Goal: Task Accomplishment & Management: Use online tool/utility

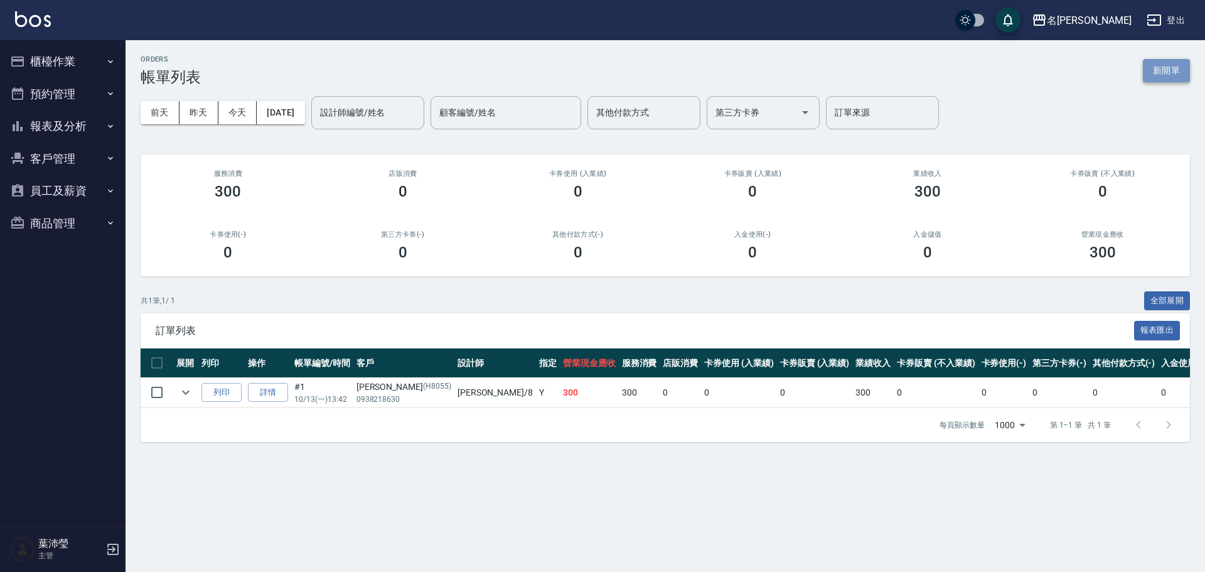
click at [597, 75] on button "新開單" at bounding box center [1166, 70] width 47 height 23
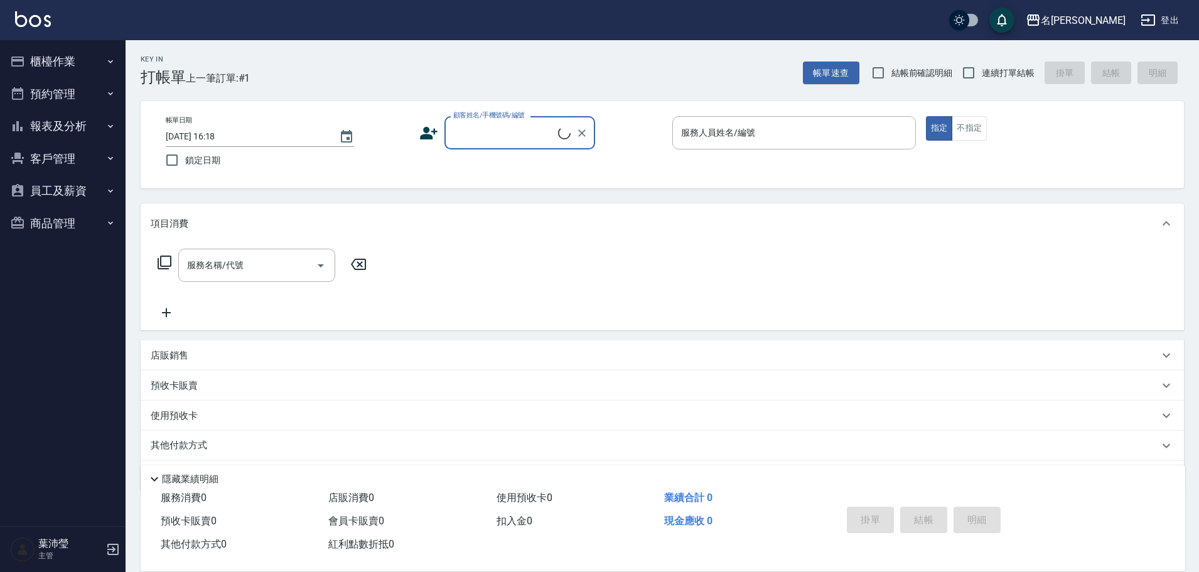
click at [532, 133] on input "顧客姓名/手機號碼/編號" at bounding box center [504, 133] width 108 height 22
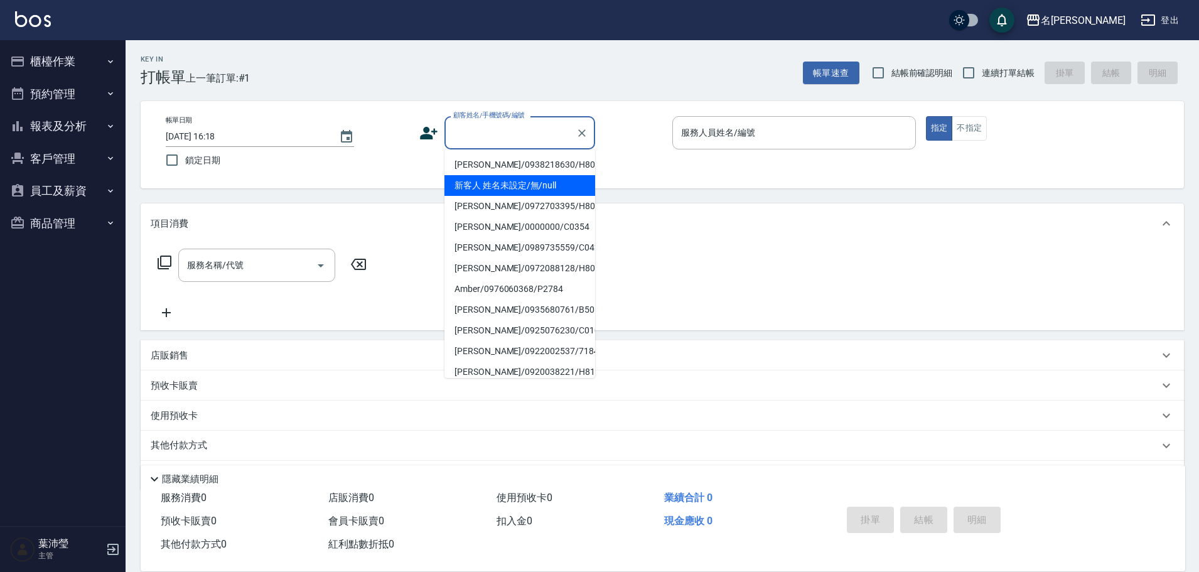
click at [541, 188] on li "新客人 姓名未設定/無/null" at bounding box center [520, 185] width 151 height 21
type input "新客人 姓名未設定/無/null"
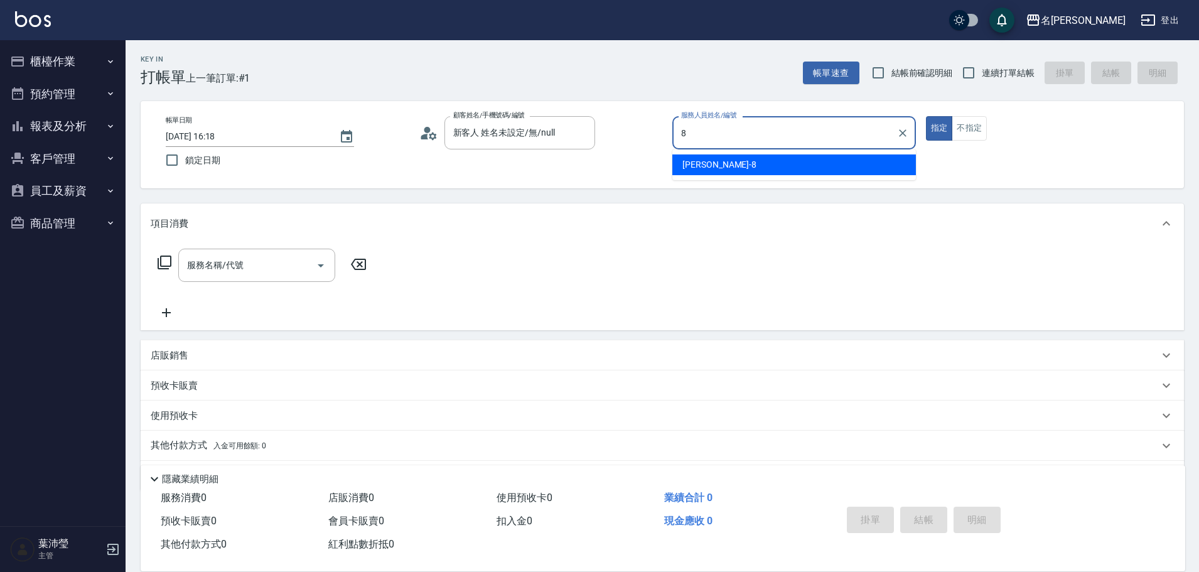
type input "Emma-8"
type button "true"
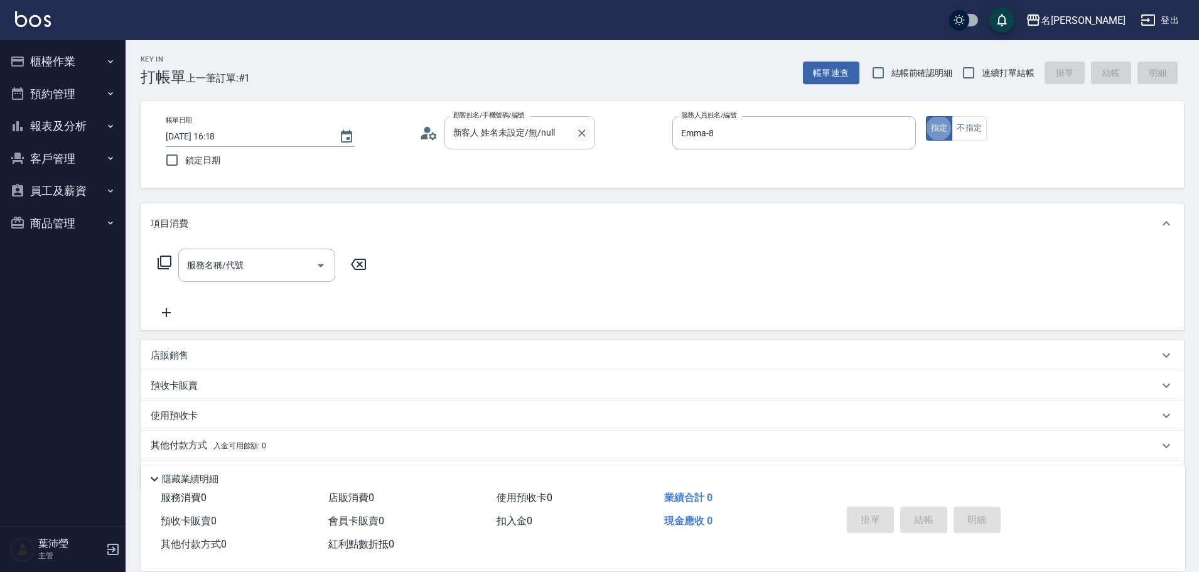
click at [585, 136] on icon "Clear" at bounding box center [582, 133] width 8 height 8
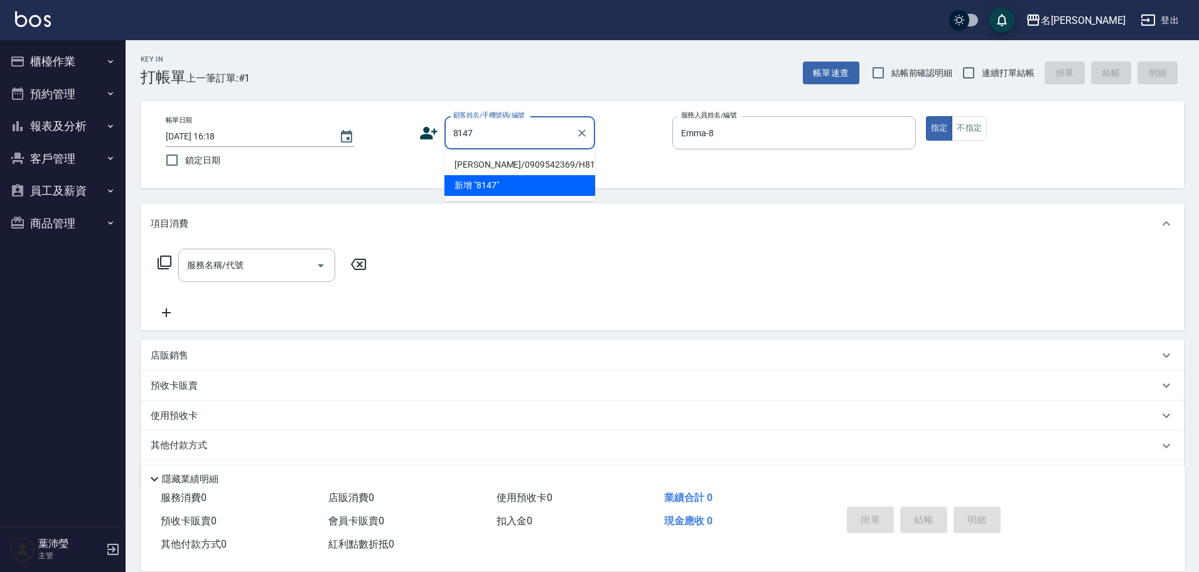
click at [510, 166] on li "[PERSON_NAME]/0909542369/H8147" at bounding box center [520, 164] width 151 height 21
type input "[PERSON_NAME]/0909542369/H8147"
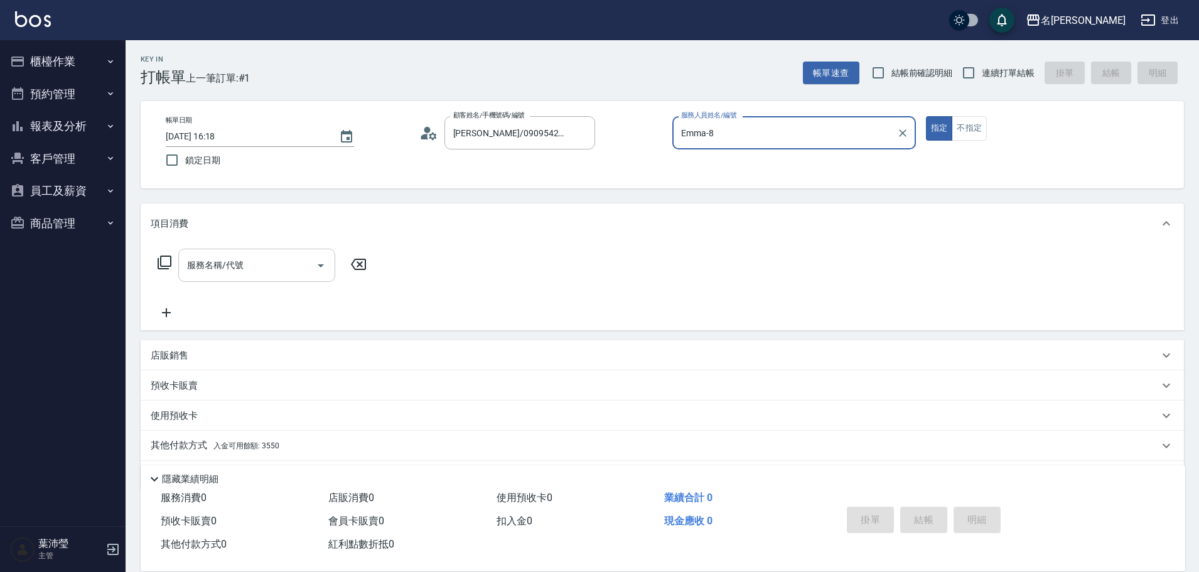
click at [257, 247] on div "服務名稱/代號" at bounding box center [256, 265] width 157 height 33
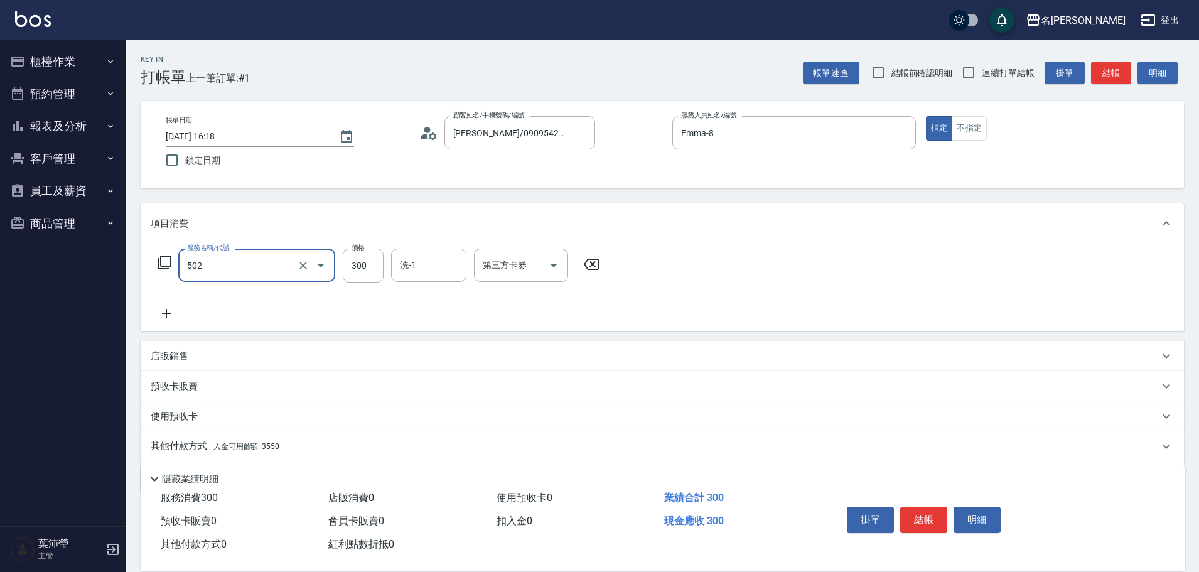
type input "洗髮(502)"
type input "[PERSON_NAME]-19"
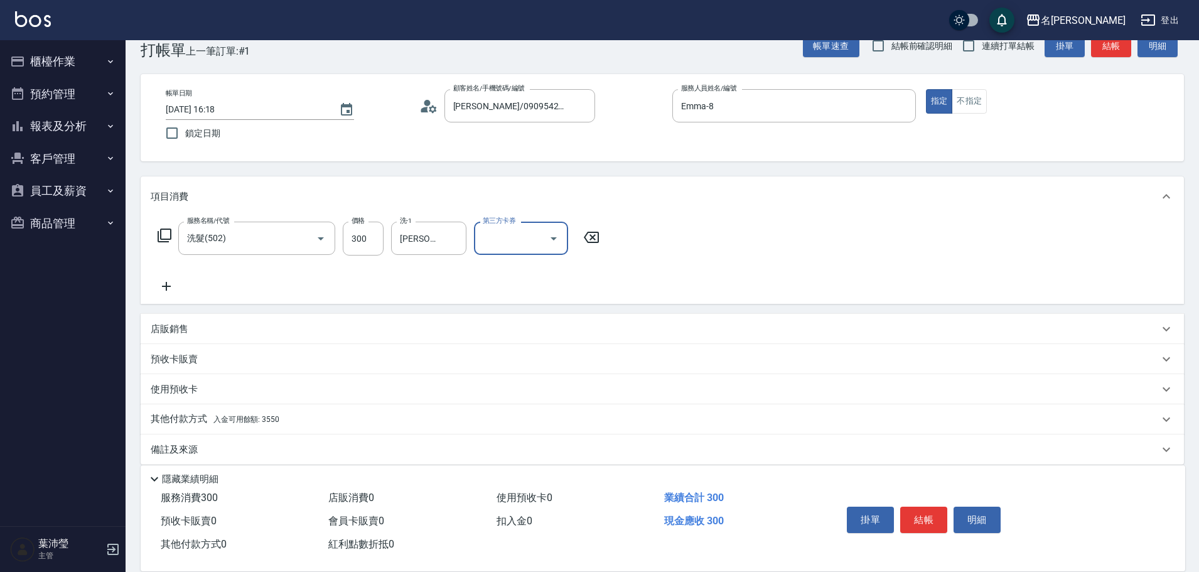
scroll to position [40, 0]
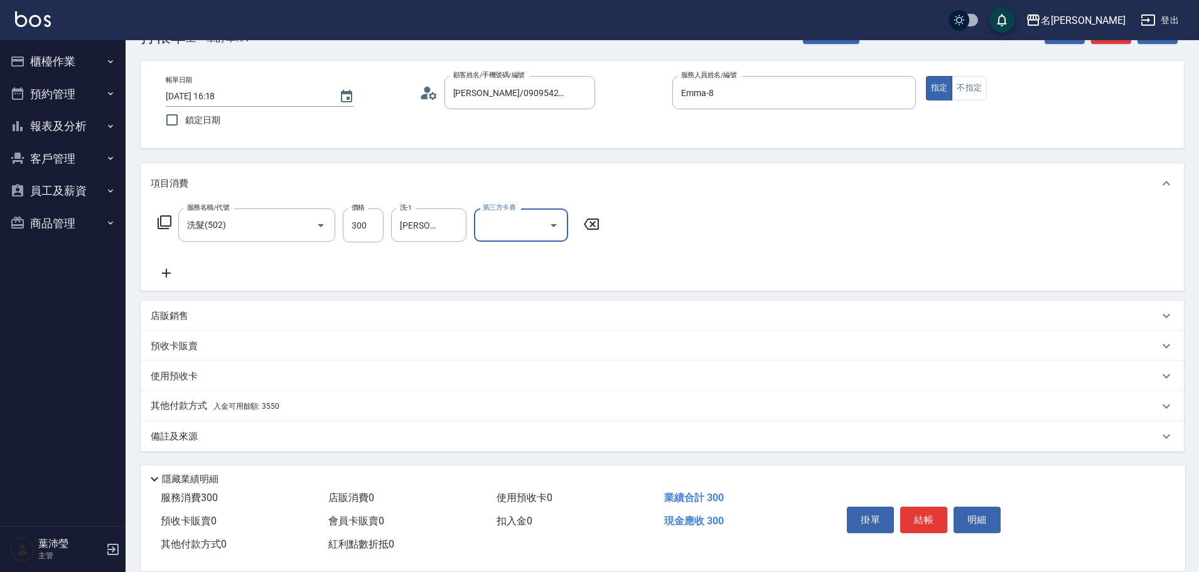
click at [281, 247] on div "其他付款方式 入金可用餘額: 3550" at bounding box center [662, 406] width 1043 height 30
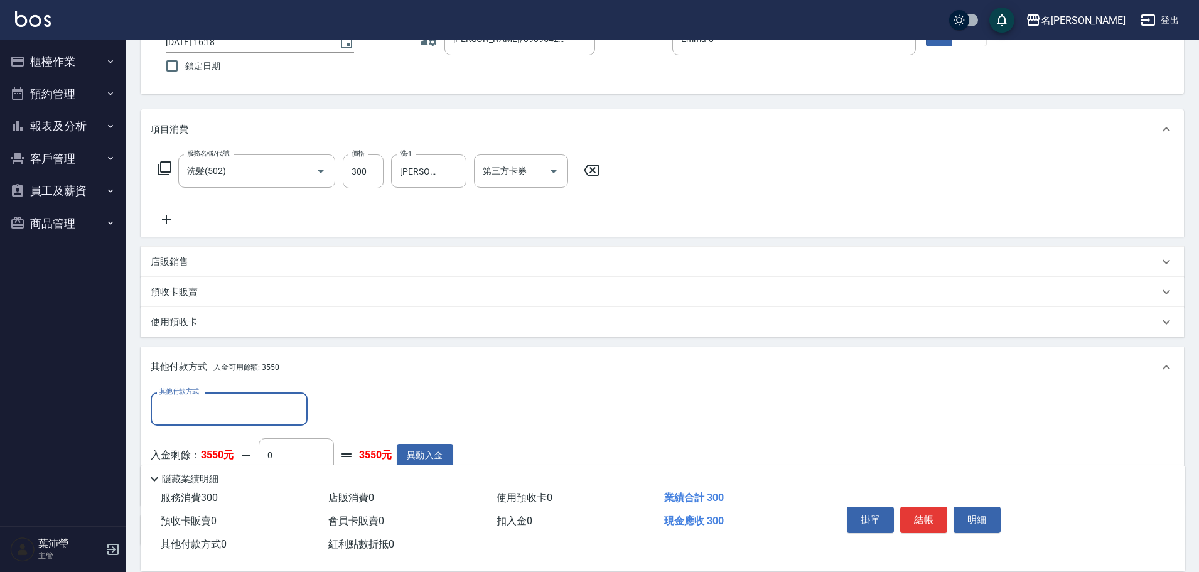
scroll to position [0, 0]
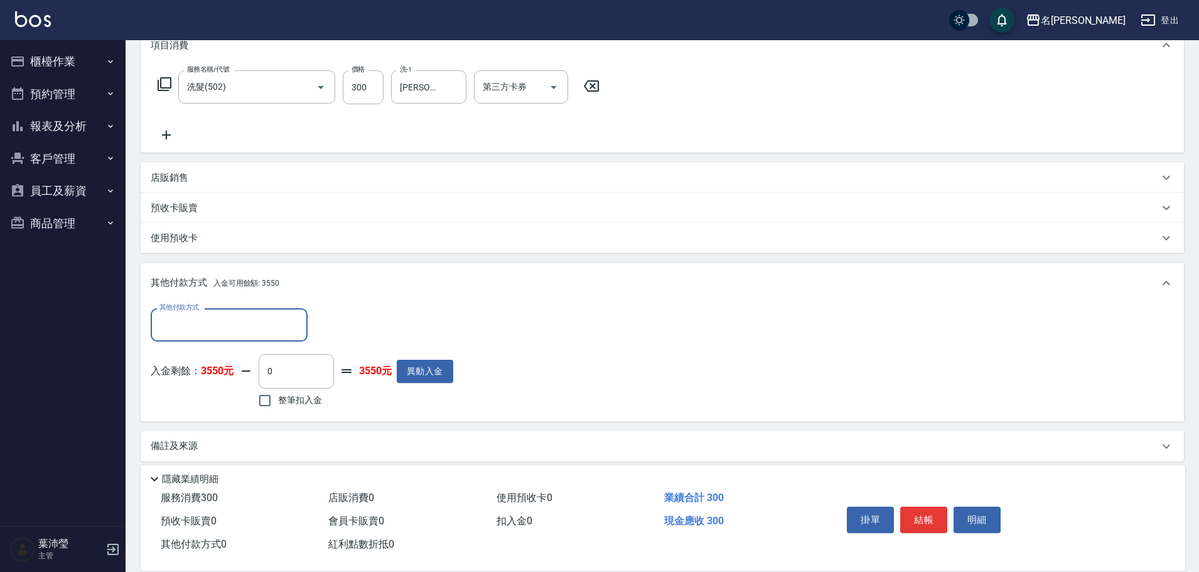
drag, startPoint x: 284, startPoint y: 404, endPoint x: 301, endPoint y: 403, distance: 17.0
click at [284, 247] on span "整筆扣入金" at bounding box center [300, 400] width 44 height 13
click at [278, 247] on input "整筆扣入金" at bounding box center [265, 400] width 26 height 26
checkbox input "true"
type input "300"
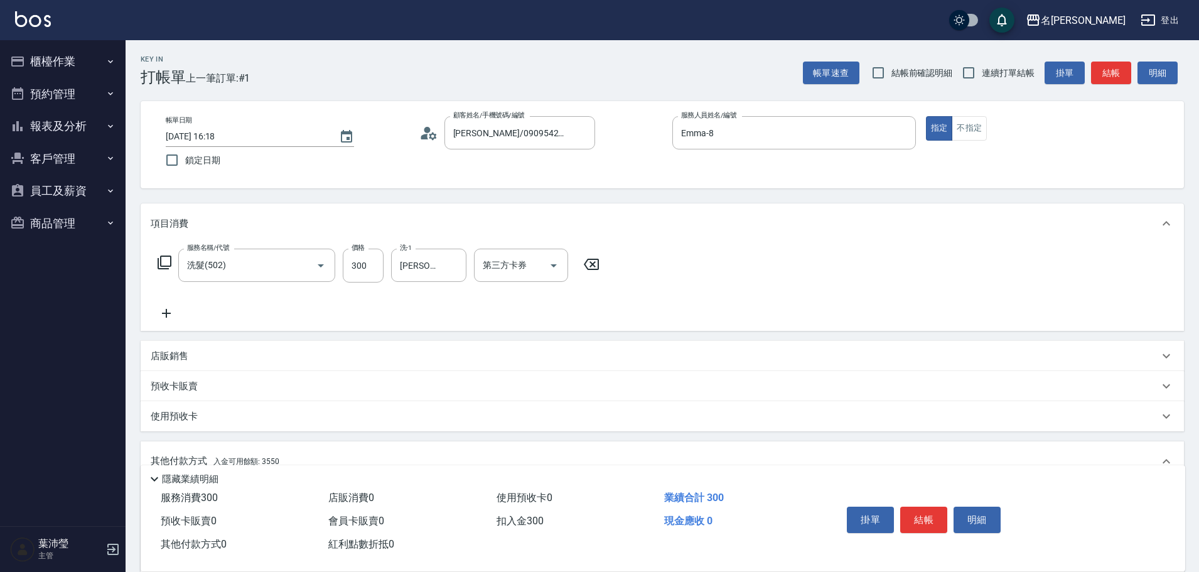
click at [597, 247] on button "結帳" at bounding box center [923, 520] width 47 height 26
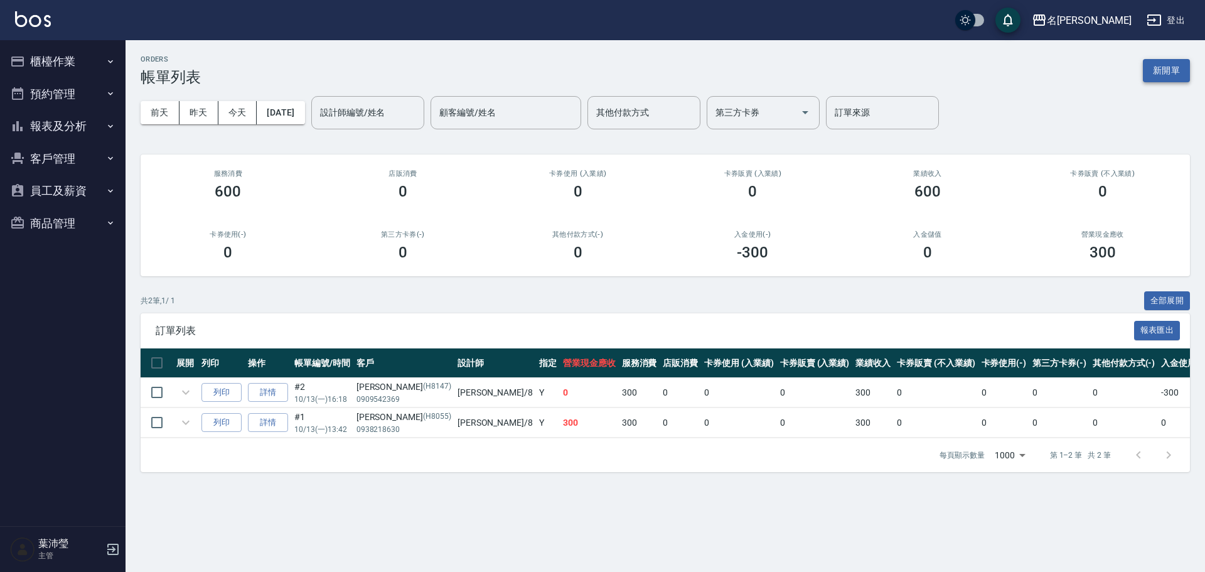
click at [597, 64] on button "新開單" at bounding box center [1166, 70] width 47 height 23
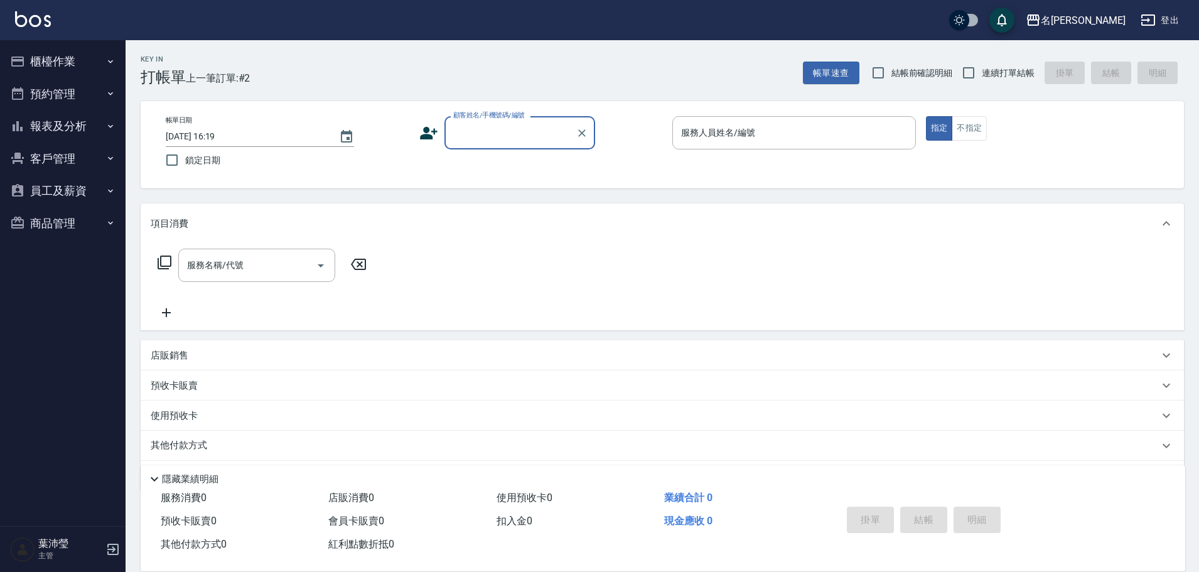
click at [512, 127] on input "顧客姓名/手機號碼/編號" at bounding box center [510, 133] width 121 height 22
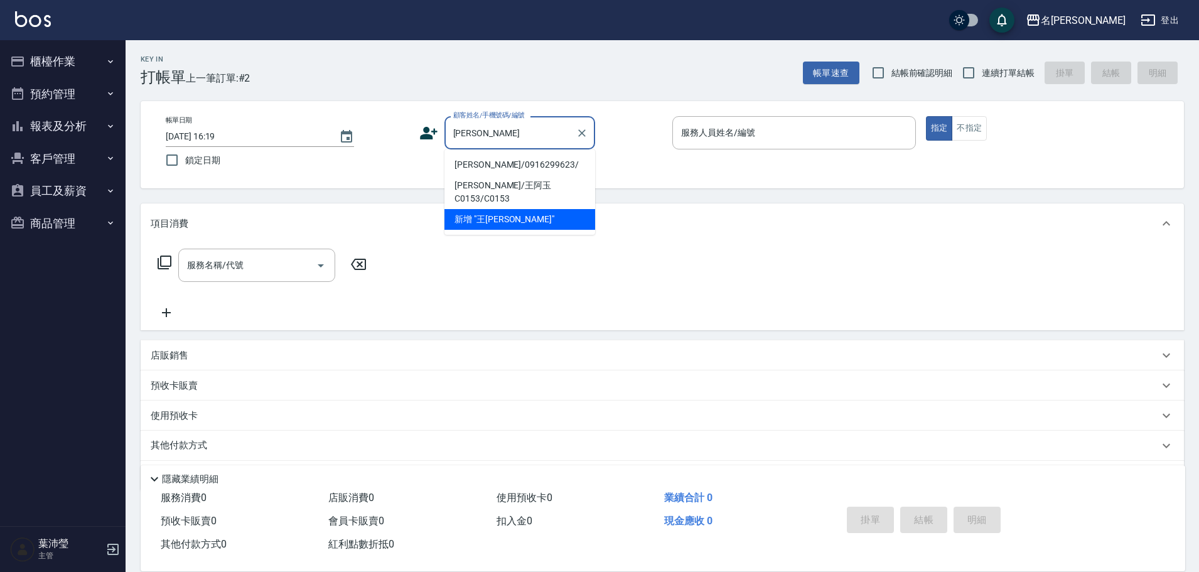
click at [505, 160] on li "[PERSON_NAME]/0916299623/" at bounding box center [520, 164] width 151 height 21
type input "[PERSON_NAME]/0916299623/"
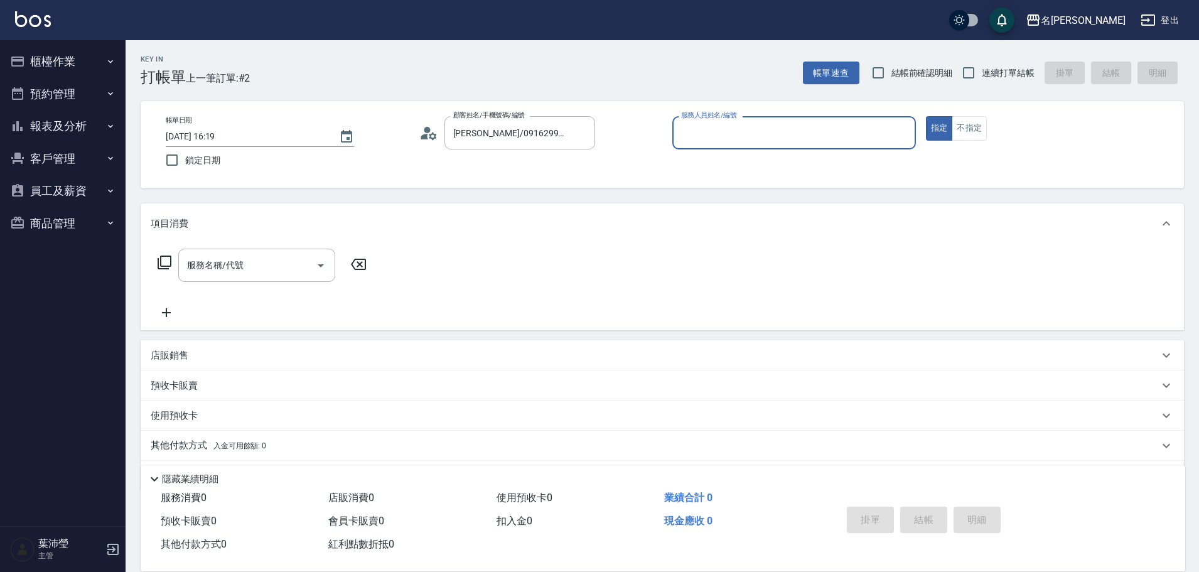
click at [597, 136] on input "服務人員姓名/編號" at bounding box center [794, 133] width 232 height 22
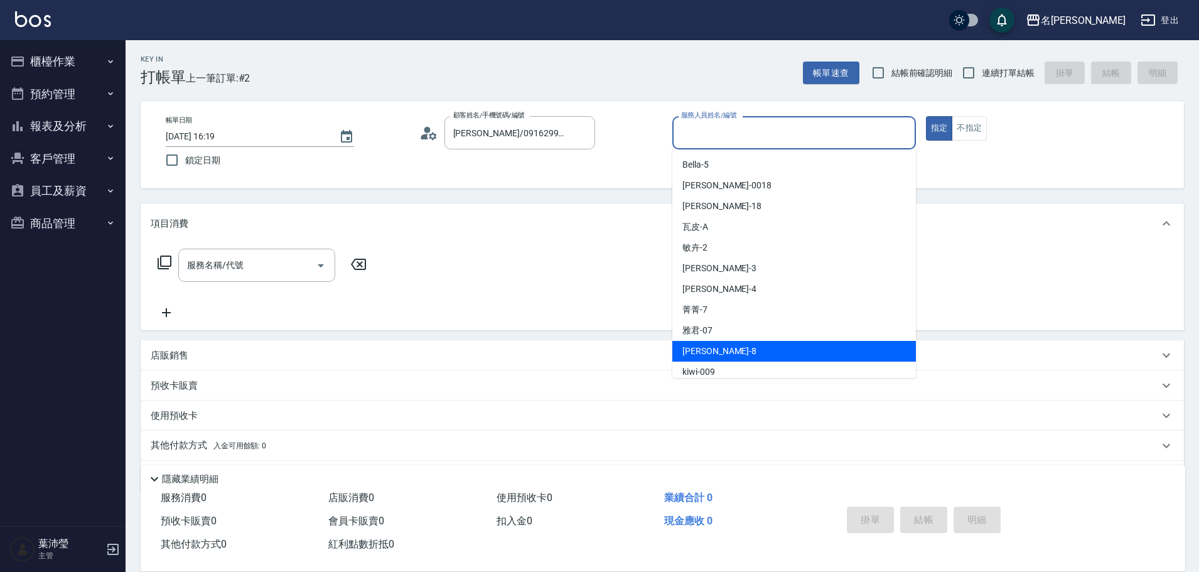
click at [597, 247] on div "Emma -8" at bounding box center [794, 351] width 244 height 21
type input "Emma-8"
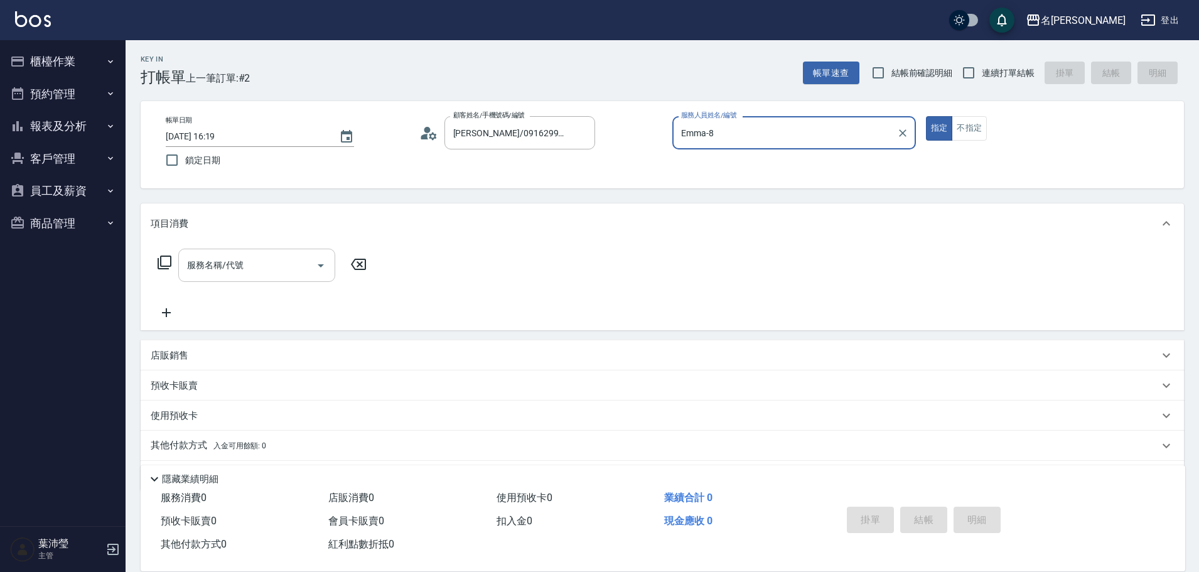
click at [274, 247] on input "服務名稱/代號" at bounding box center [247, 265] width 127 height 22
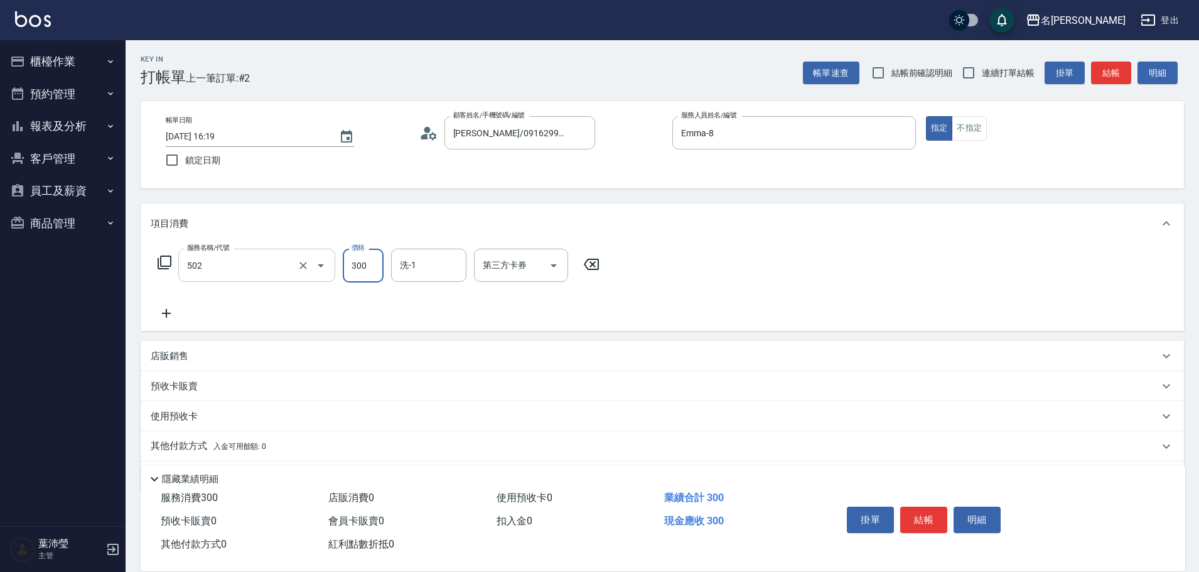
type input "洗髮(502)"
type input "[PERSON_NAME]-18"
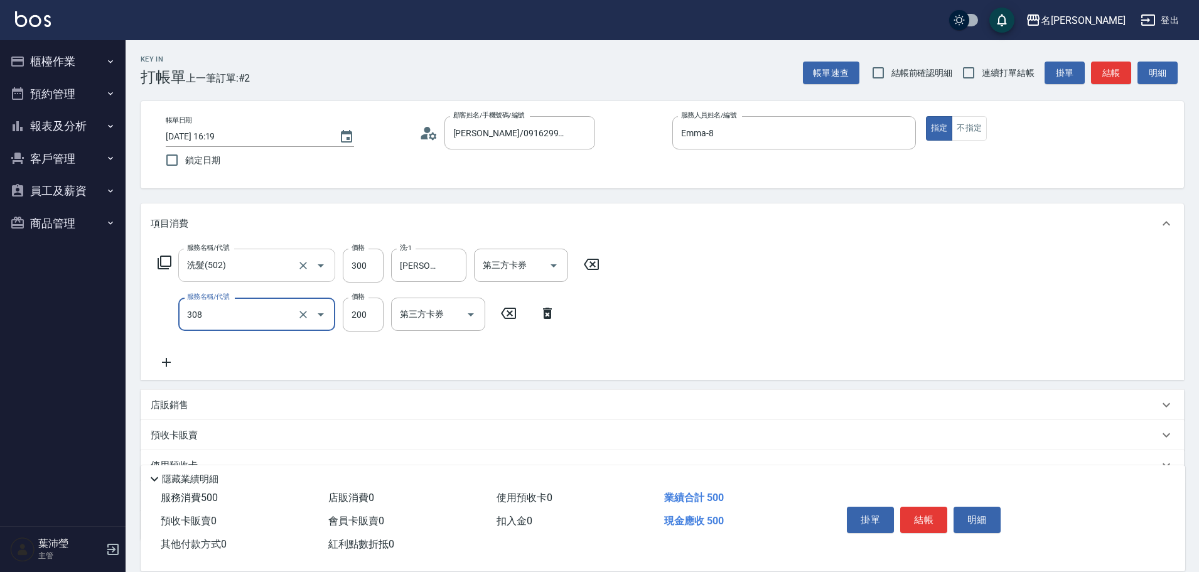
type input "學生剪髮(UP)(308)"
type input "250"
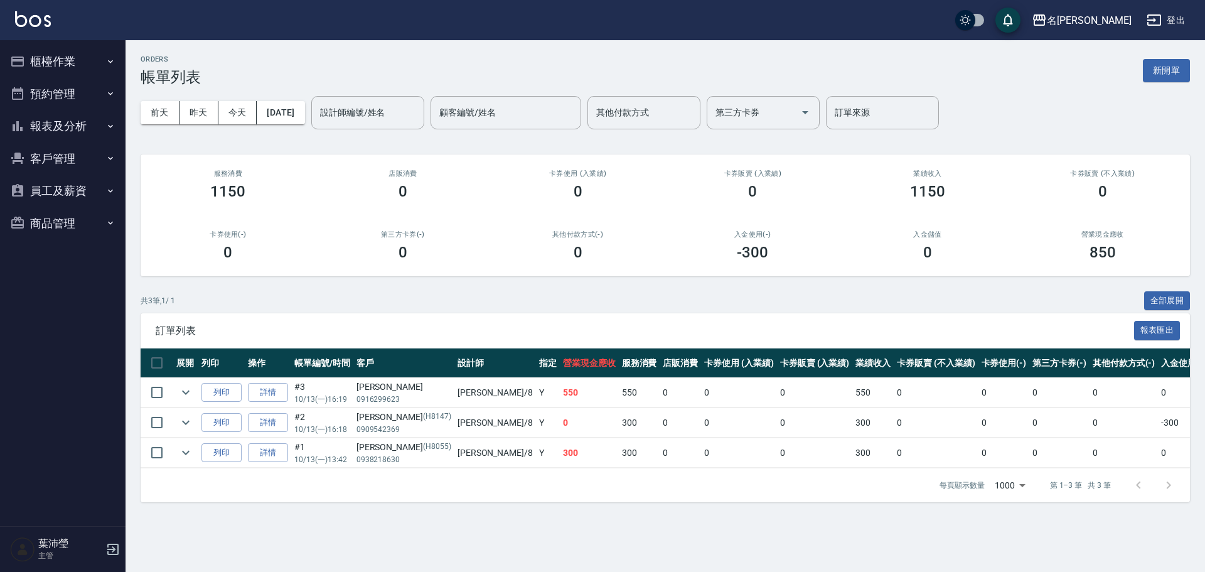
click at [59, 60] on button "櫃檯作業" at bounding box center [63, 61] width 116 height 33
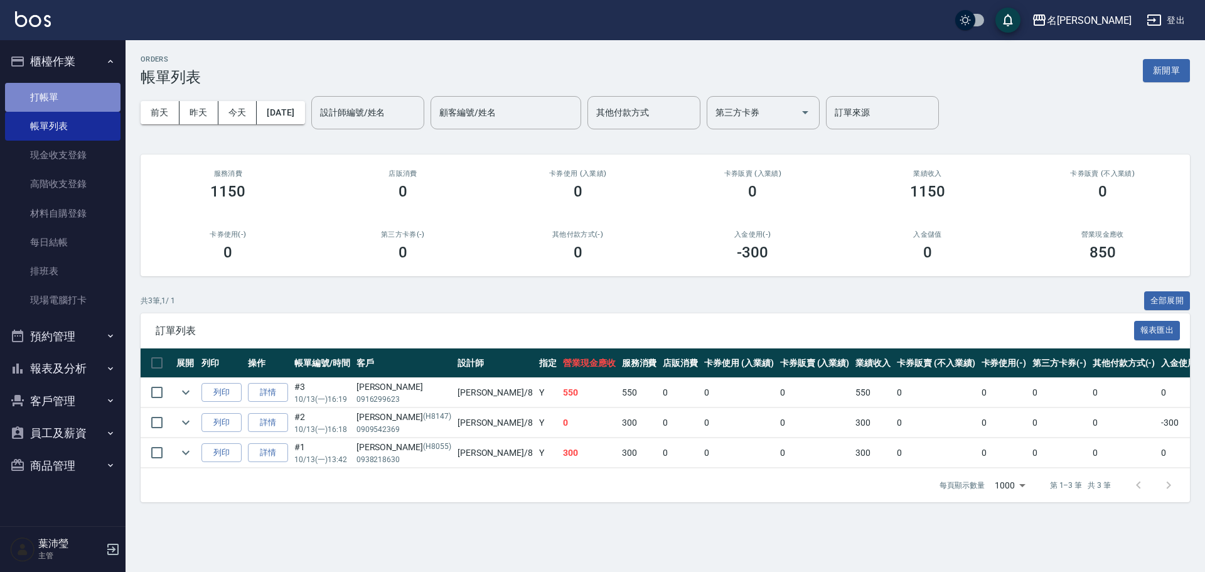
click at [67, 105] on link "打帳單" at bounding box center [63, 97] width 116 height 29
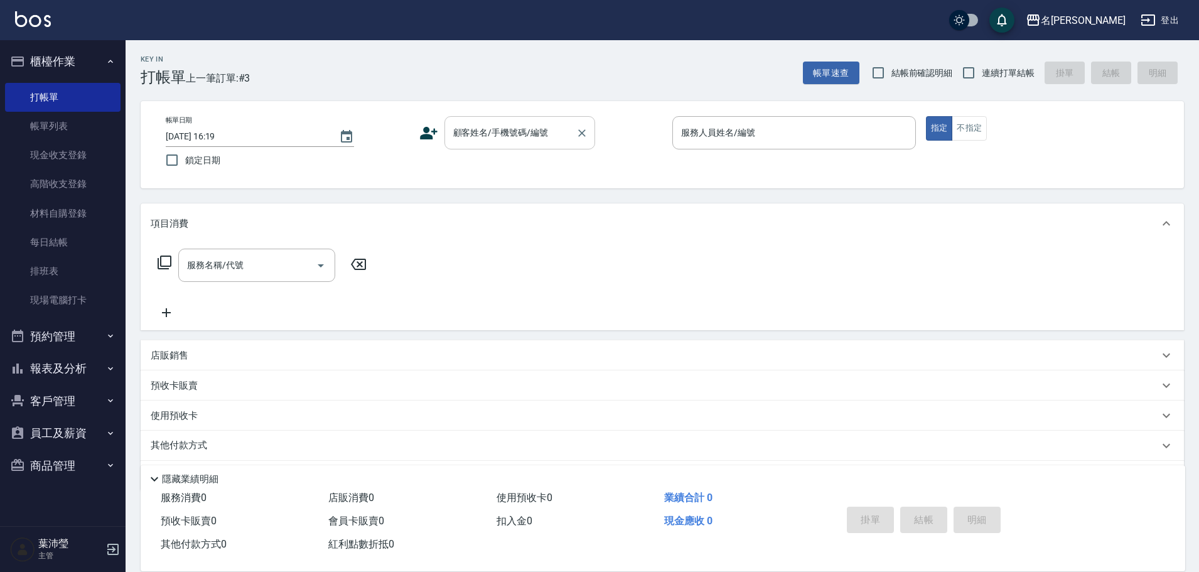
click at [498, 130] on div "顧客姓名/手機號碼/編號 顧客姓名/手機號碼/編號" at bounding box center [520, 132] width 151 height 33
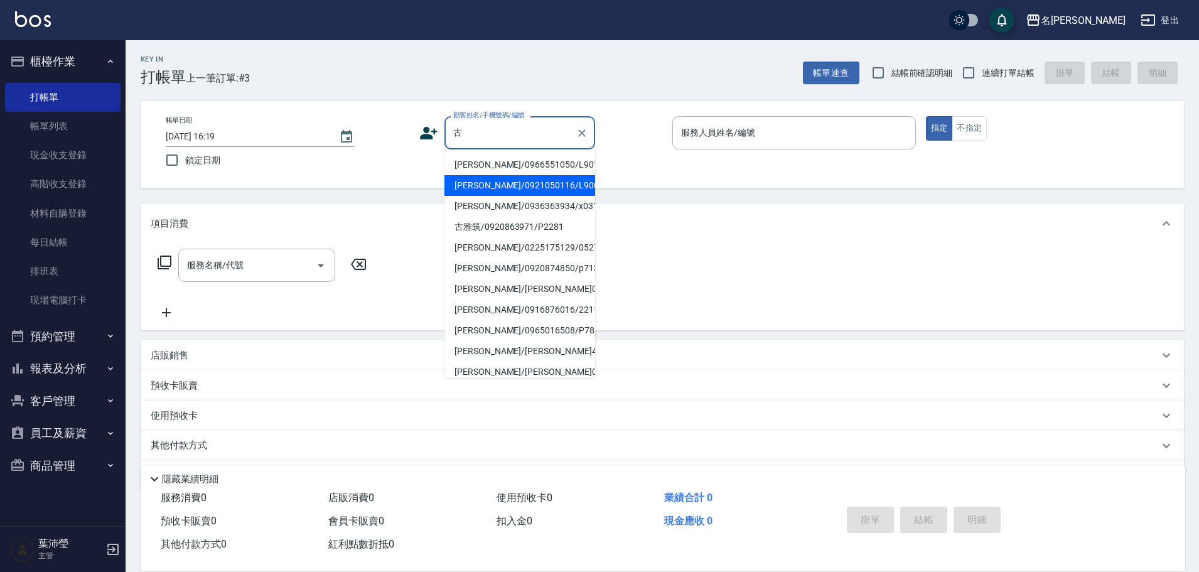
click at [503, 180] on li "[PERSON_NAME]/0921050116/L9002" at bounding box center [520, 185] width 151 height 21
type input "[PERSON_NAME]/0921050116/L9002"
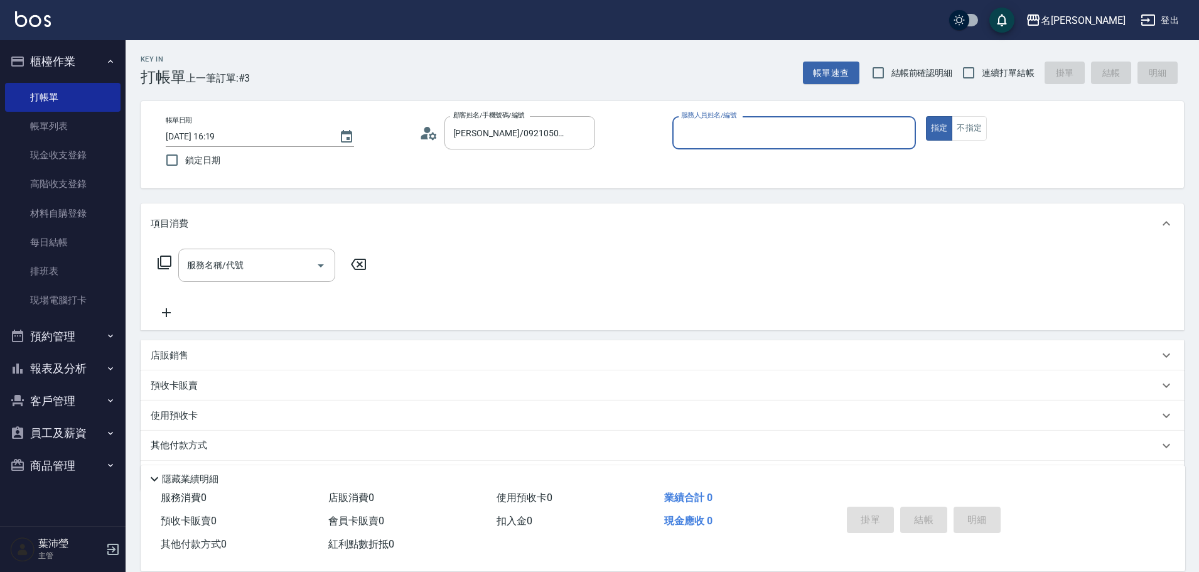
type input "小龍-9"
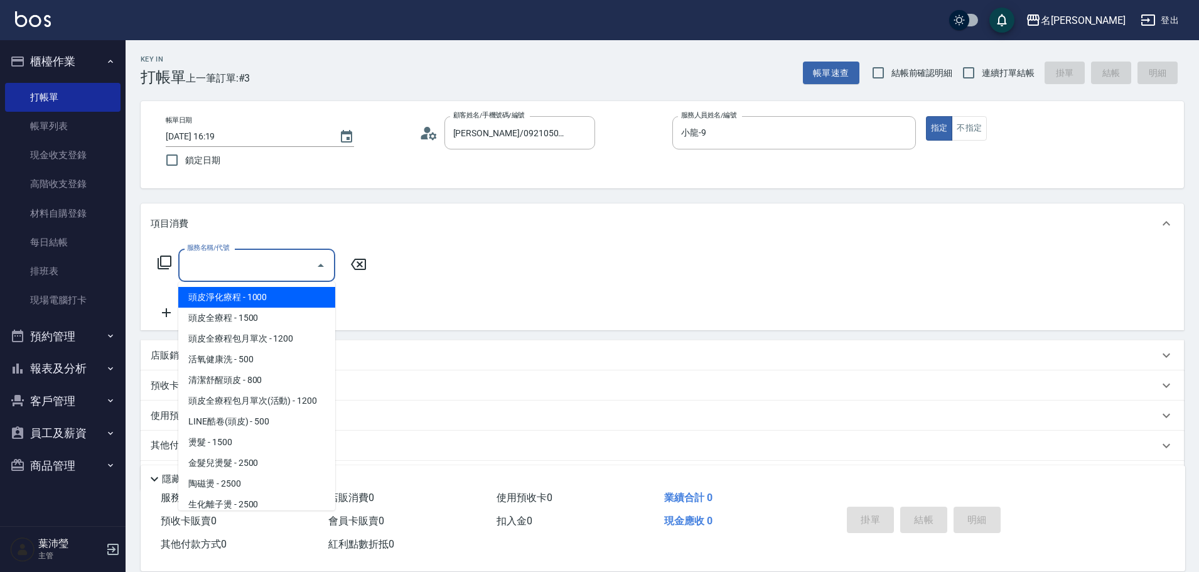
click at [202, 247] on div "服務名稱/代號 服務名稱/代號" at bounding box center [256, 265] width 157 height 33
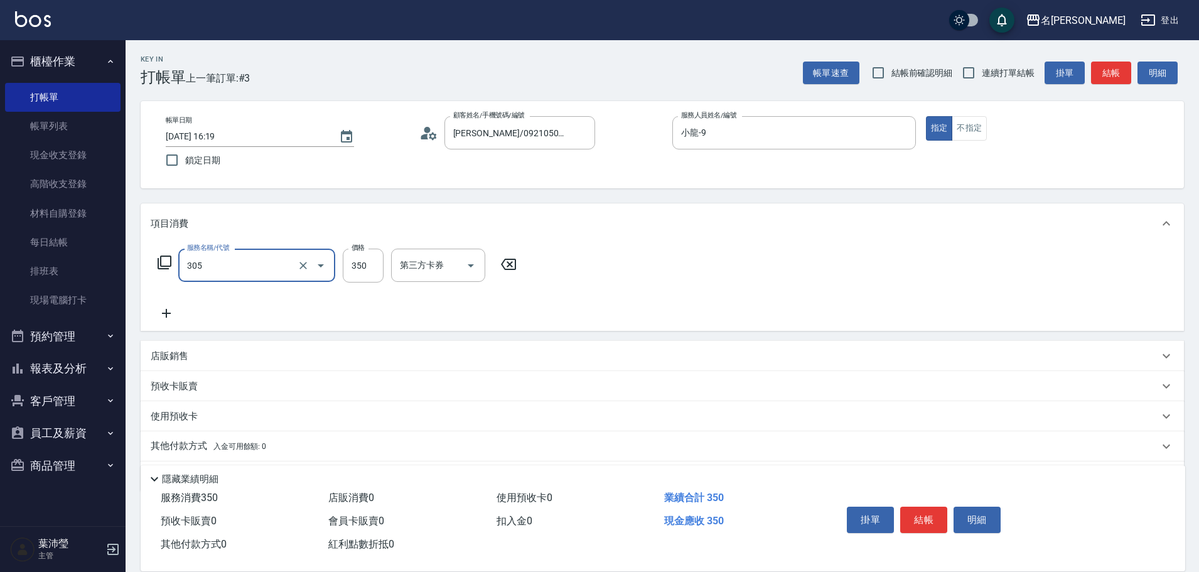
type input "不指定剪髮(305)"
type input "150"
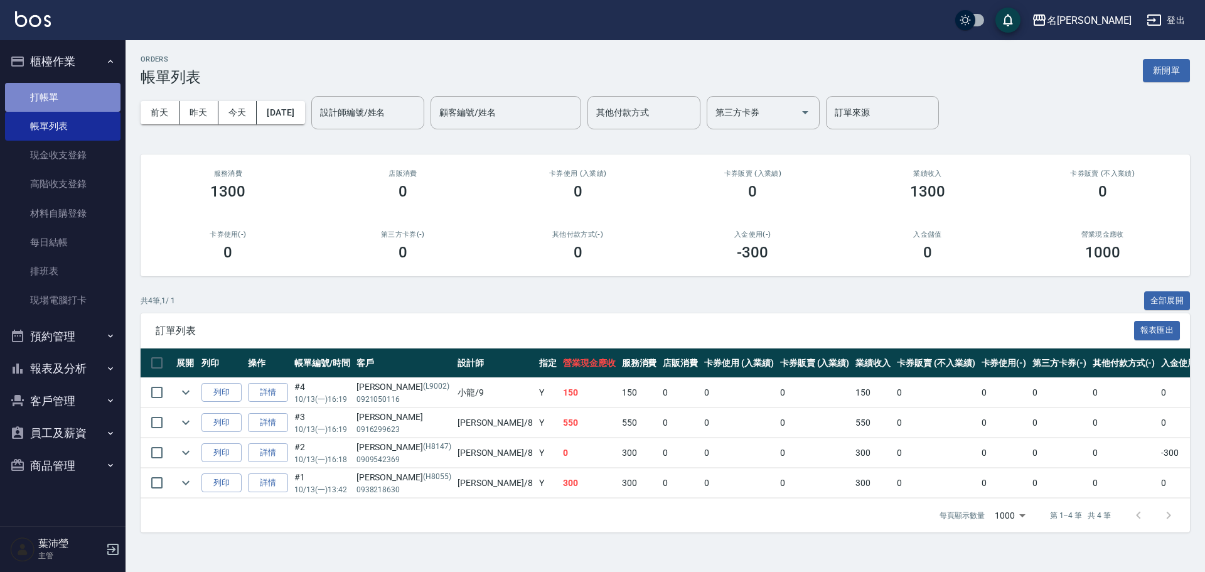
click at [80, 86] on link "打帳單" at bounding box center [63, 97] width 116 height 29
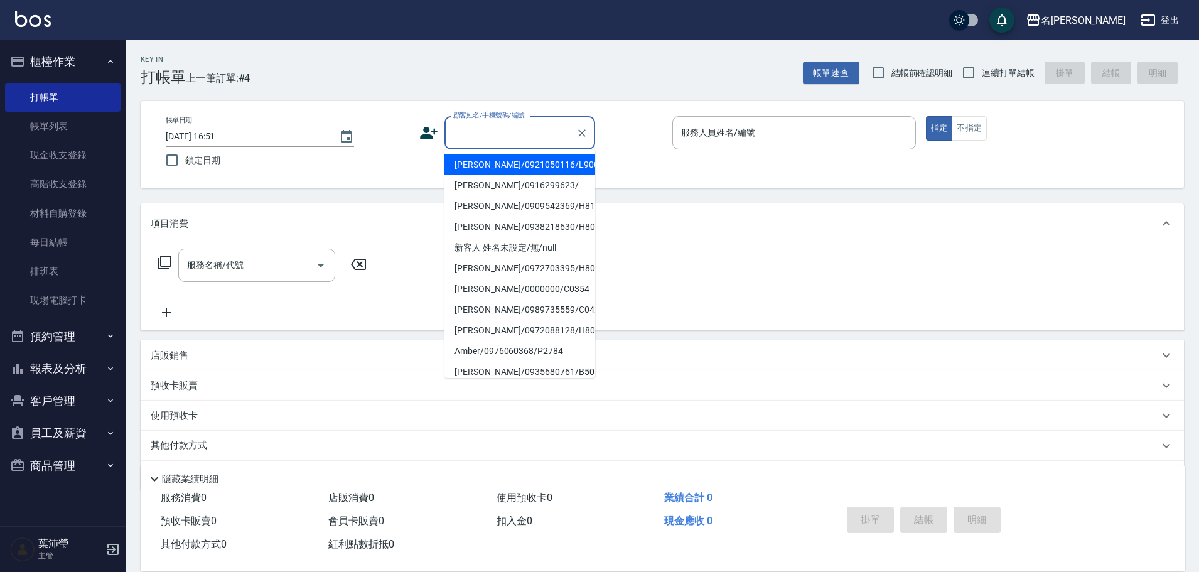
click at [544, 140] on input "顧客姓名/手機號碼/編號" at bounding box center [510, 133] width 121 height 22
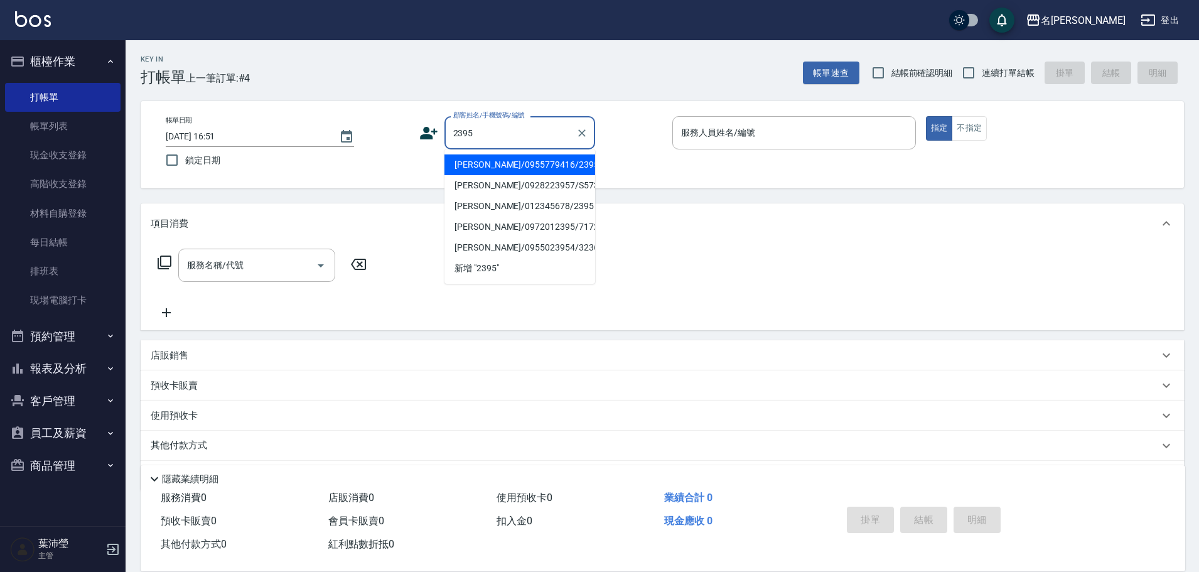
drag, startPoint x: 542, startPoint y: 159, endPoint x: 607, endPoint y: 148, distance: 66.3
click at [542, 159] on li "[PERSON_NAME]/0955779416/2395" at bounding box center [520, 164] width 151 height 21
type input "[PERSON_NAME]/0955779416/2395"
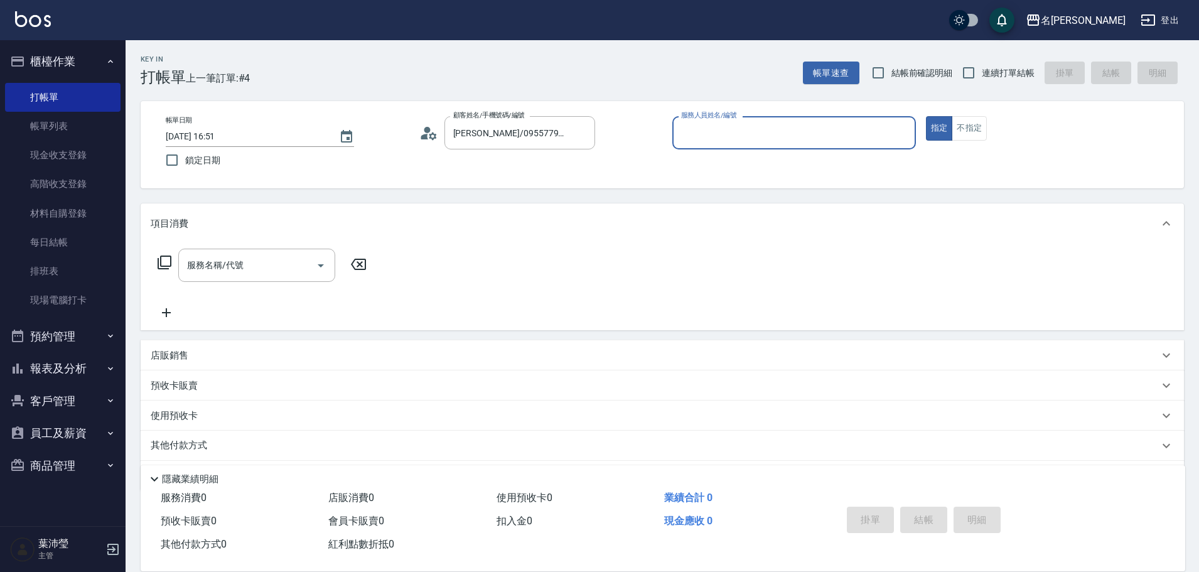
type input "敏卉-2"
click at [161, 247] on icon at bounding box center [165, 263] width 14 height 14
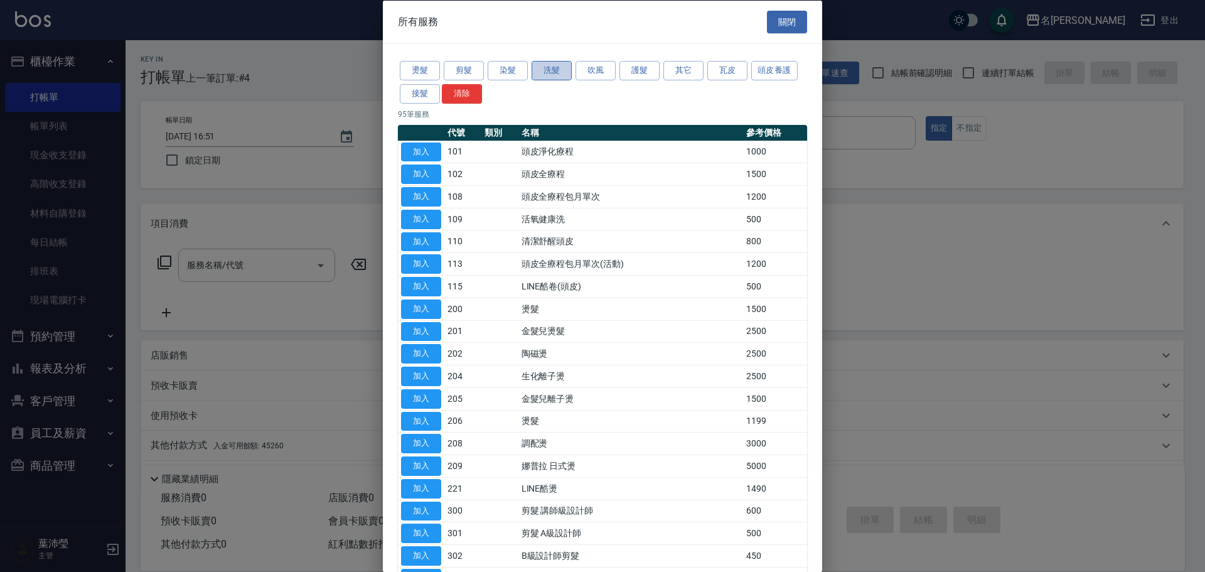
click at [559, 65] on button "洗髮" at bounding box center [552, 70] width 40 height 19
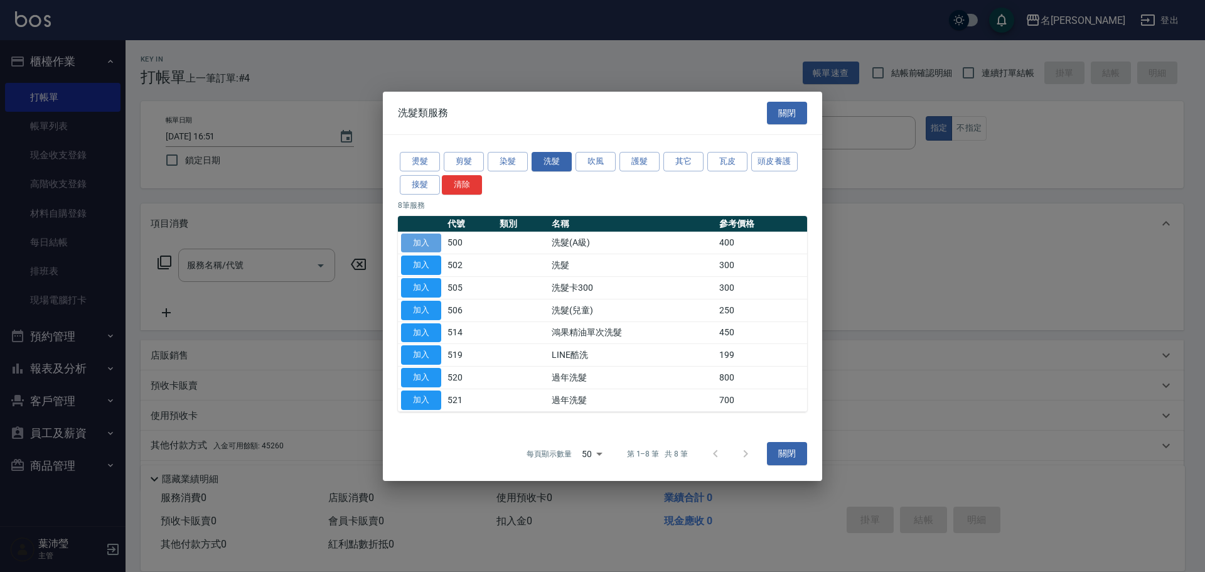
click at [421, 241] on button "加入" at bounding box center [421, 242] width 40 height 19
type input "洗髮(A級)(500)"
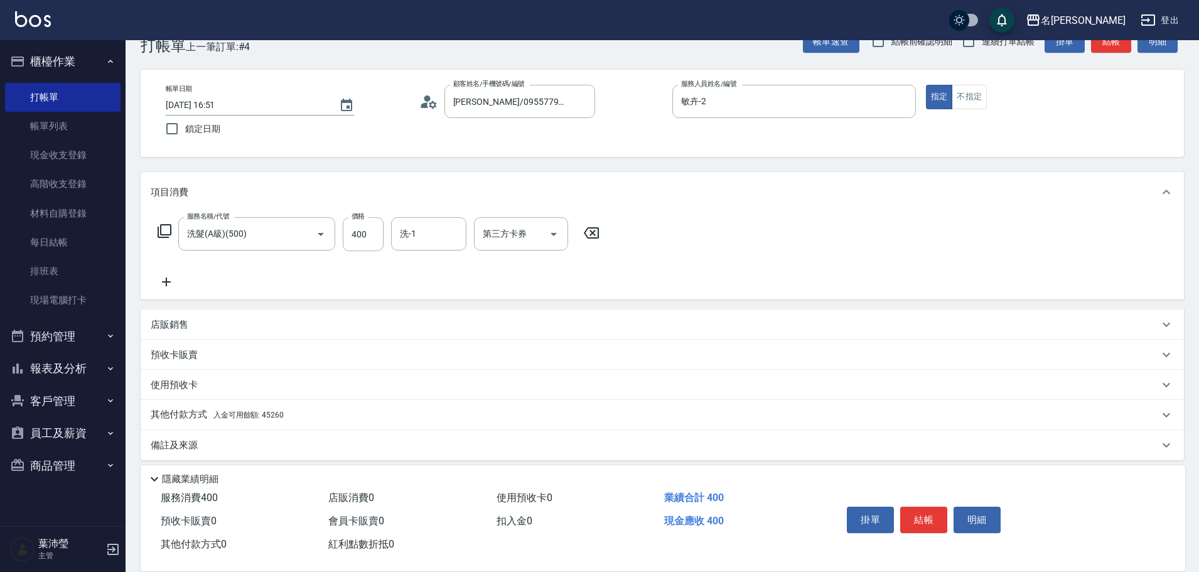
scroll to position [40, 0]
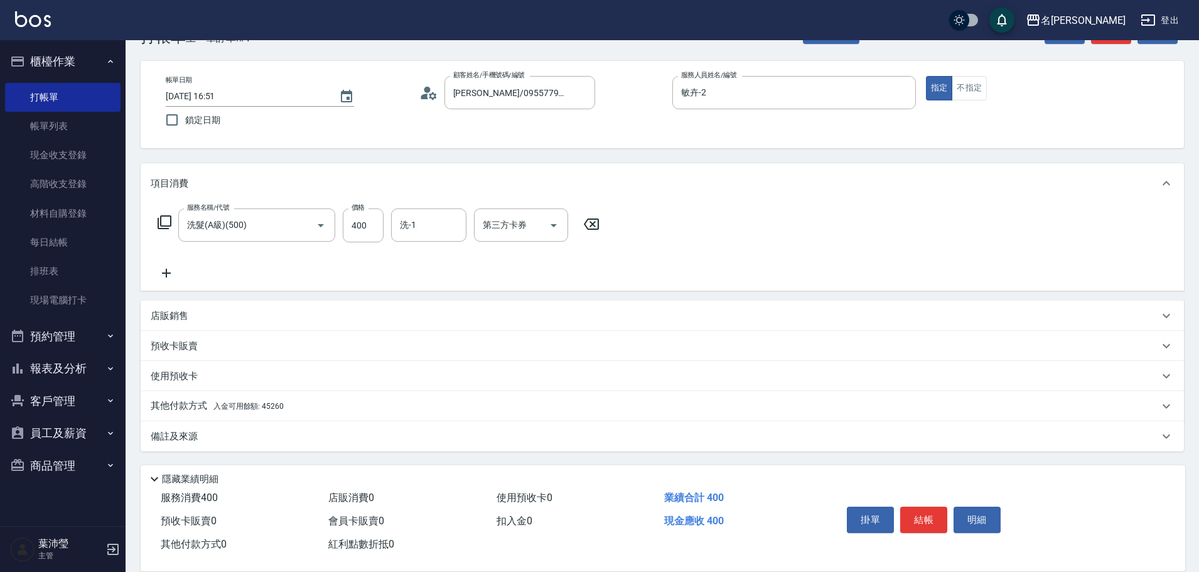
drag, startPoint x: 178, startPoint y: 407, endPoint x: 272, endPoint y: 404, distance: 94.2
click at [180, 247] on p "其他付款方式 入金可用餘額: 45260" at bounding box center [217, 406] width 133 height 14
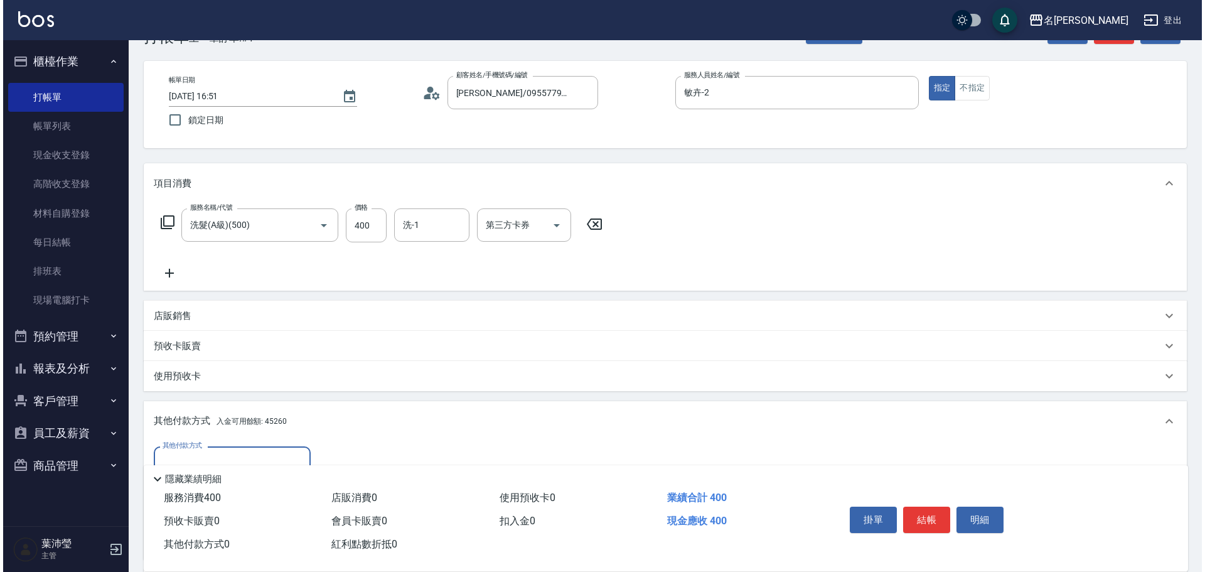
scroll to position [188, 0]
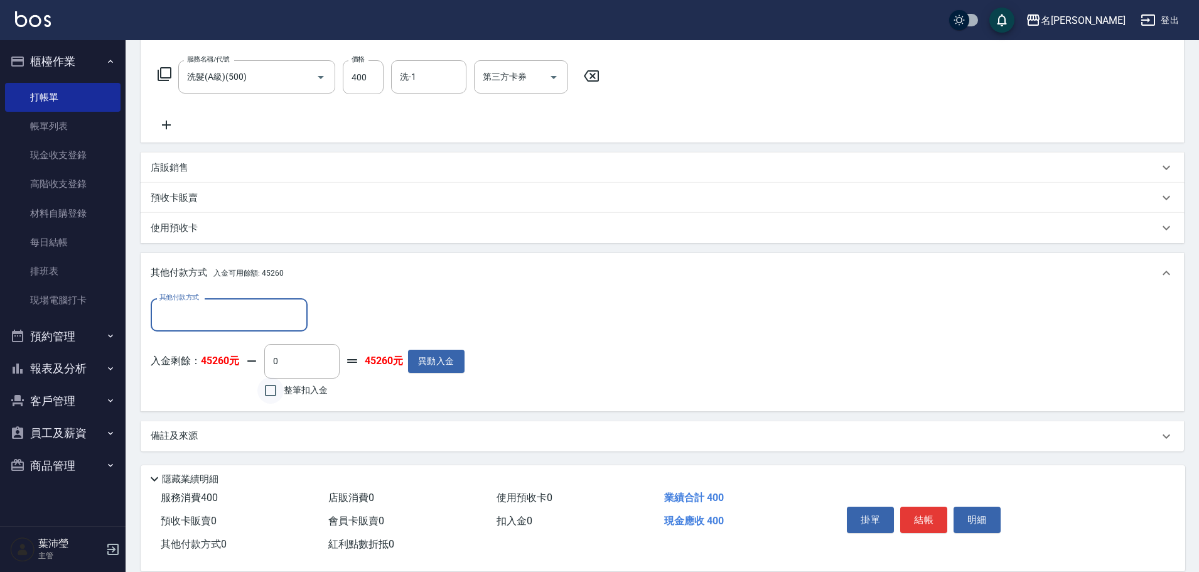
click at [270, 247] on input "整筆扣入金" at bounding box center [270, 390] width 26 height 26
checkbox input "true"
type input "400"
drag, startPoint x: 963, startPoint y: 519, endPoint x: 941, endPoint y: 516, distance: 22.8
click at [597, 247] on button "明細" at bounding box center [977, 520] width 47 height 26
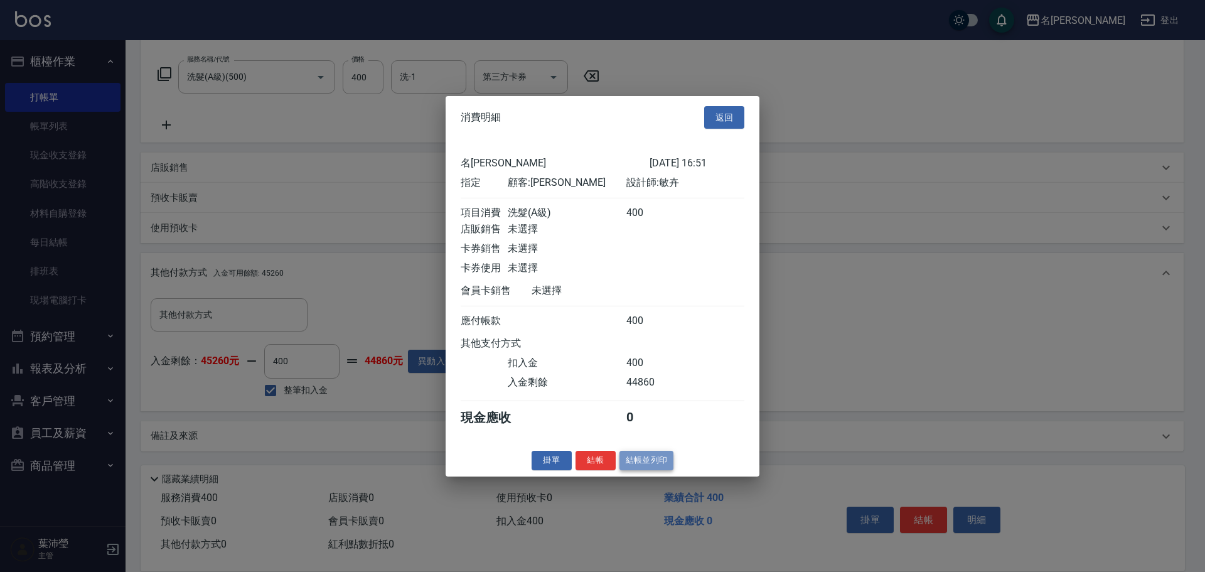
click at [597, 247] on button "結帳並列印" at bounding box center [647, 460] width 55 height 19
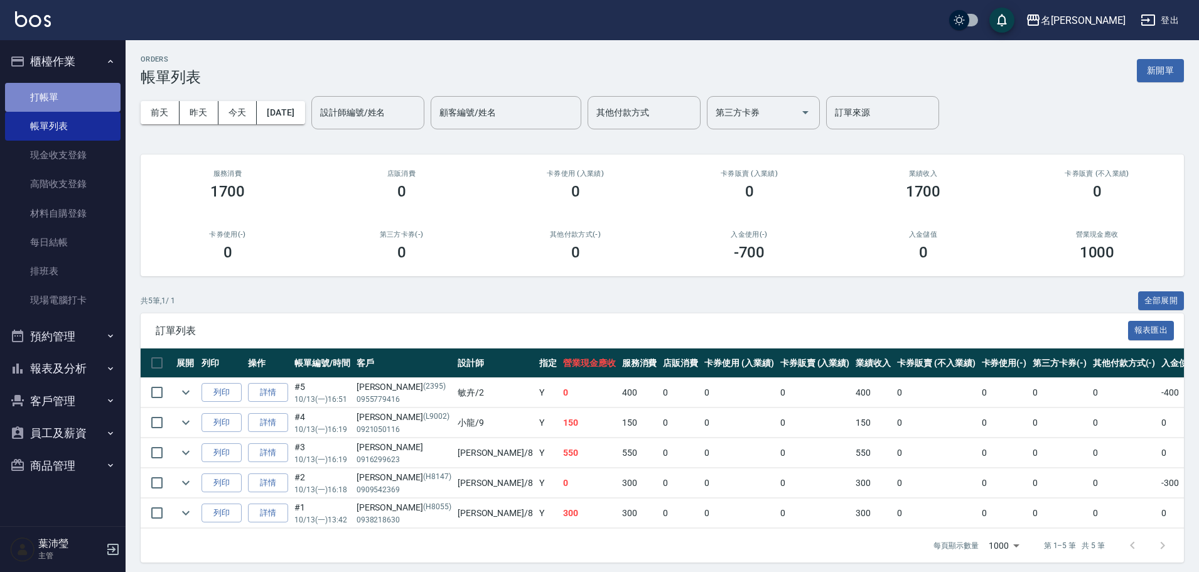
click at [95, 93] on link "打帳單" at bounding box center [63, 97] width 116 height 29
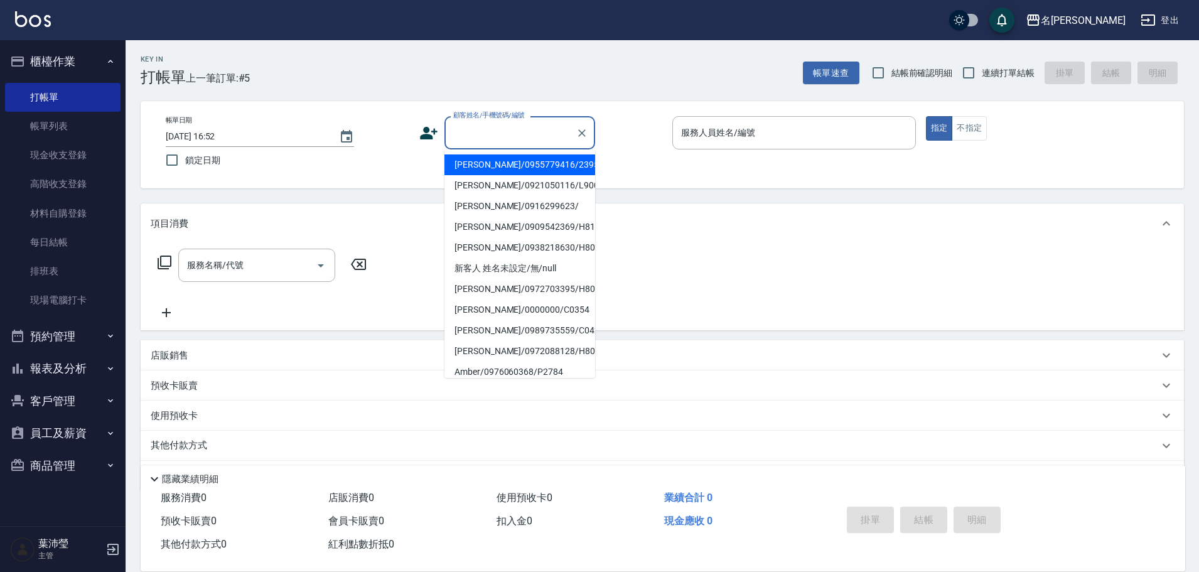
click at [509, 139] on input "顧客姓名/手機號碼/編號" at bounding box center [510, 133] width 121 height 22
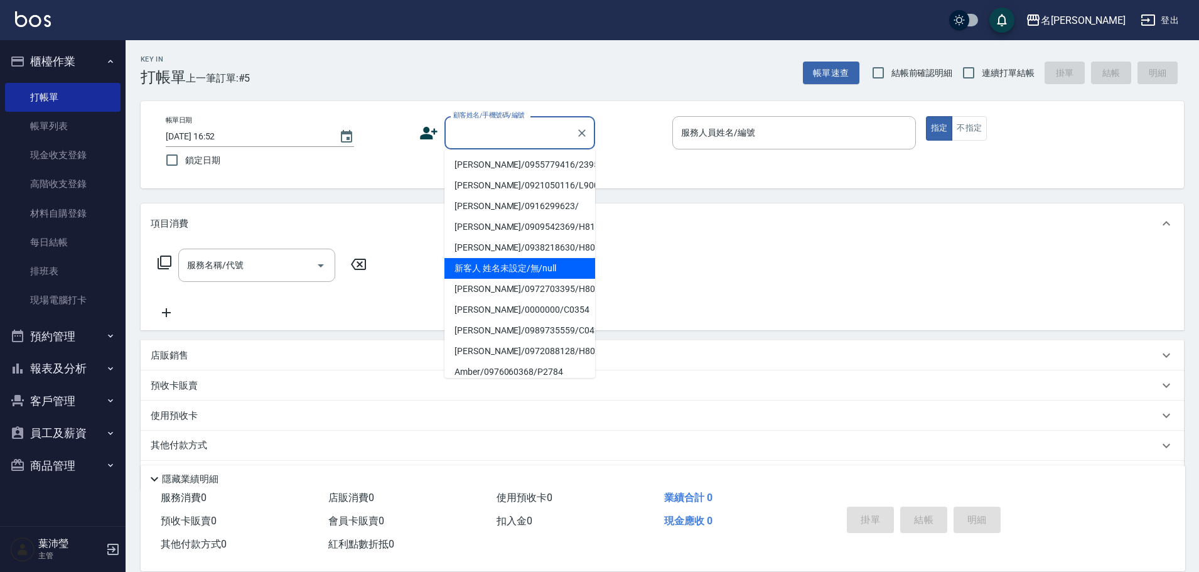
click at [491, 247] on li "新客人 姓名未設定/無/null" at bounding box center [520, 268] width 151 height 21
type input "新客人 姓名未設定/無/null"
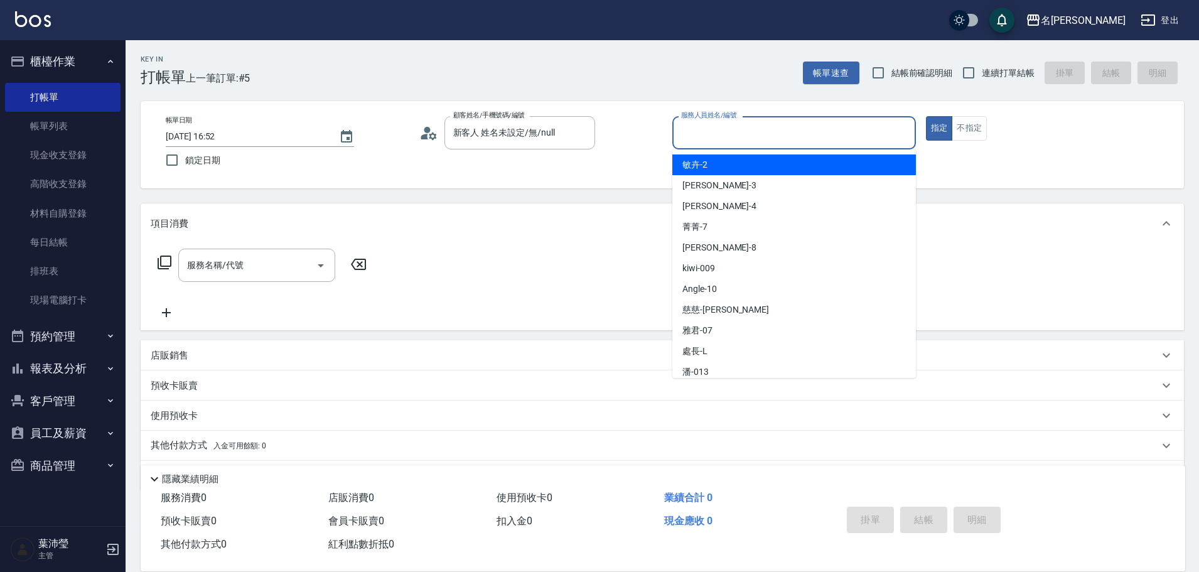
click at [597, 141] on input "服務人員姓名/編號" at bounding box center [794, 133] width 232 height 22
click at [597, 167] on span "敏卉 -2" at bounding box center [694, 164] width 25 height 13
type input "敏卉-2"
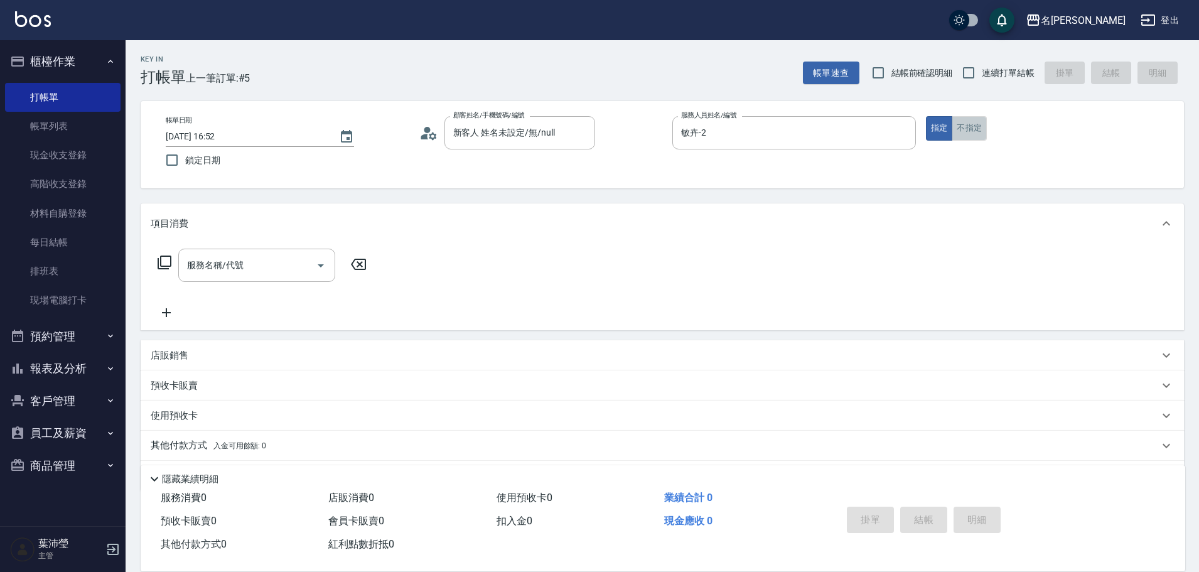
click at [597, 134] on button "不指定" at bounding box center [969, 128] width 35 height 24
click at [161, 247] on icon at bounding box center [165, 263] width 14 height 14
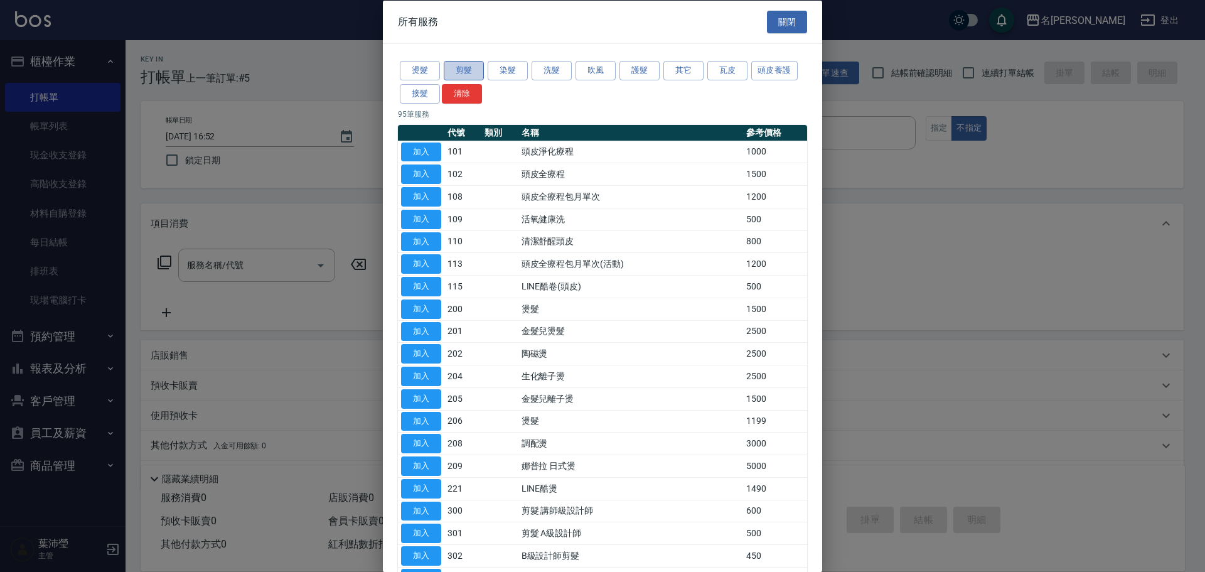
click at [475, 67] on button "剪髮" at bounding box center [464, 70] width 40 height 19
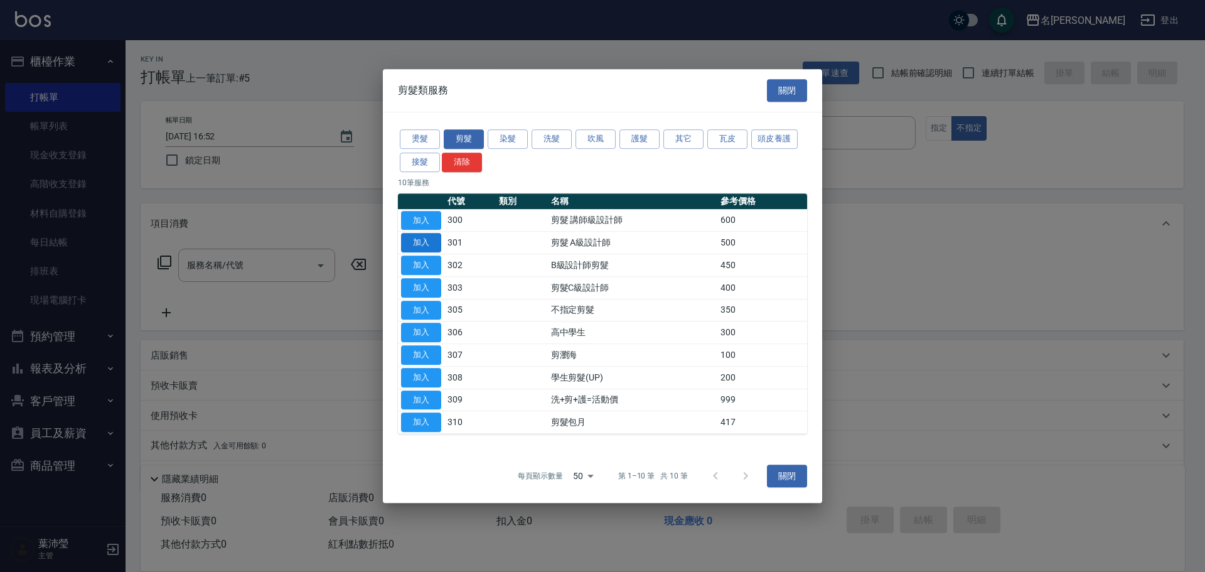
click at [422, 242] on button "加入" at bounding box center [421, 242] width 40 height 19
type input "剪髮 A級設計師(301)"
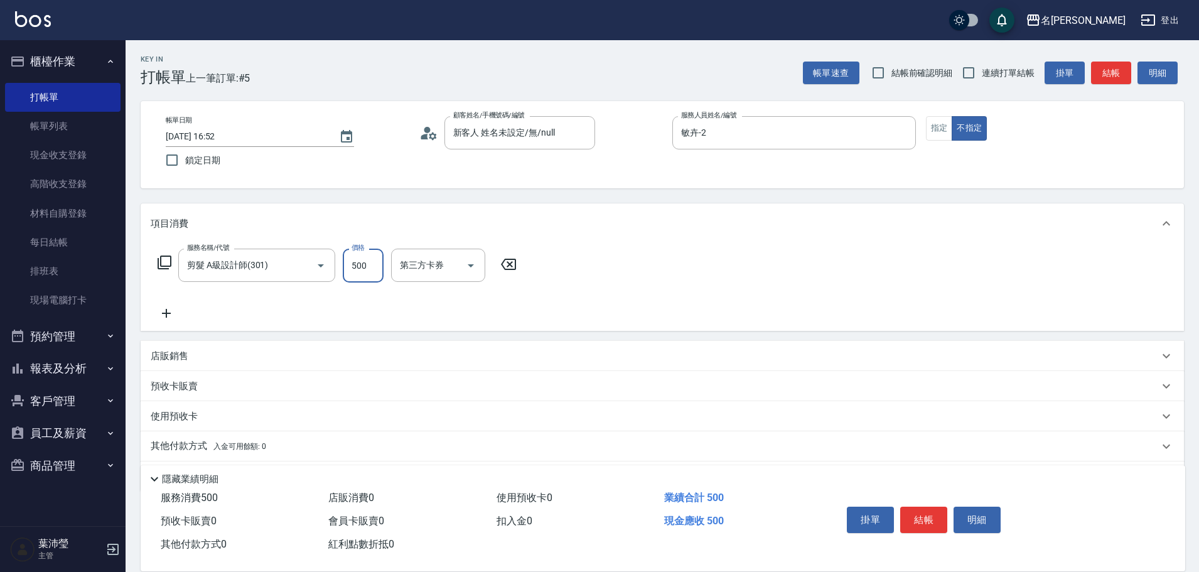
click at [373, 247] on input "500" at bounding box center [363, 266] width 41 height 34
type input "650"
click at [597, 247] on button "結帳" at bounding box center [923, 520] width 47 height 26
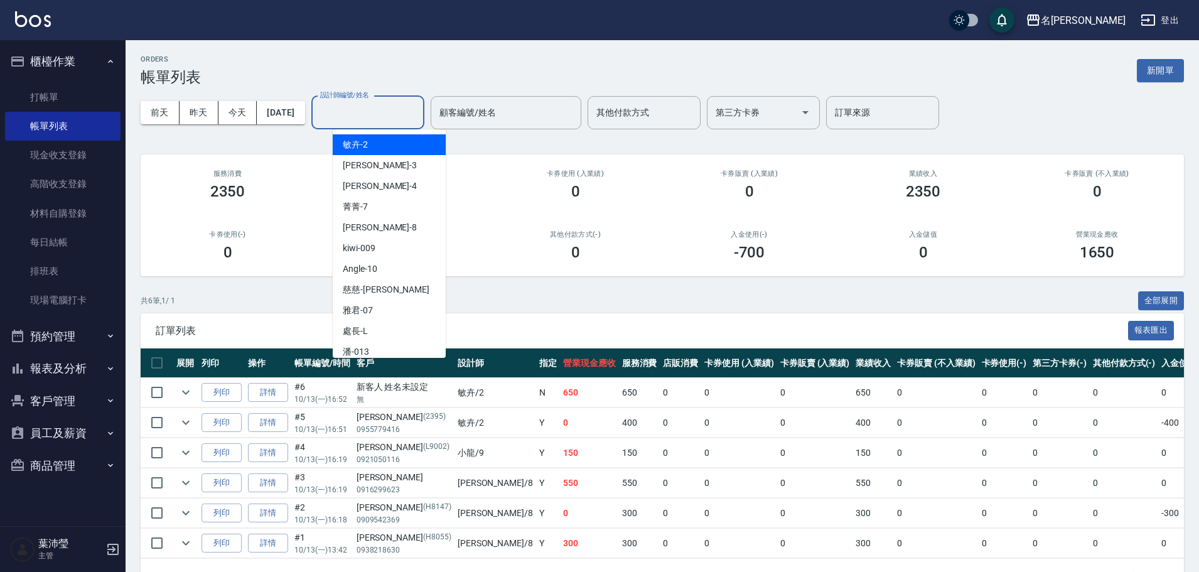
click at [369, 116] on input "設計師編號/姓名" at bounding box center [368, 113] width 102 height 22
click at [370, 145] on div "敏卉 -2" at bounding box center [389, 144] width 113 height 21
type input "敏卉-2"
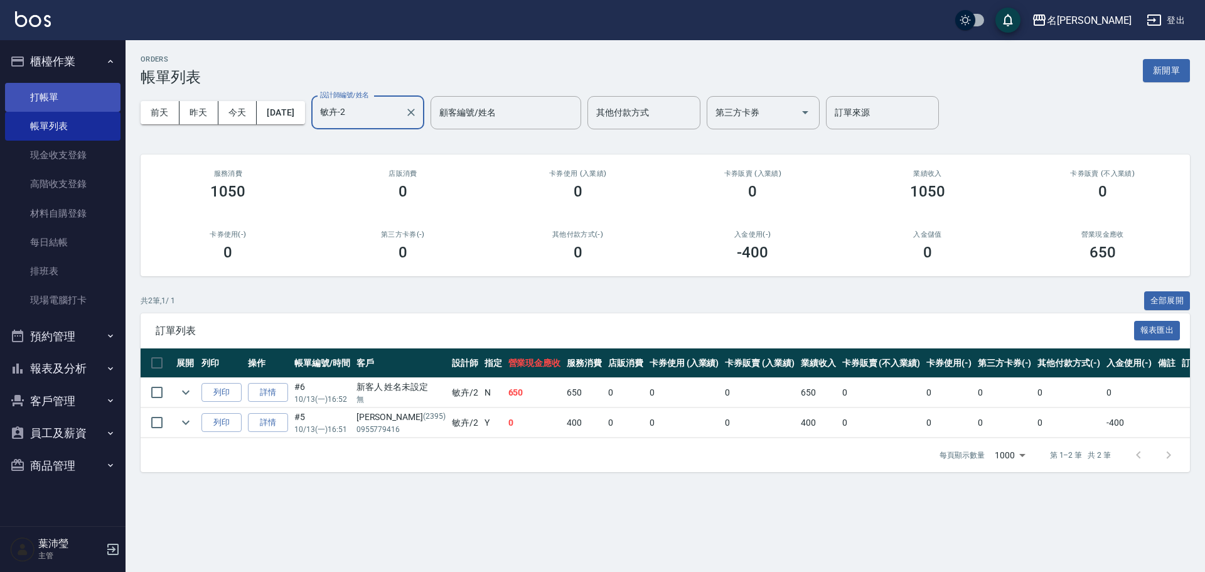
click at [62, 91] on link "打帳單" at bounding box center [63, 97] width 116 height 29
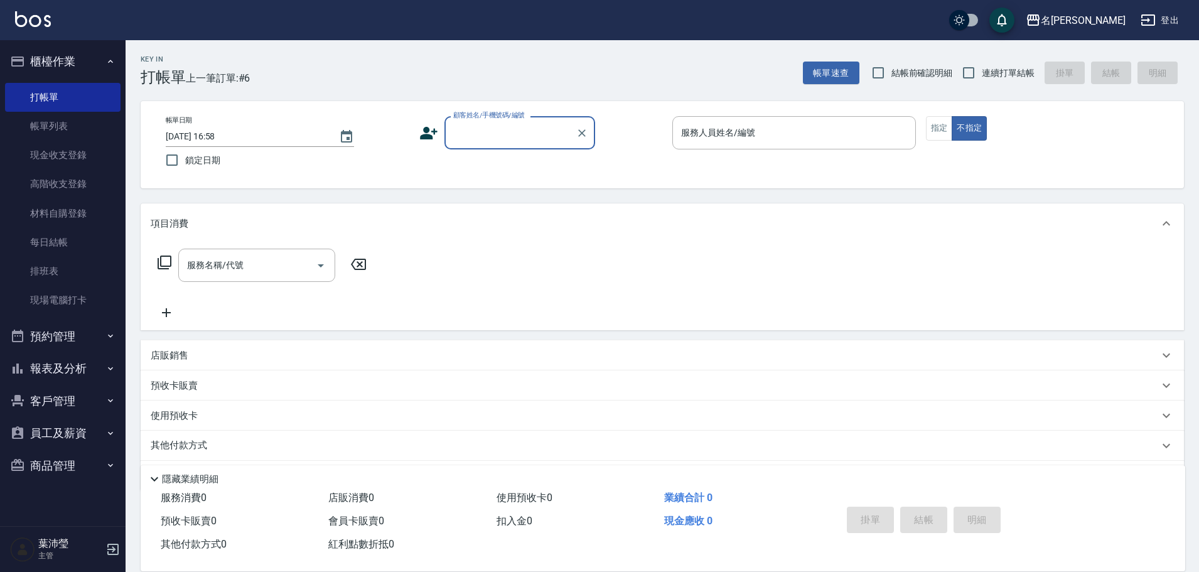
click at [500, 127] on input "顧客姓名/手機號碼/編號" at bounding box center [510, 133] width 121 height 22
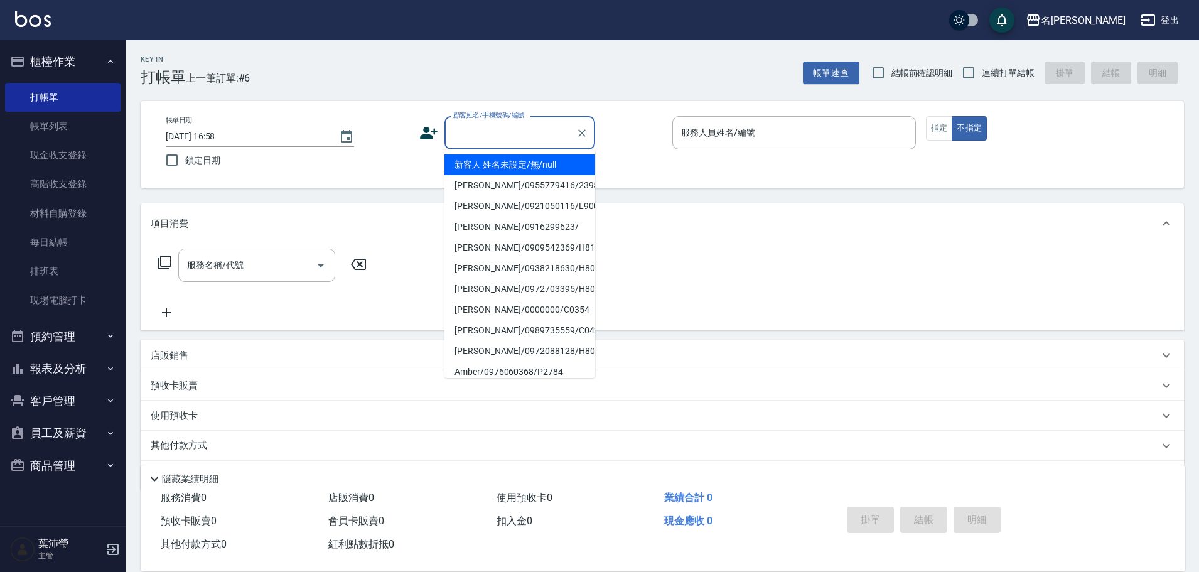
click at [529, 155] on li "新客人 姓名未設定/無/null" at bounding box center [520, 164] width 151 height 21
type input "新客人 姓名未設定/無/null"
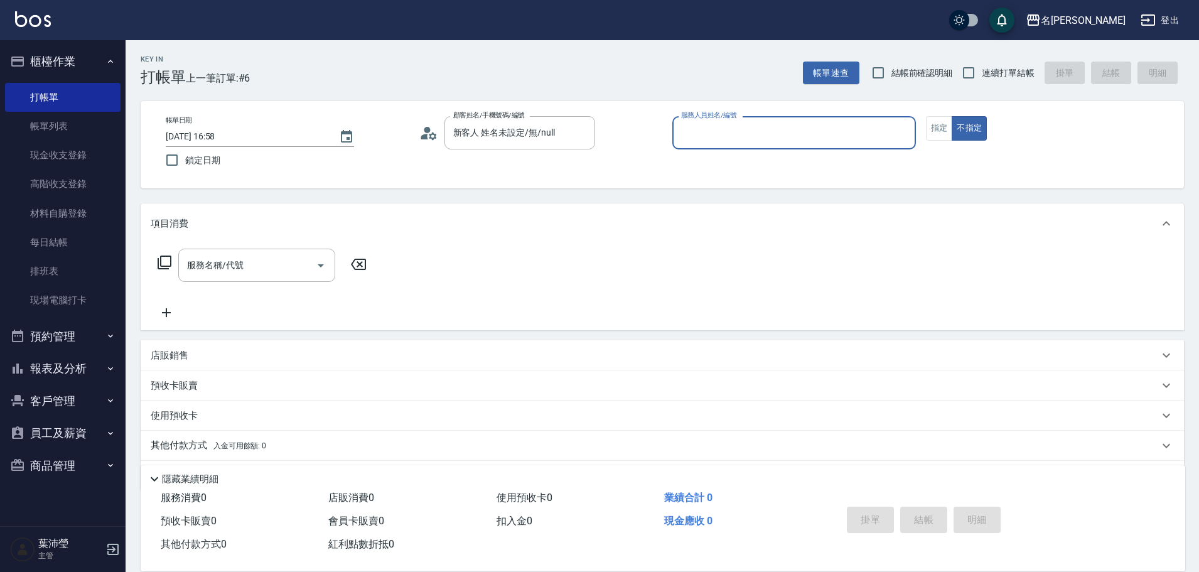
click at [597, 148] on div "服務人員姓名/編號" at bounding box center [794, 132] width 244 height 33
type input "小龍-9"
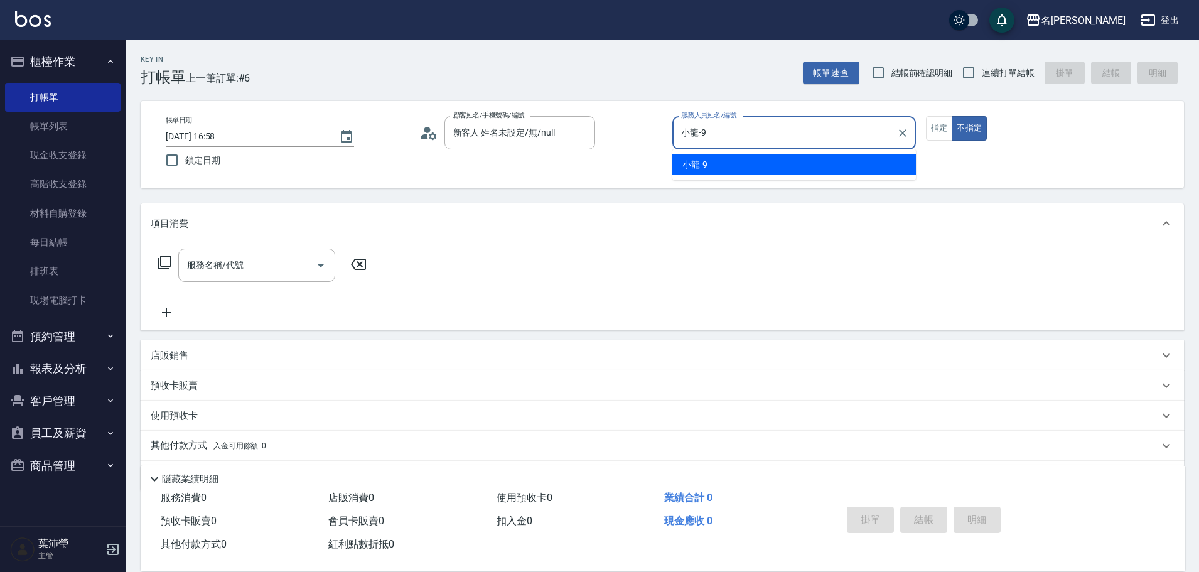
type button "false"
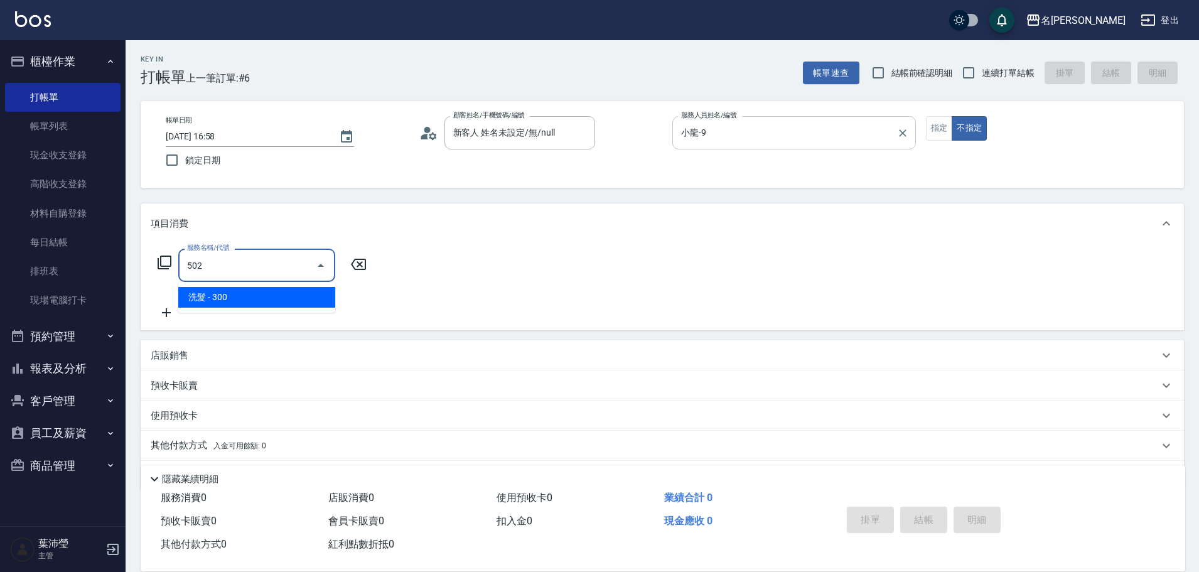
type input "洗髮(502)"
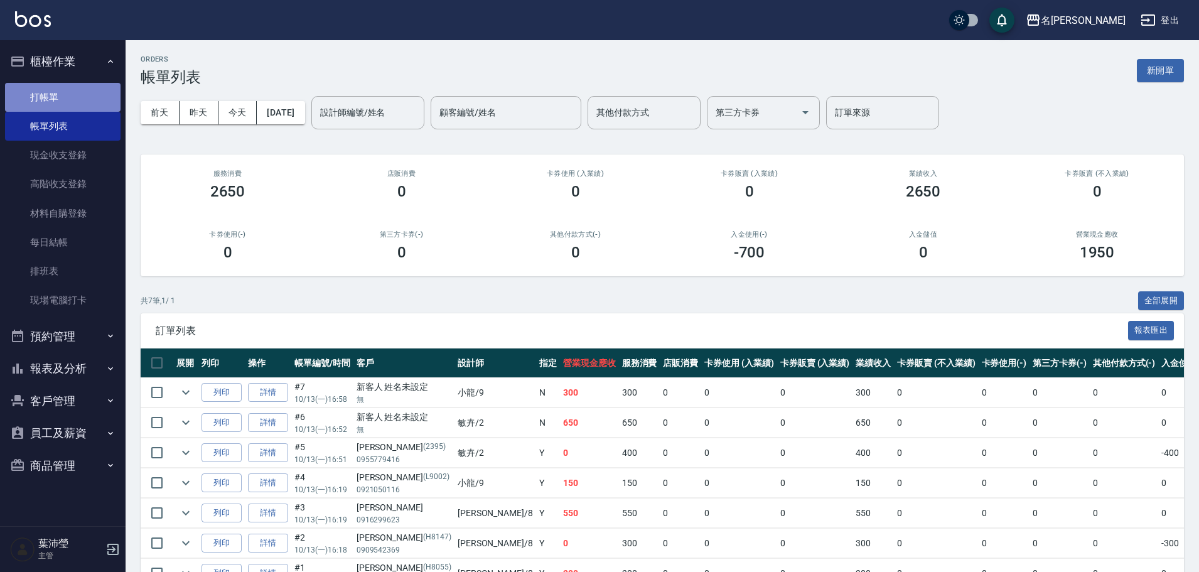
click at [38, 101] on link "打帳單" at bounding box center [63, 97] width 116 height 29
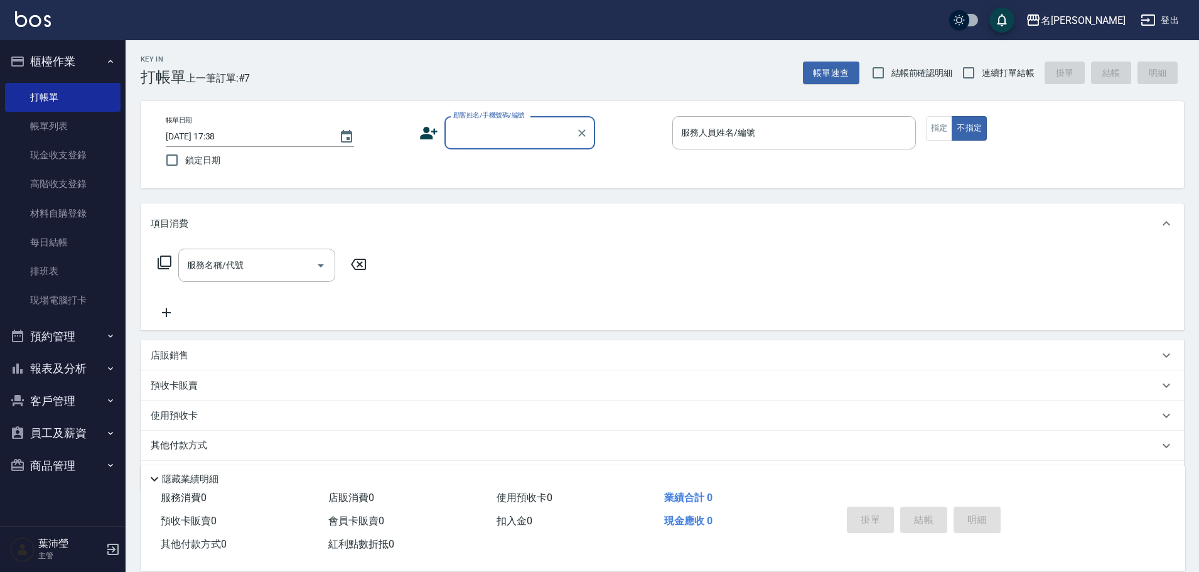
click at [487, 135] on input "顧客姓名/手機號碼/編號" at bounding box center [510, 133] width 121 height 22
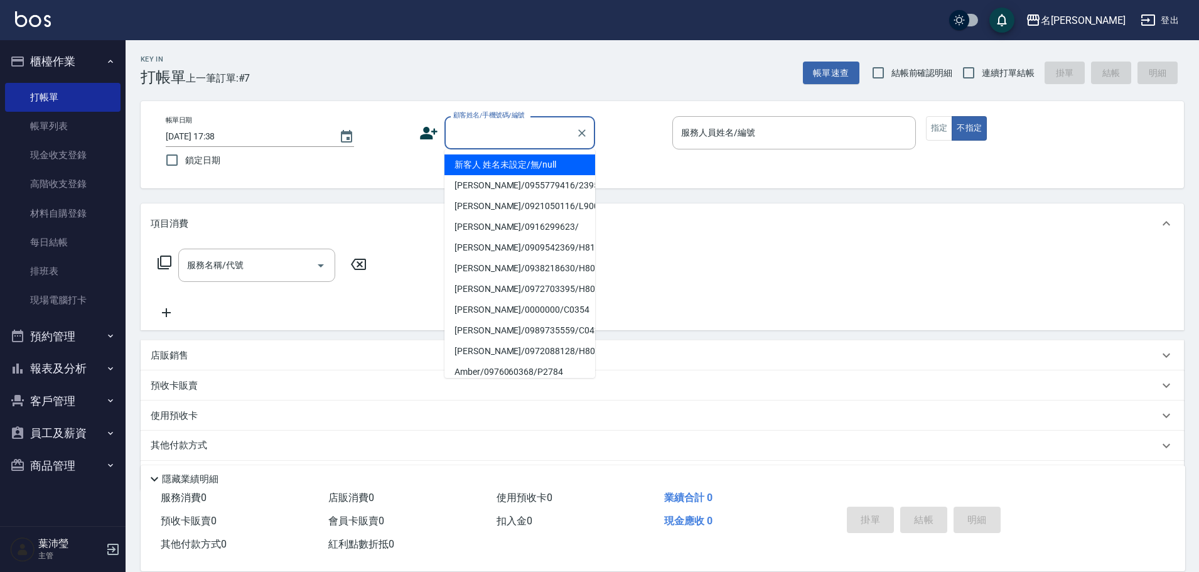
click at [522, 166] on li "新客人 姓名未設定/無/null" at bounding box center [520, 164] width 151 height 21
type input "新客人 姓名未設定/無/null"
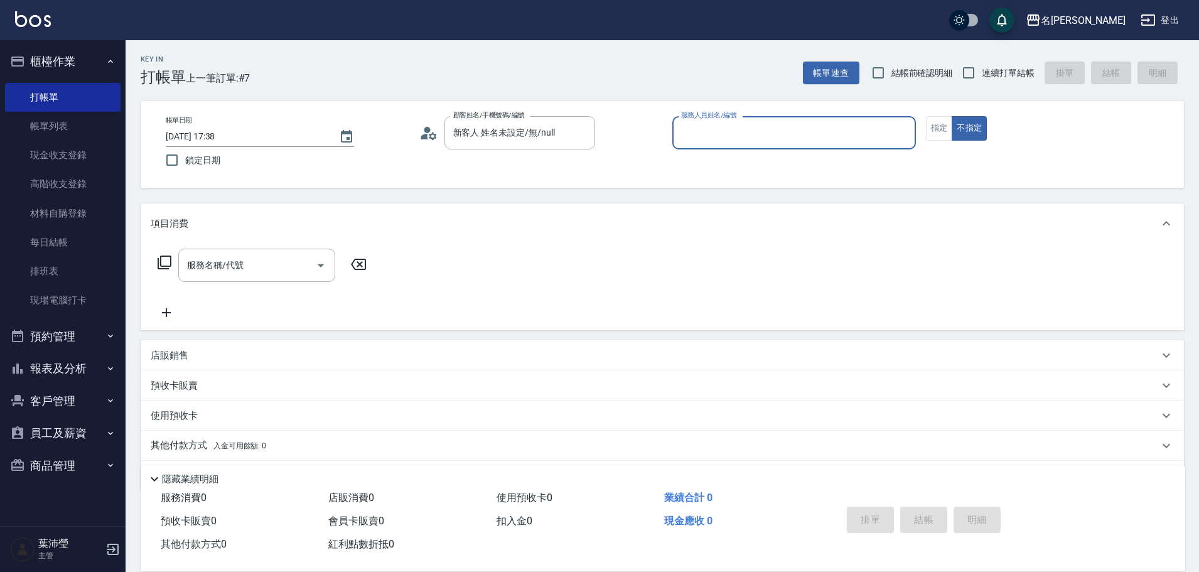
click at [597, 136] on input "服務人員姓名/編號" at bounding box center [794, 133] width 232 height 22
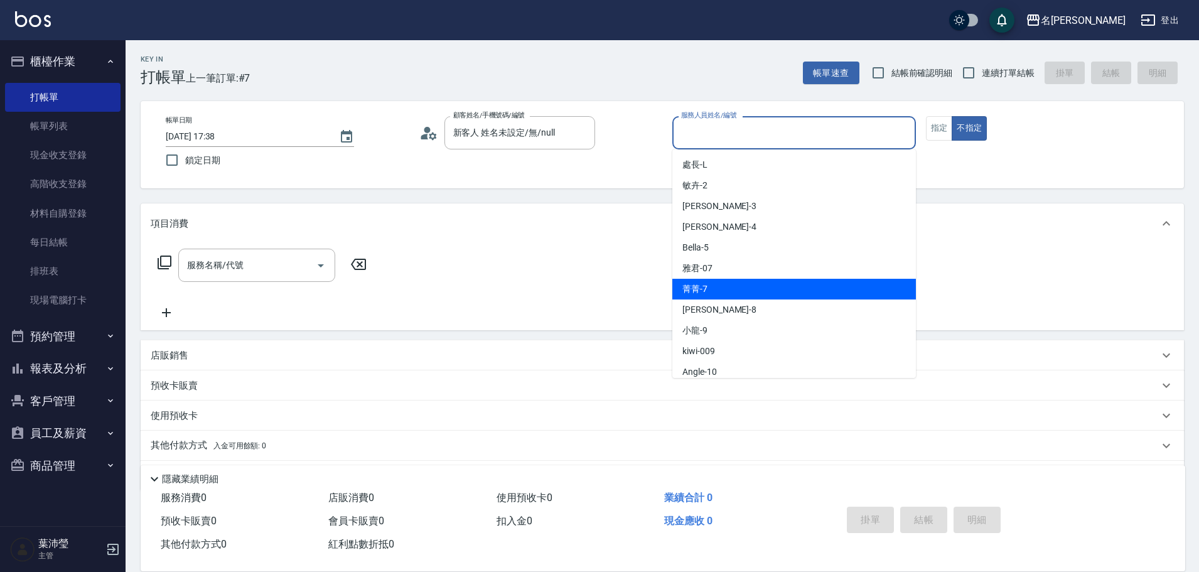
click at [597, 247] on div "菁菁 -7" at bounding box center [794, 289] width 244 height 21
type input "菁菁-7"
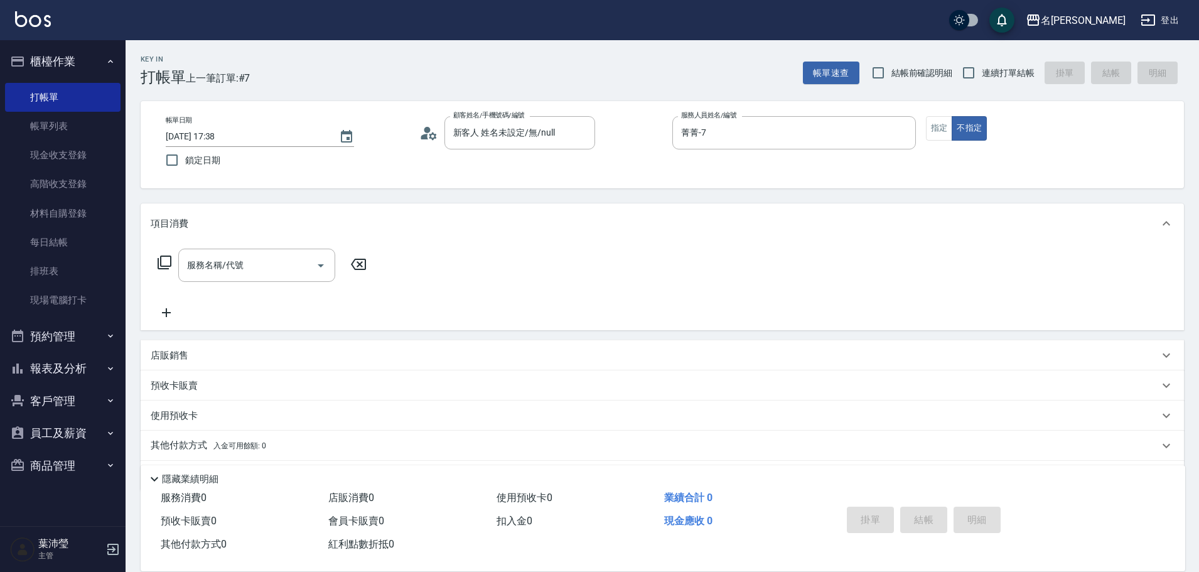
click at [170, 247] on icon at bounding box center [164, 262] width 15 height 15
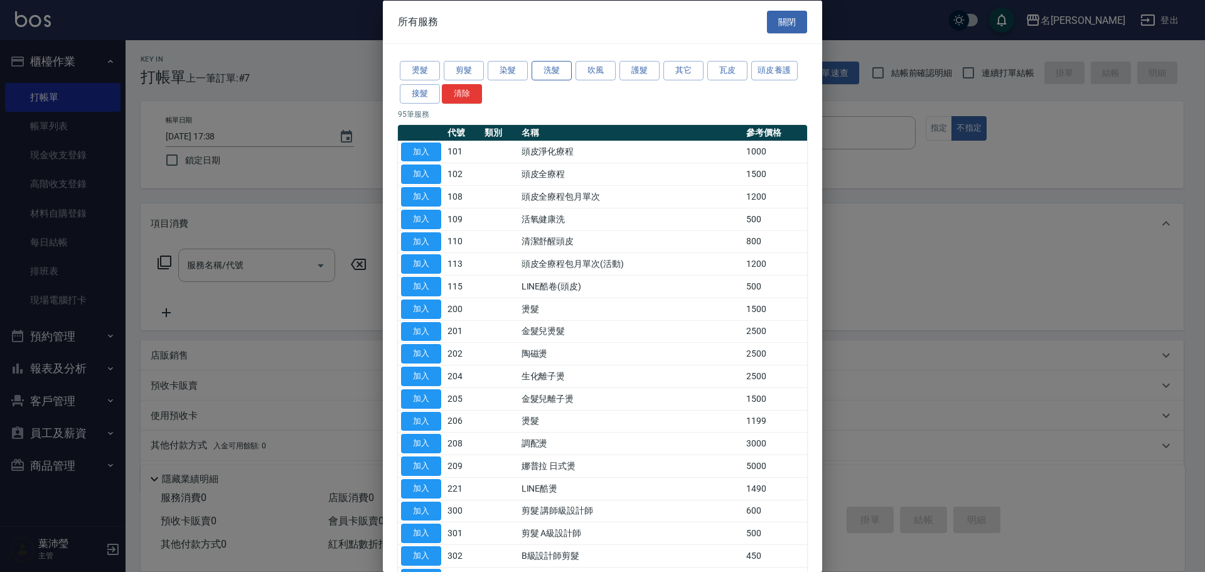
click at [554, 63] on button "洗髮" at bounding box center [552, 70] width 40 height 19
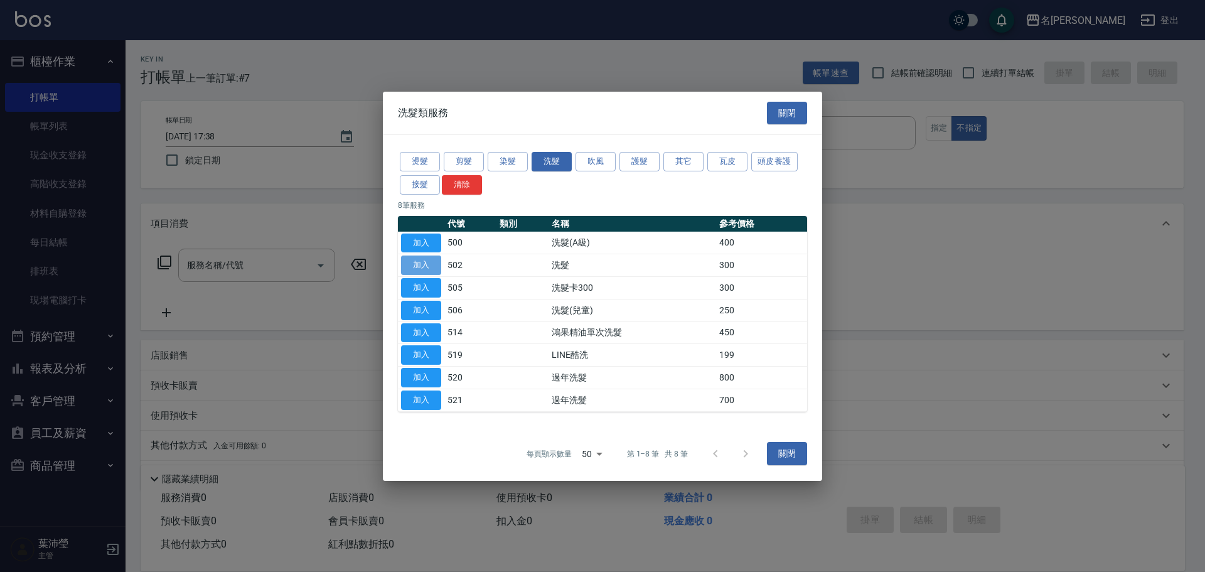
click at [421, 247] on button "加入" at bounding box center [421, 265] width 40 height 19
type input "洗髮(502)"
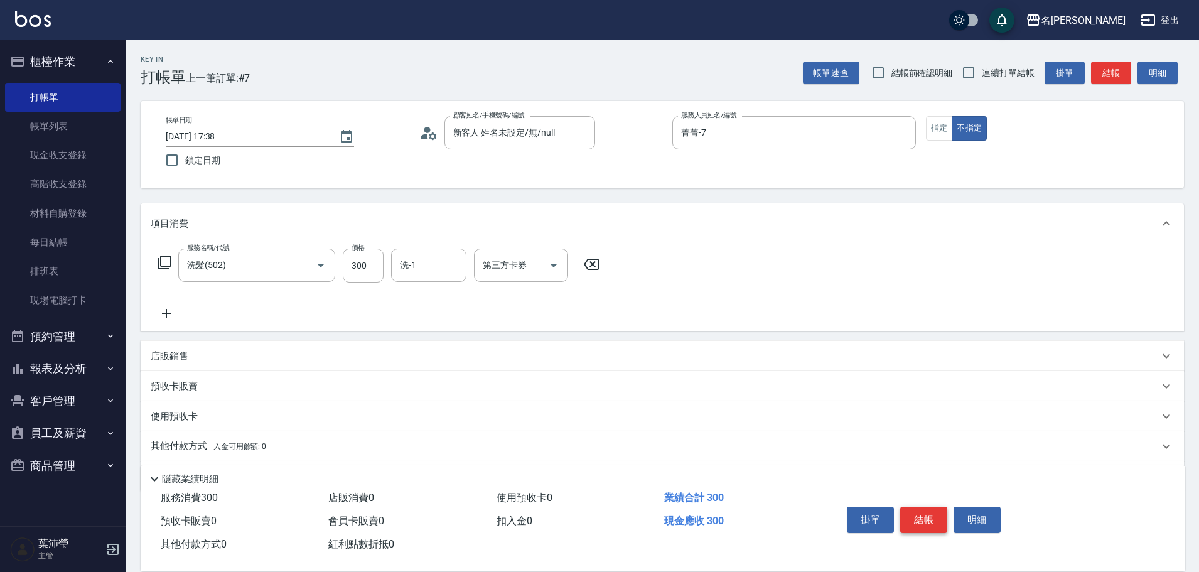
click at [597, 247] on button "結帳" at bounding box center [923, 520] width 47 height 26
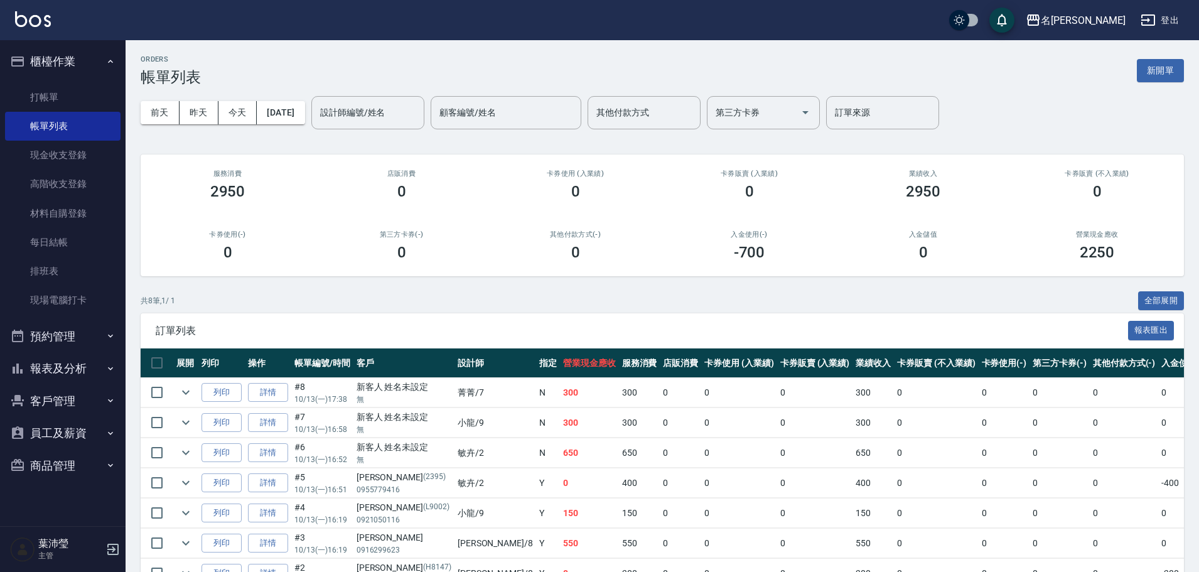
click at [597, 247] on div "ORDERS 帳單列表 新開單 [DATE] [DATE] [DATE] [DATE] 設計師編號/姓名 設計師編號/姓名 顧客編號/姓名 顧客編號/姓名 其…" at bounding box center [663, 354] width 1074 height 628
click at [49, 127] on link "帳單列表" at bounding box center [63, 126] width 116 height 29
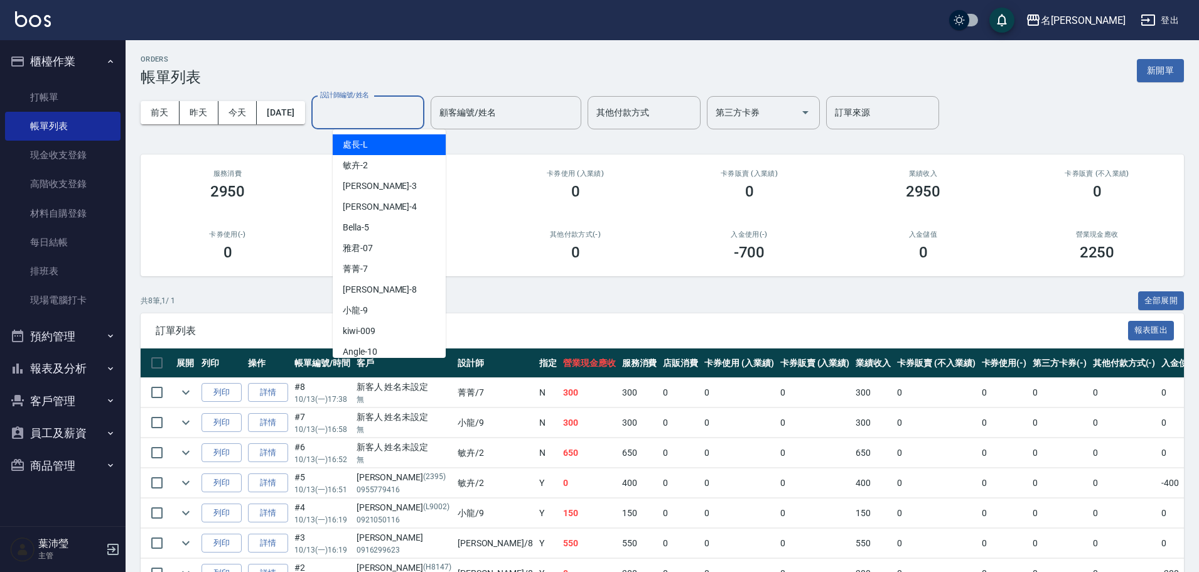
click at [357, 106] on input "設計師編號/姓名" at bounding box center [368, 113] width 102 height 22
click at [396, 247] on div "Angle -10" at bounding box center [389, 352] width 113 height 21
type input "Angle-10"
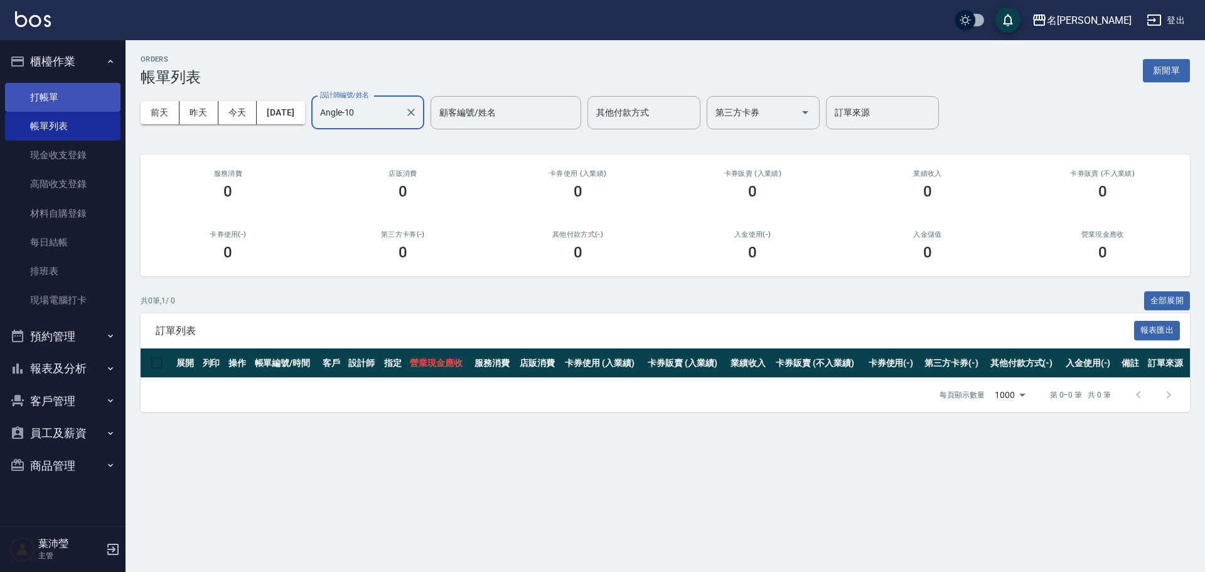
click at [53, 96] on link "打帳單" at bounding box center [63, 97] width 116 height 29
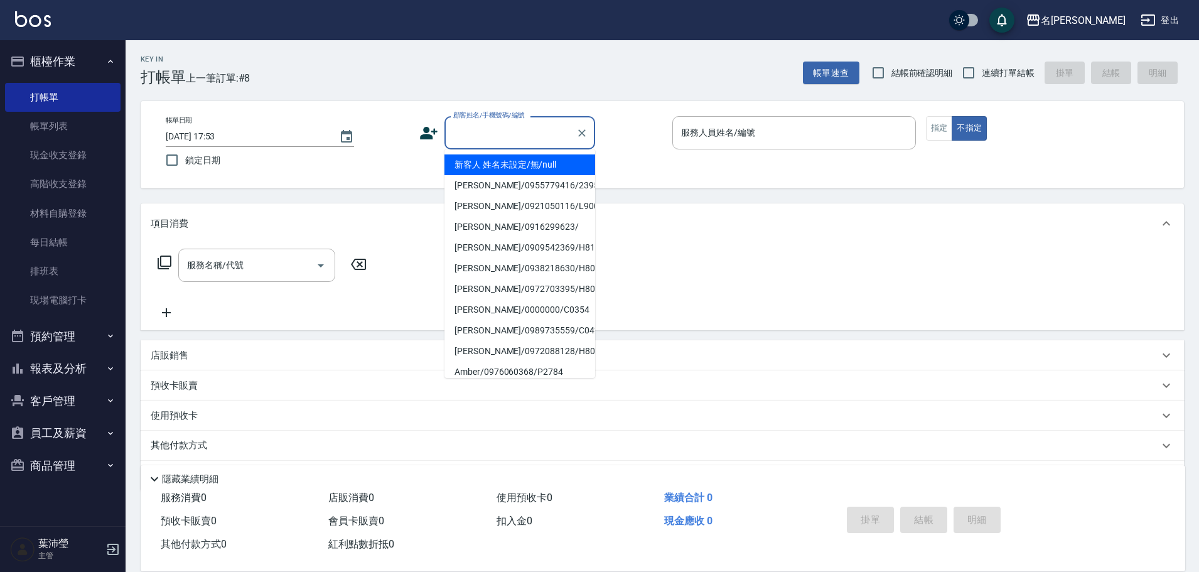
click at [497, 134] on input "顧客姓名/手機號碼/編號" at bounding box center [510, 133] width 121 height 22
click at [492, 160] on li "[PERSON_NAME]/0921773478/S665" at bounding box center [520, 164] width 151 height 21
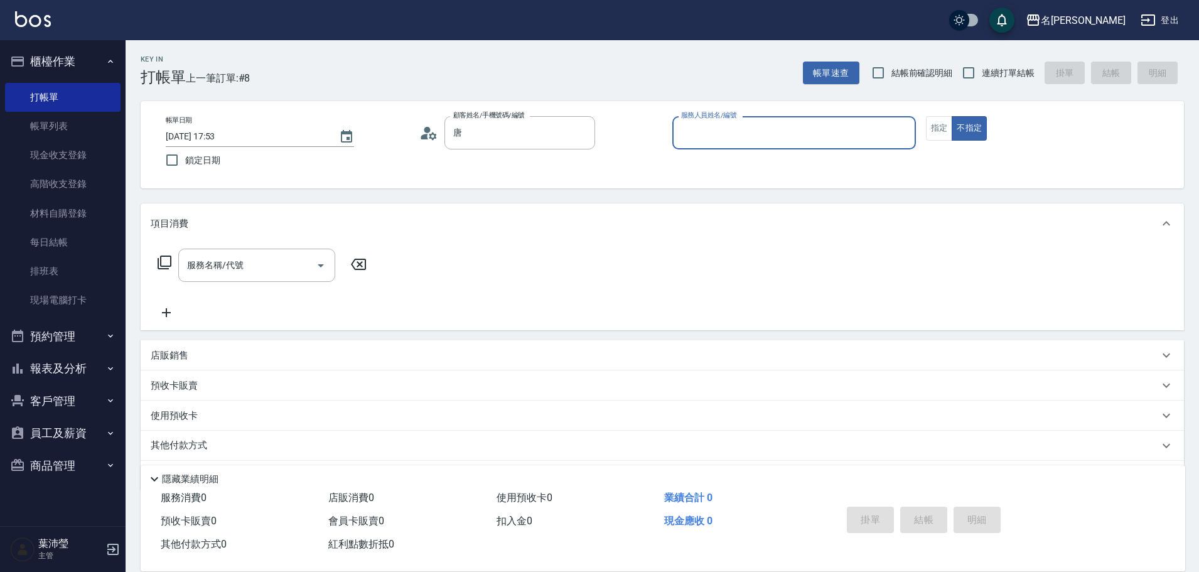
type input "[PERSON_NAME]/0921773478/S665"
type input "Angle-10"
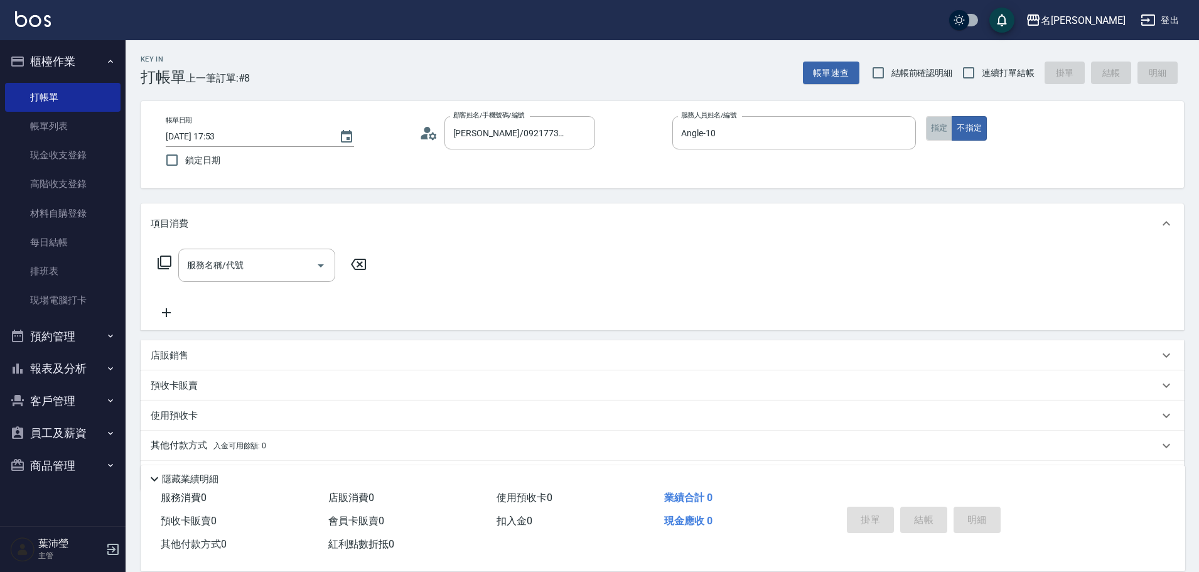
click at [597, 123] on button "指定" at bounding box center [939, 128] width 27 height 24
click at [162, 247] on icon at bounding box center [164, 262] width 15 height 15
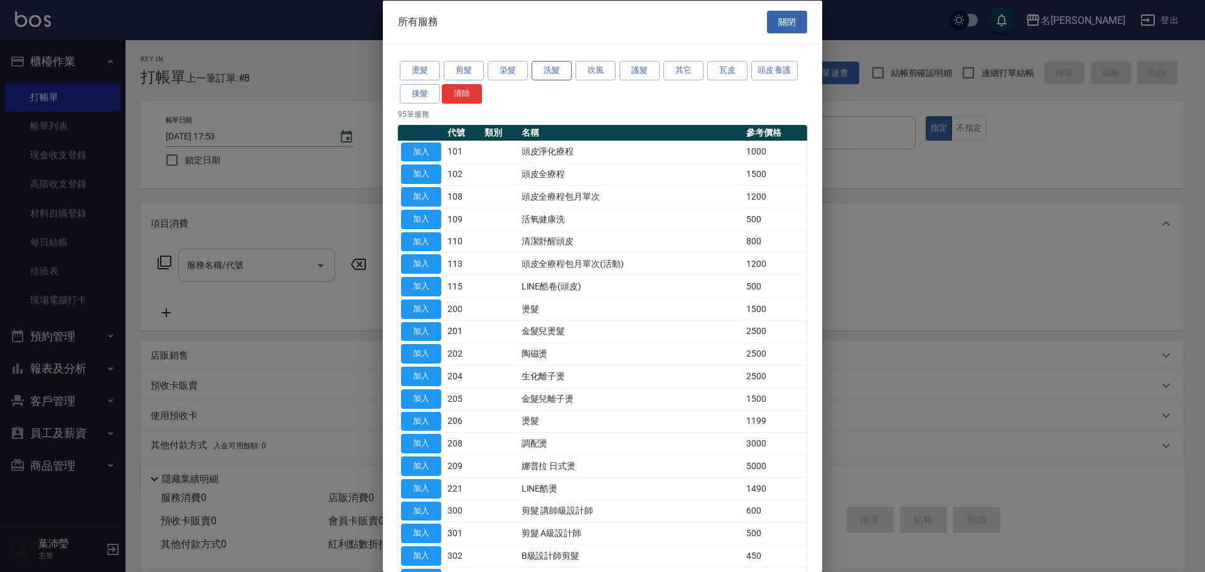
click at [542, 78] on button "洗髮" at bounding box center [552, 70] width 40 height 19
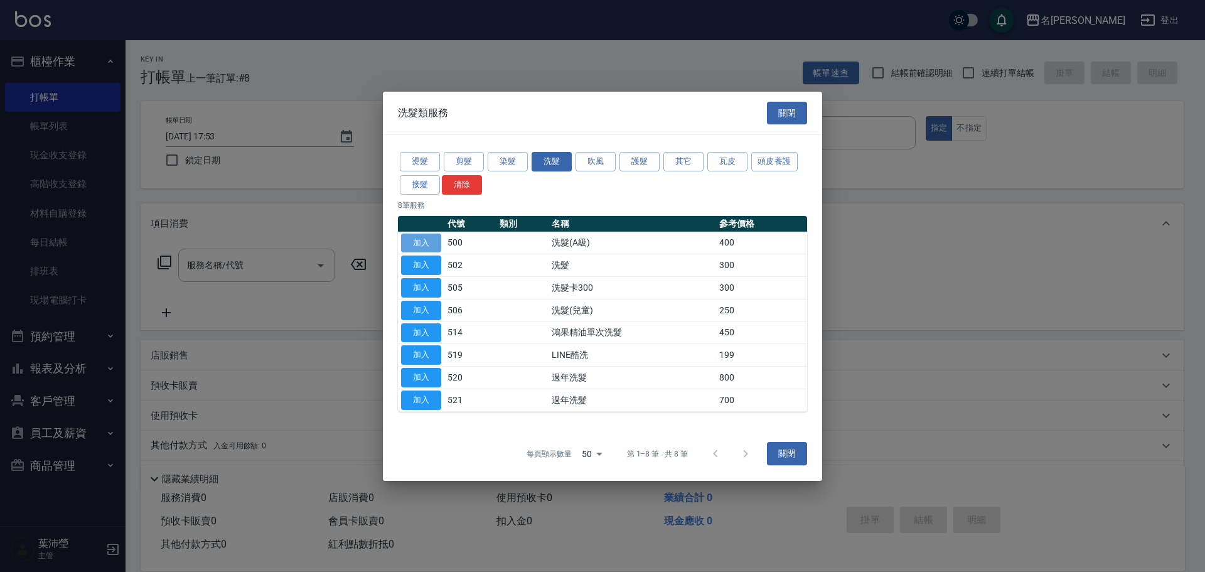
click at [429, 244] on button "加入" at bounding box center [421, 242] width 40 height 19
type input "洗髮(A級)(500)"
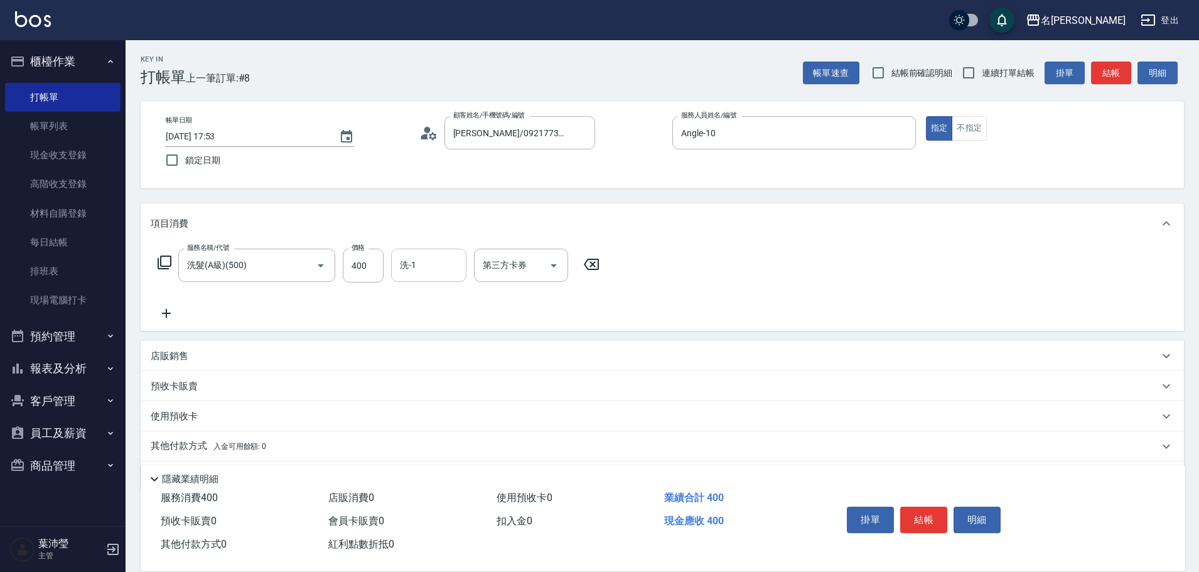
click at [421, 247] on input "洗-1" at bounding box center [429, 265] width 64 height 22
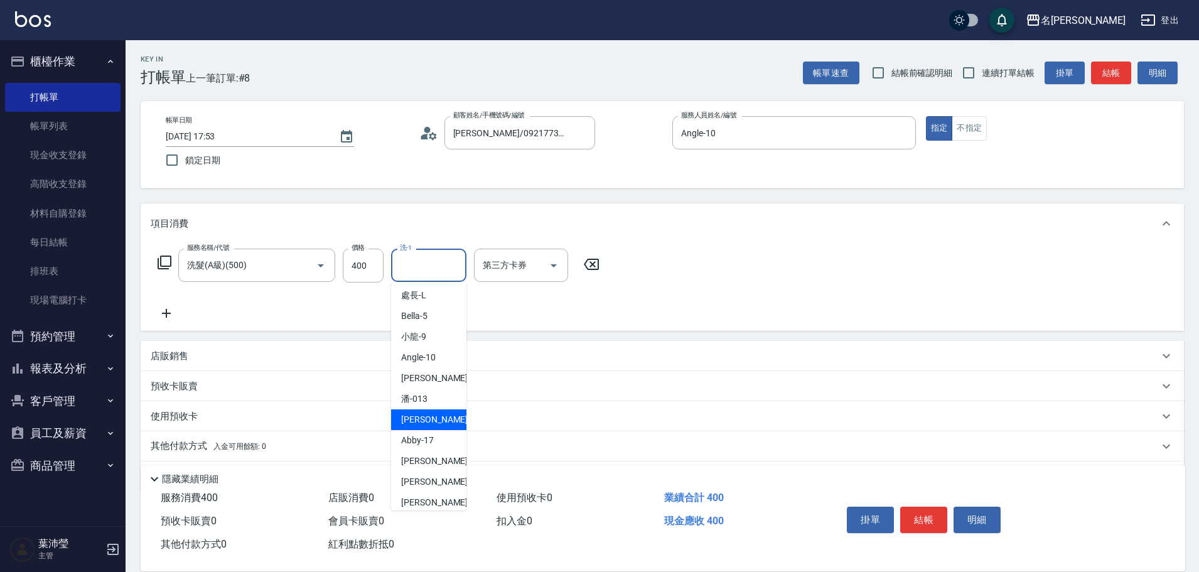
scroll to position [251, 0]
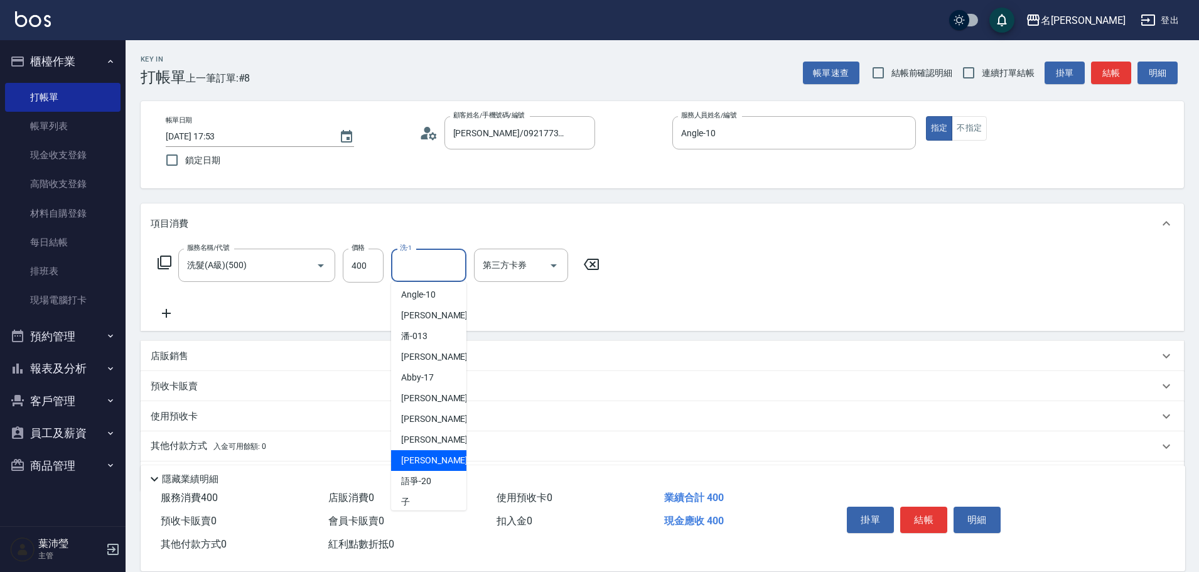
click at [436, 247] on div "[PERSON_NAME] -19" at bounding box center [428, 460] width 75 height 21
type input "[PERSON_NAME]-19"
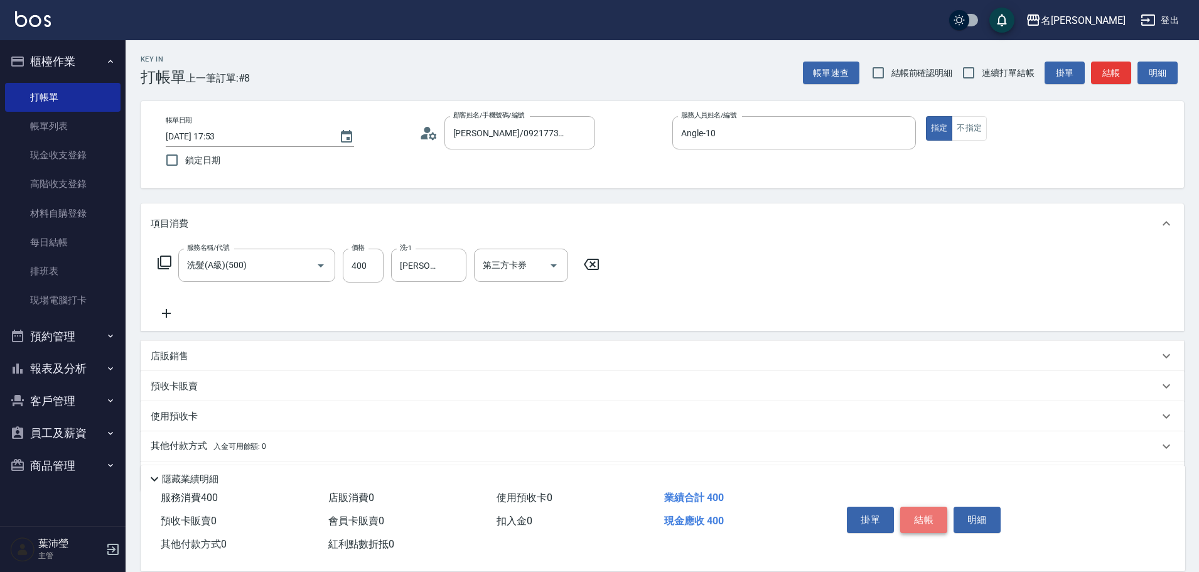
click at [597, 247] on button "結帳" at bounding box center [923, 520] width 47 height 26
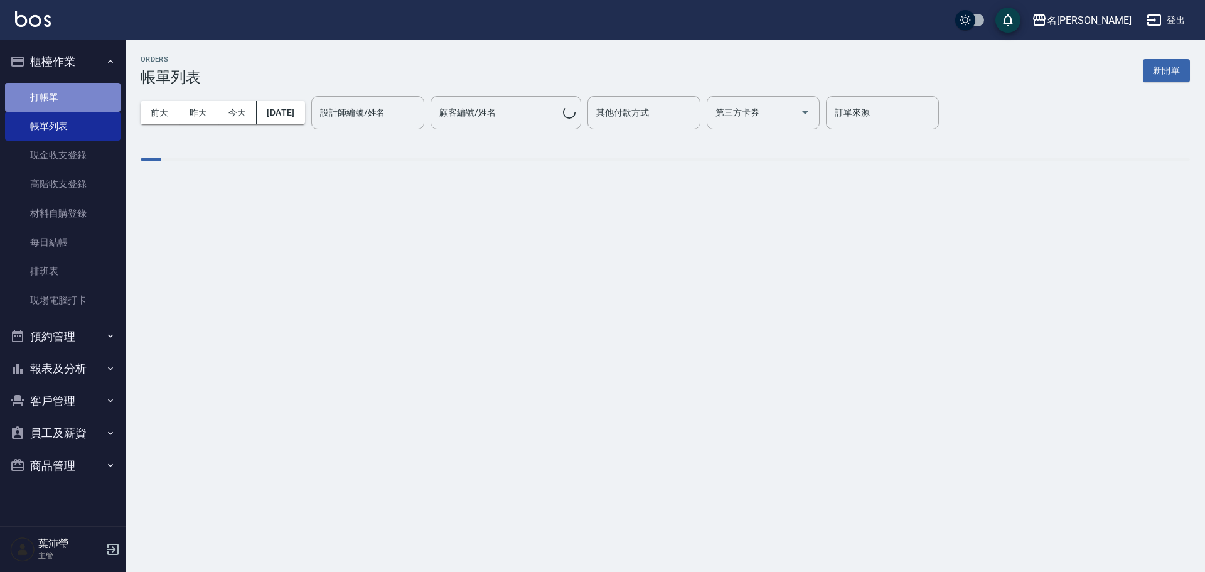
click at [49, 92] on link "打帳單" at bounding box center [63, 97] width 116 height 29
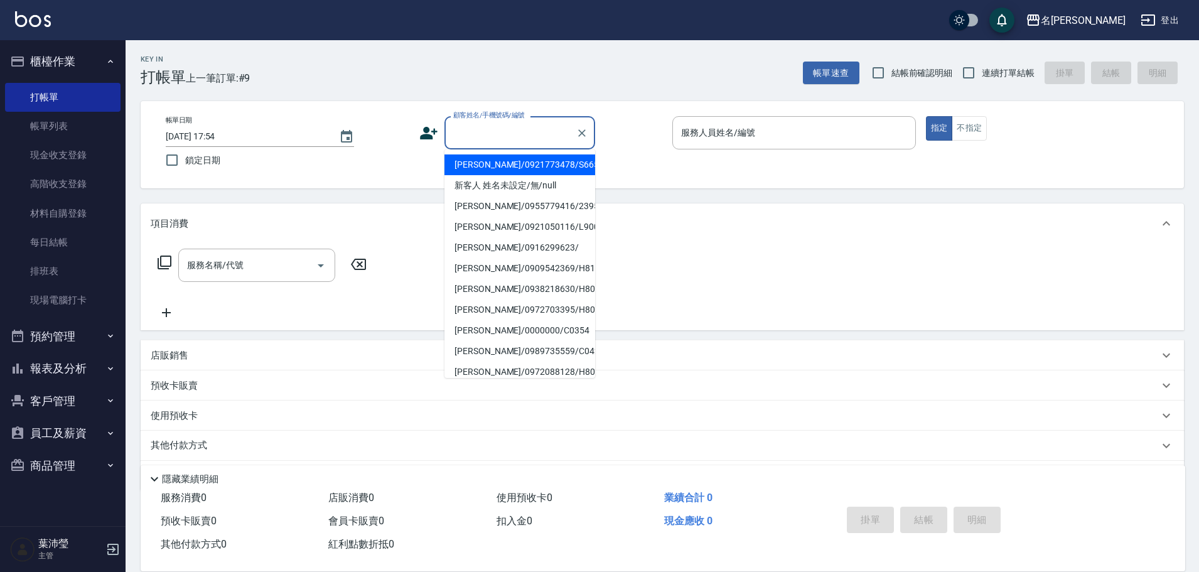
click at [486, 131] on input "顧客姓名/手機號碼/編號" at bounding box center [510, 133] width 121 height 22
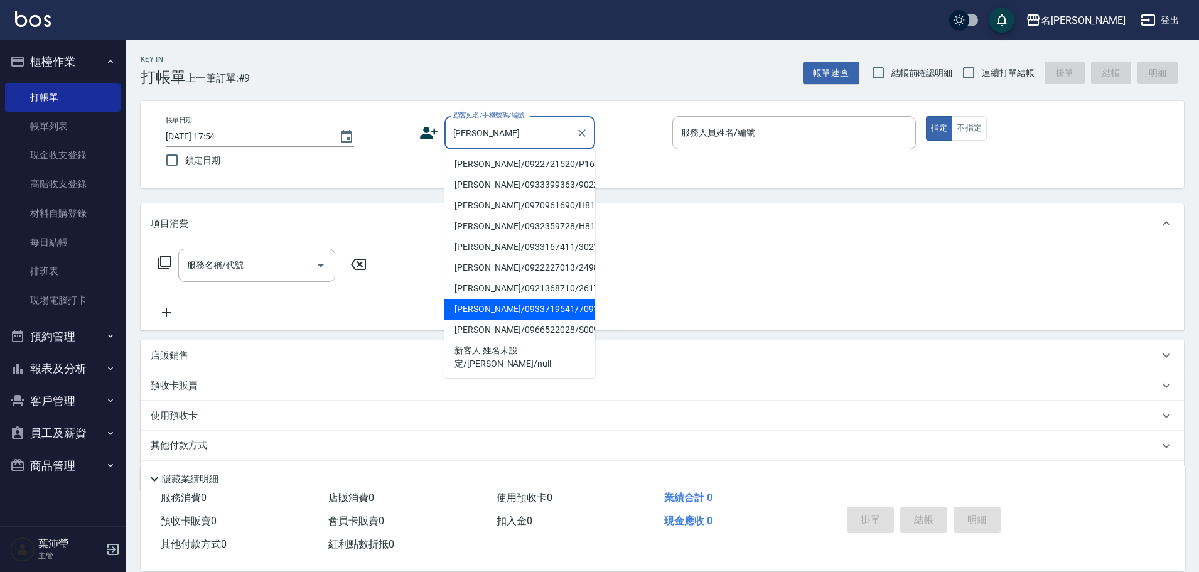
scroll to position [5, 0]
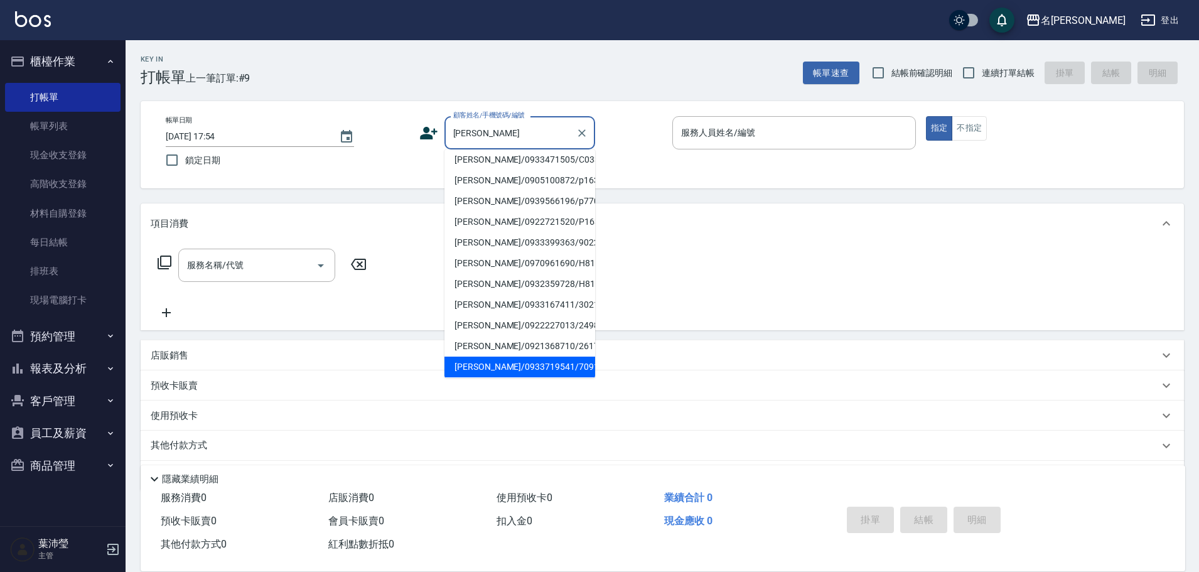
click at [504, 247] on li "[PERSON_NAME]/0933167411/3021" at bounding box center [520, 304] width 151 height 21
type input "[PERSON_NAME]/0933167411/3021"
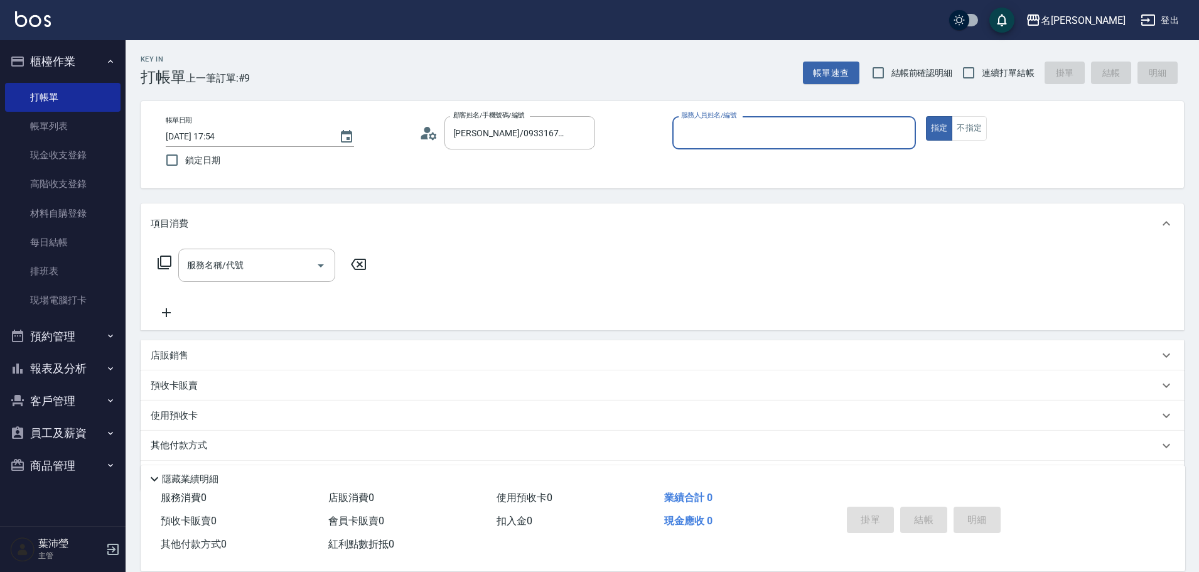
type input "Angle-10"
click at [166, 247] on icon at bounding box center [164, 262] width 15 height 15
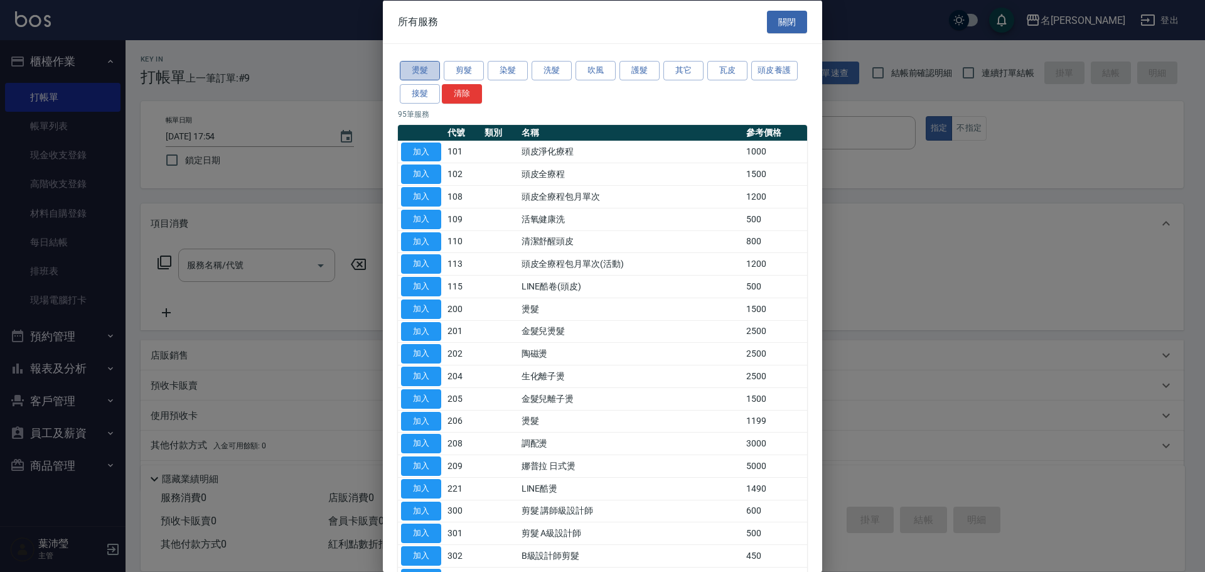
click at [411, 70] on button "燙髮" at bounding box center [420, 70] width 40 height 19
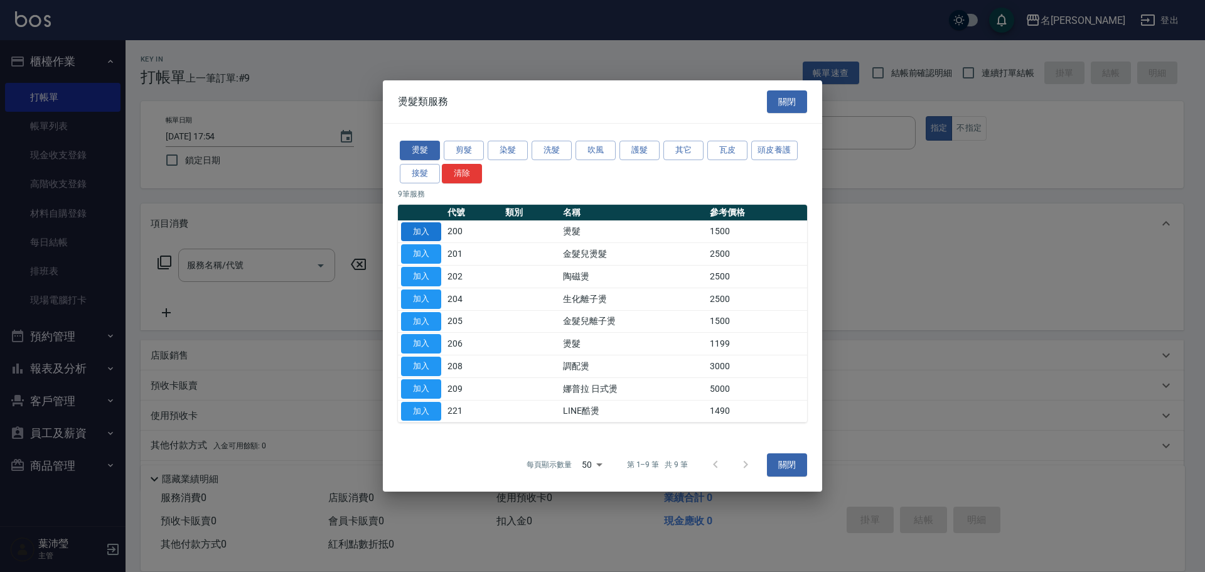
click at [425, 230] on button "加入" at bounding box center [421, 231] width 40 height 19
type input "燙髮(200)"
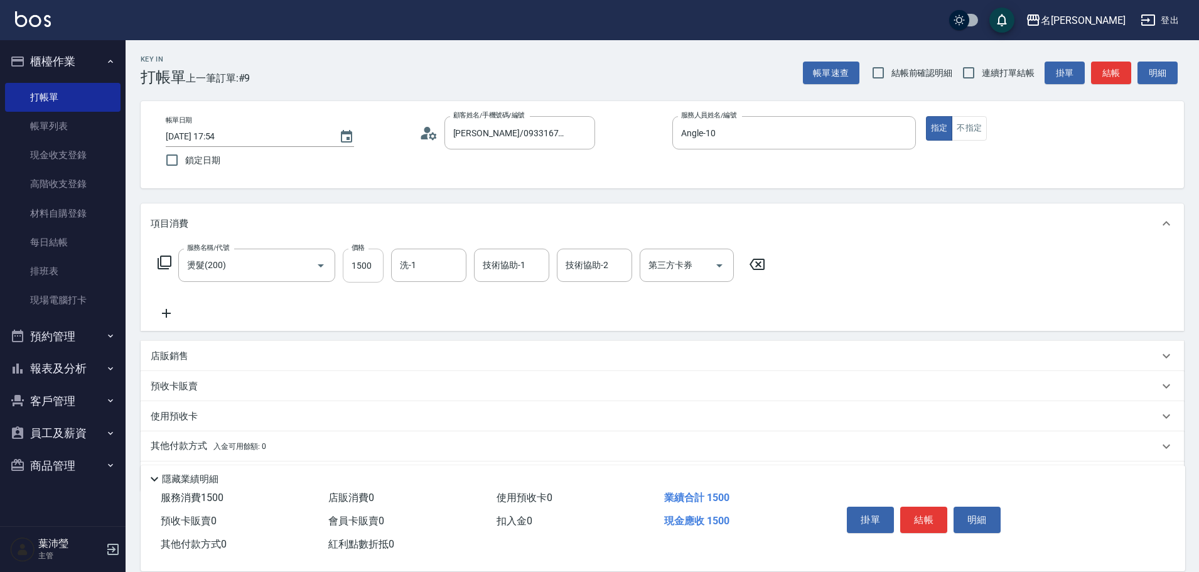
click at [379, 247] on input "1500" at bounding box center [363, 266] width 41 height 34
type input "2500"
click at [386, 247] on div "服務名稱/代號 燙髮(200) 服務名稱/代號 價格 2500 價格 洗-1 洗-1 技術協助-1 技術協助-1 技術協助-2 技術協助-2 第三方卡券 第三…" at bounding box center [462, 266] width 622 height 34
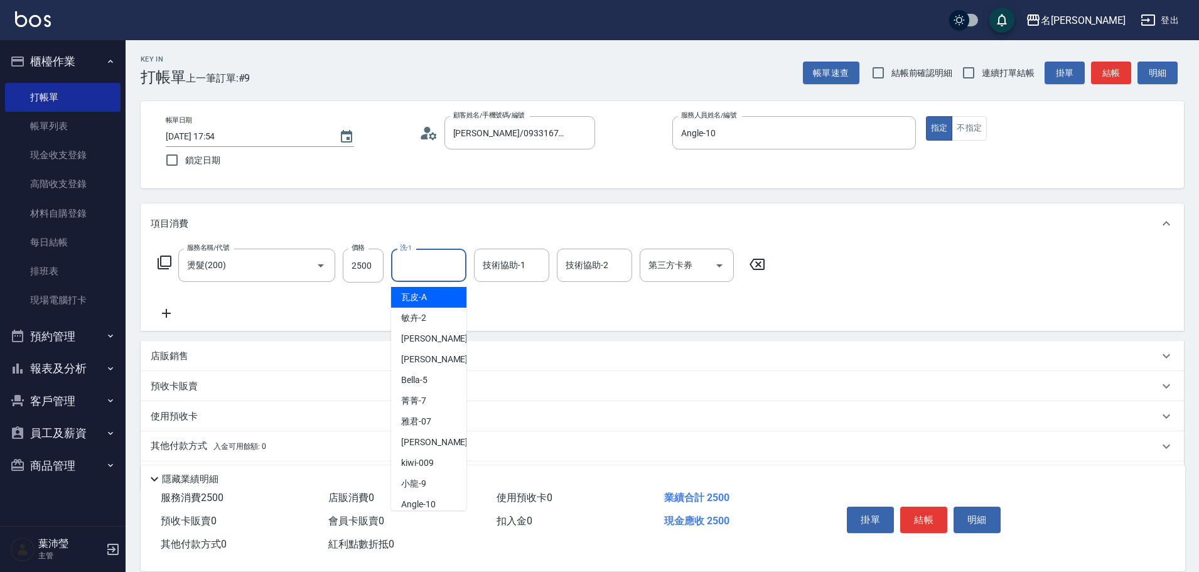
click at [407, 247] on input "洗-1" at bounding box center [429, 265] width 64 height 22
type input "[PERSON_NAME]-19"
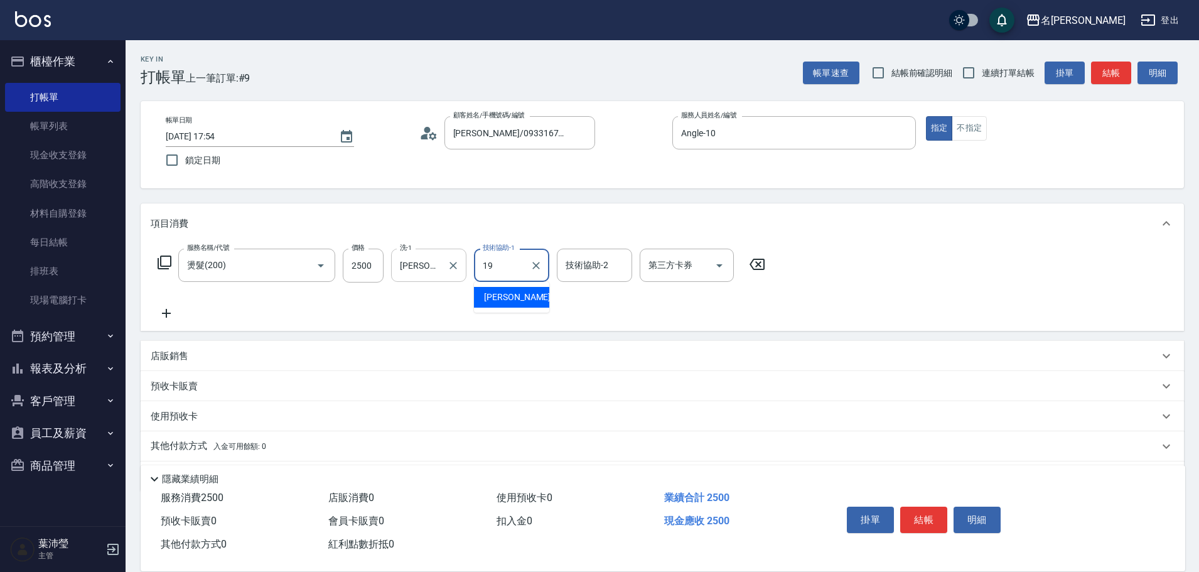
type input "[PERSON_NAME]-19"
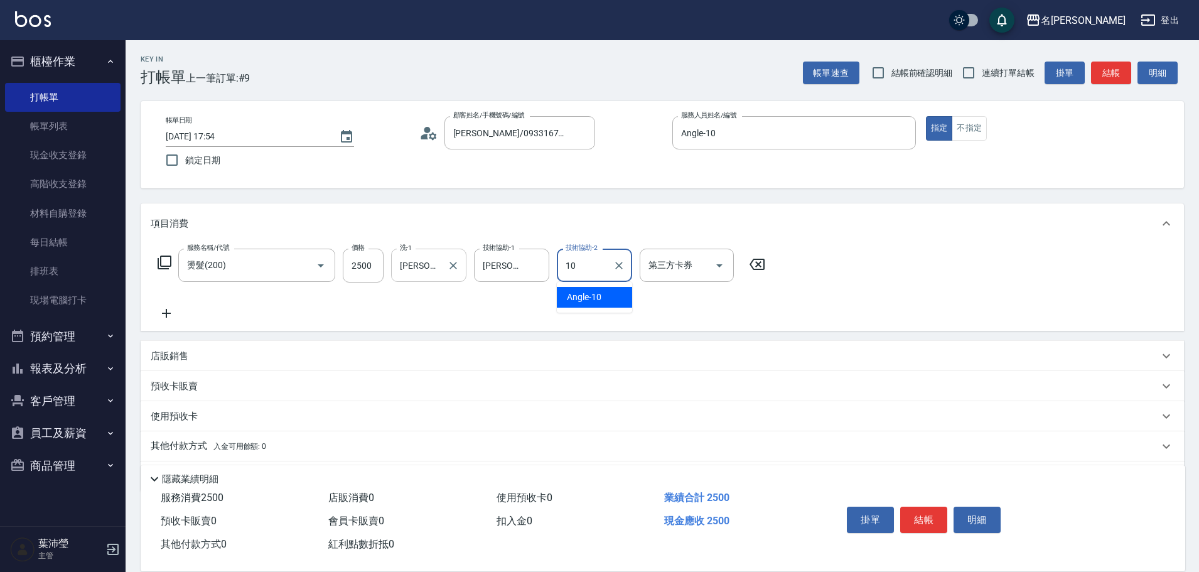
type input "Angle-10"
click at [159, 247] on p "店販銷售" at bounding box center [170, 356] width 38 height 13
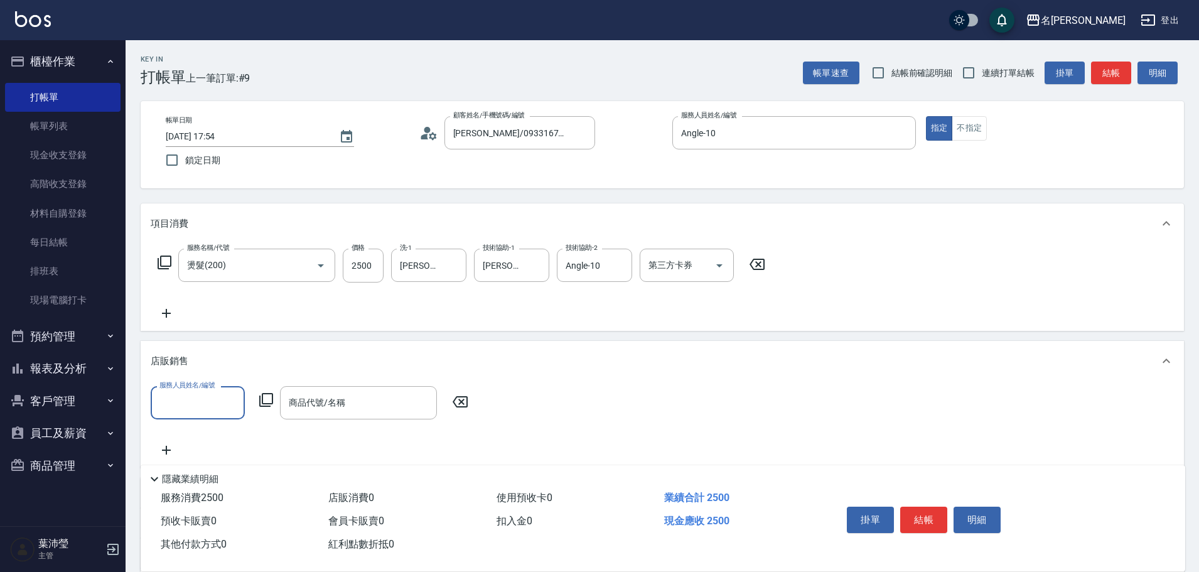
scroll to position [0, 0]
click at [191, 247] on input "服務人員姓名/編號" at bounding box center [197, 403] width 83 height 22
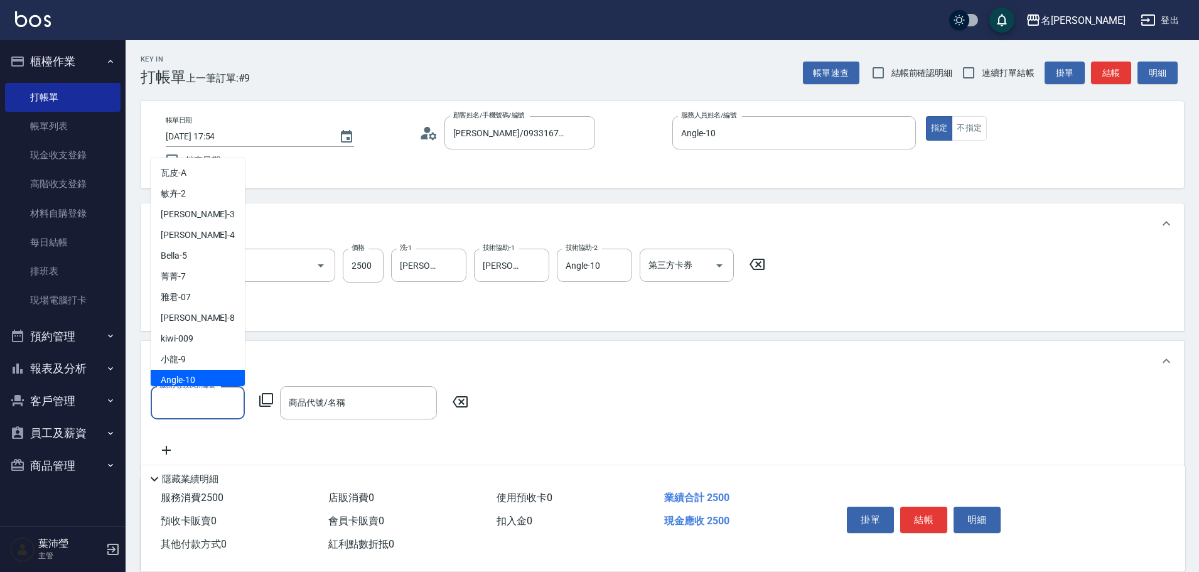
click at [186, 247] on span "Angle -10" at bounding box center [178, 380] width 35 height 13
type input "Angle-10"
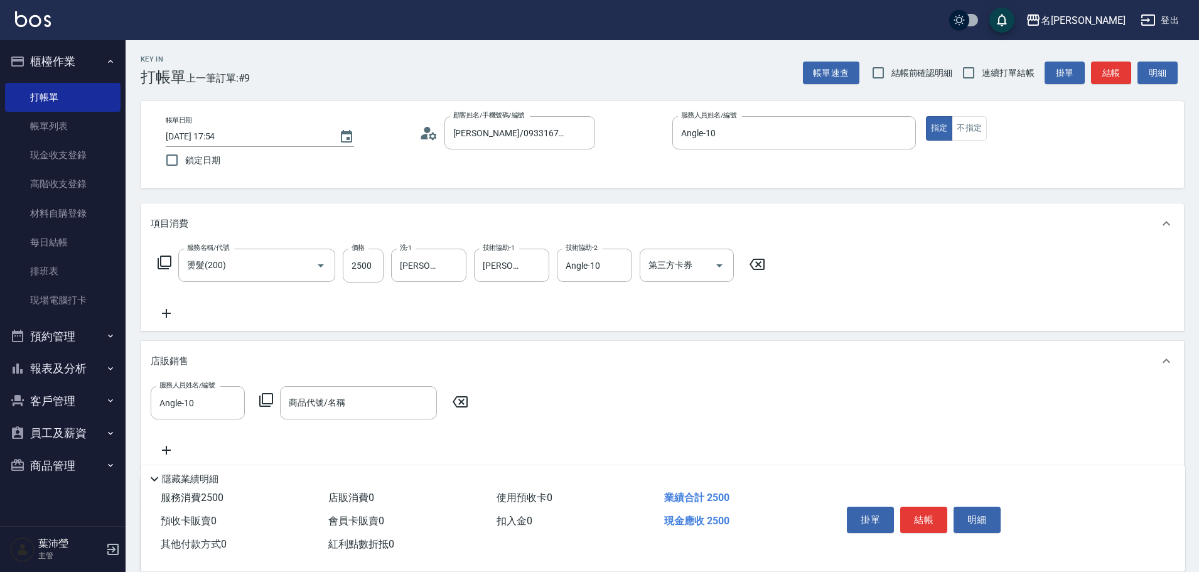
click at [264, 247] on icon at bounding box center [266, 399] width 15 height 15
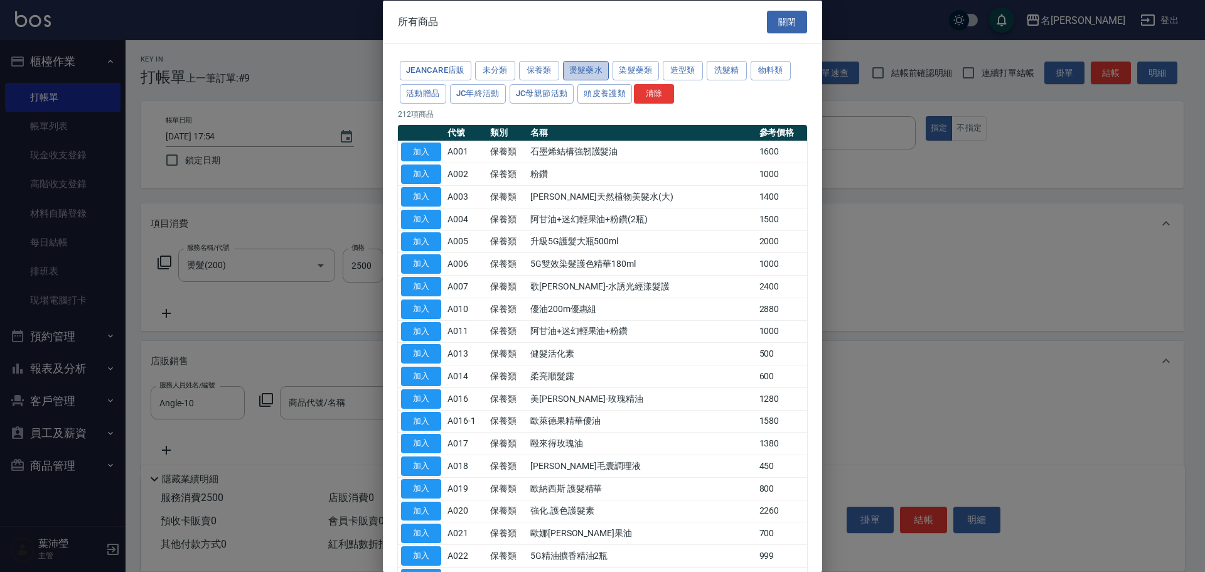
click at [596, 71] on button "燙髮藥水" at bounding box center [586, 70] width 46 height 19
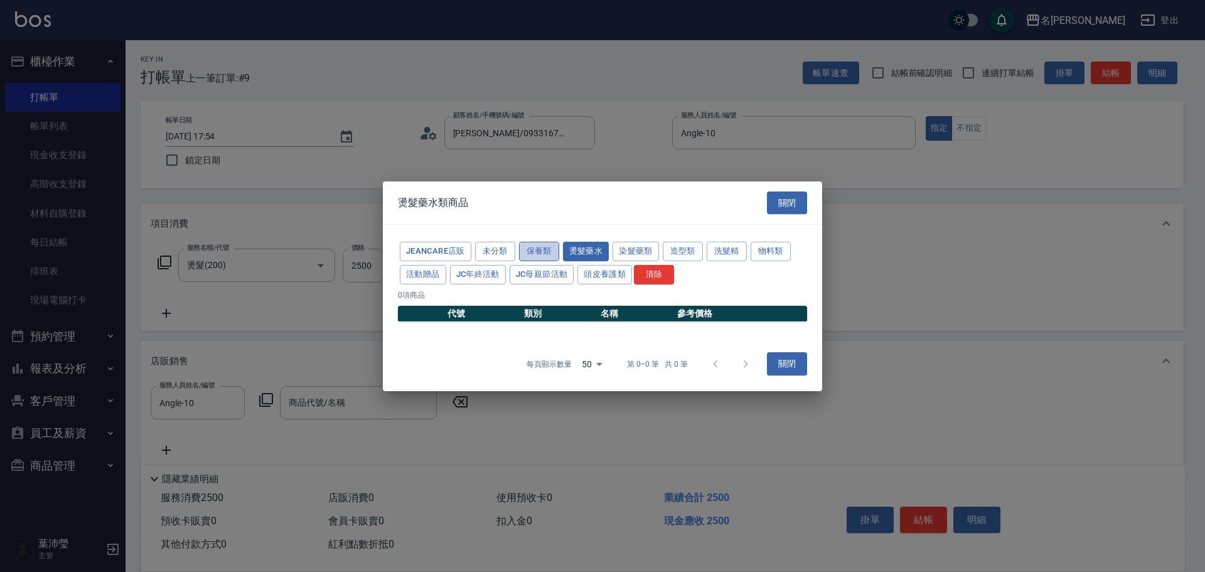
click at [546, 247] on button "保養類" at bounding box center [539, 251] width 40 height 19
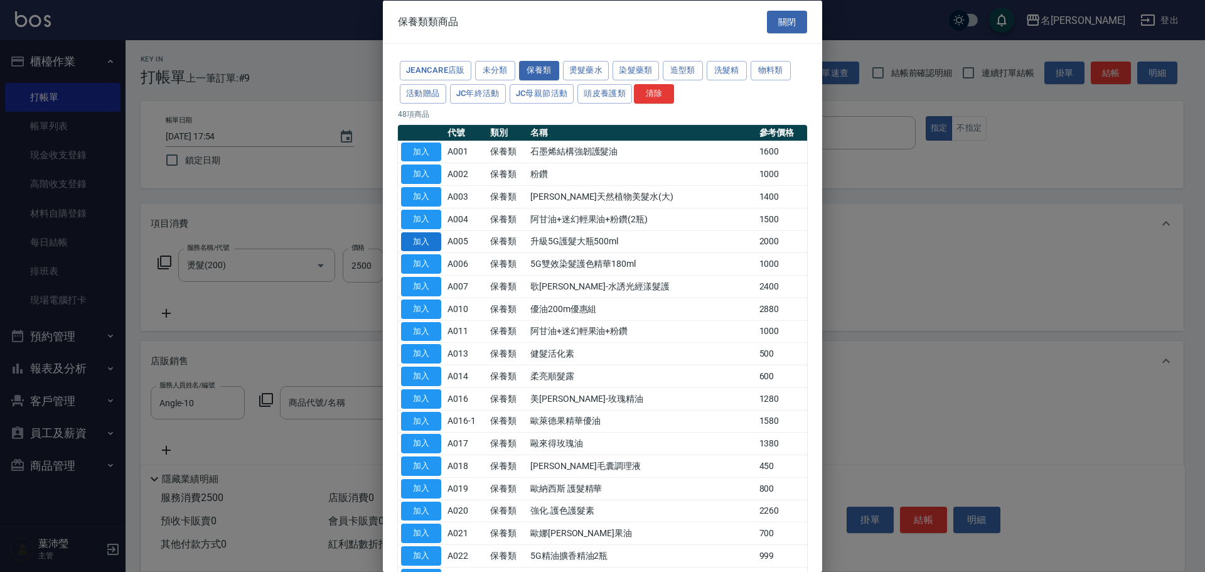
click at [421, 242] on button "加入" at bounding box center [421, 241] width 40 height 19
type input "升級5G護髮大瓶500ml"
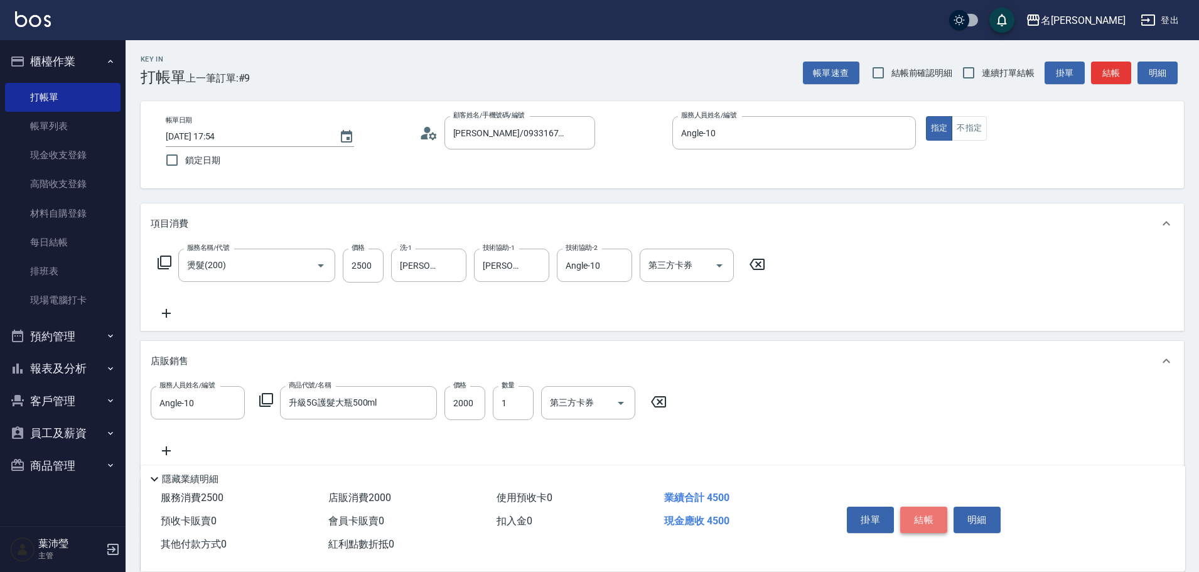
click at [597, 247] on button "結帳" at bounding box center [923, 520] width 47 height 26
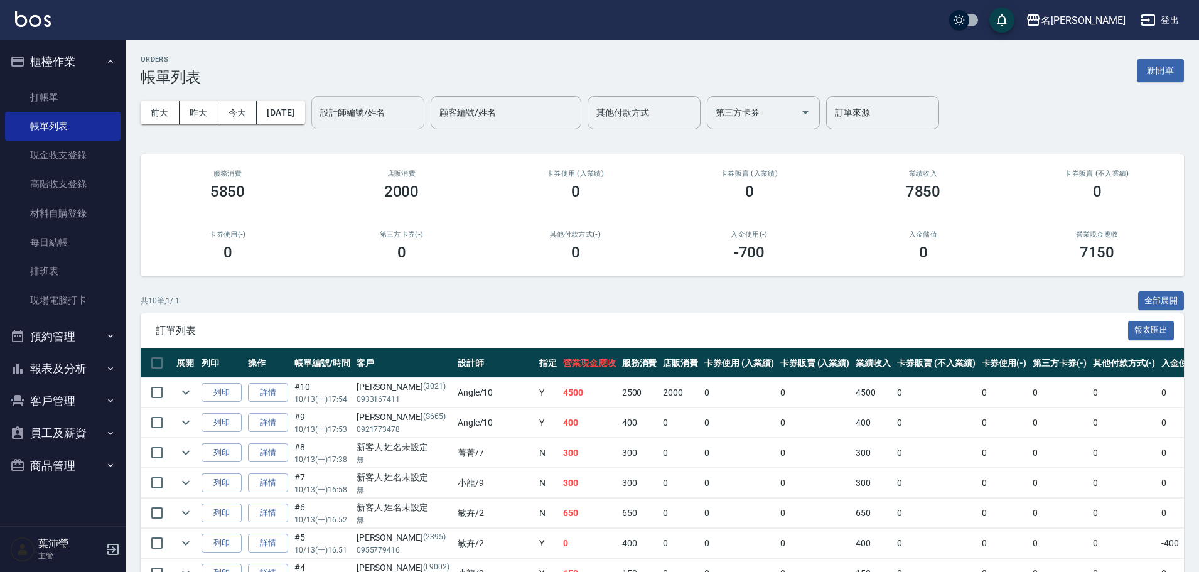
click at [417, 115] on input "設計師編號/姓名" at bounding box center [368, 113] width 102 height 22
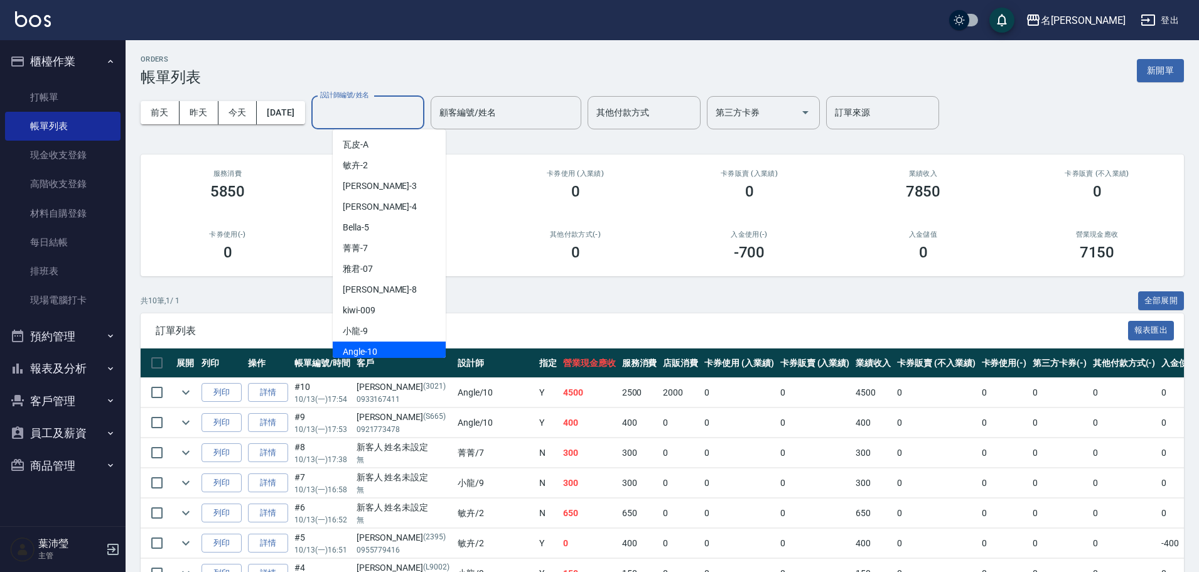
click at [385, 247] on div "Angle -10" at bounding box center [389, 352] width 113 height 21
type input "Angle-10"
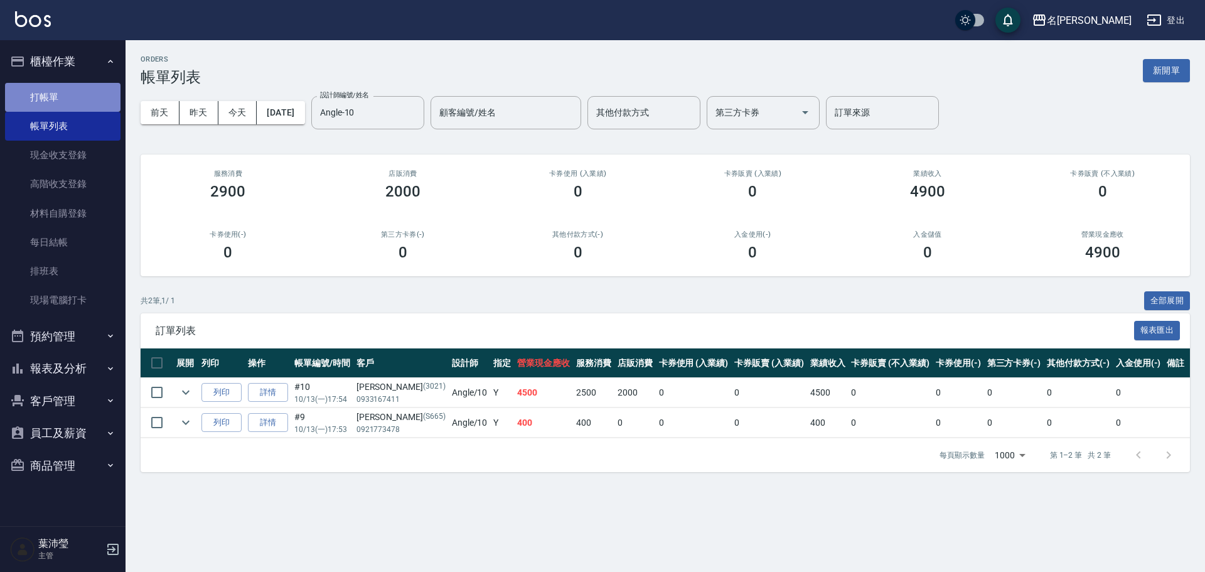
click at [51, 100] on link "打帳單" at bounding box center [63, 97] width 116 height 29
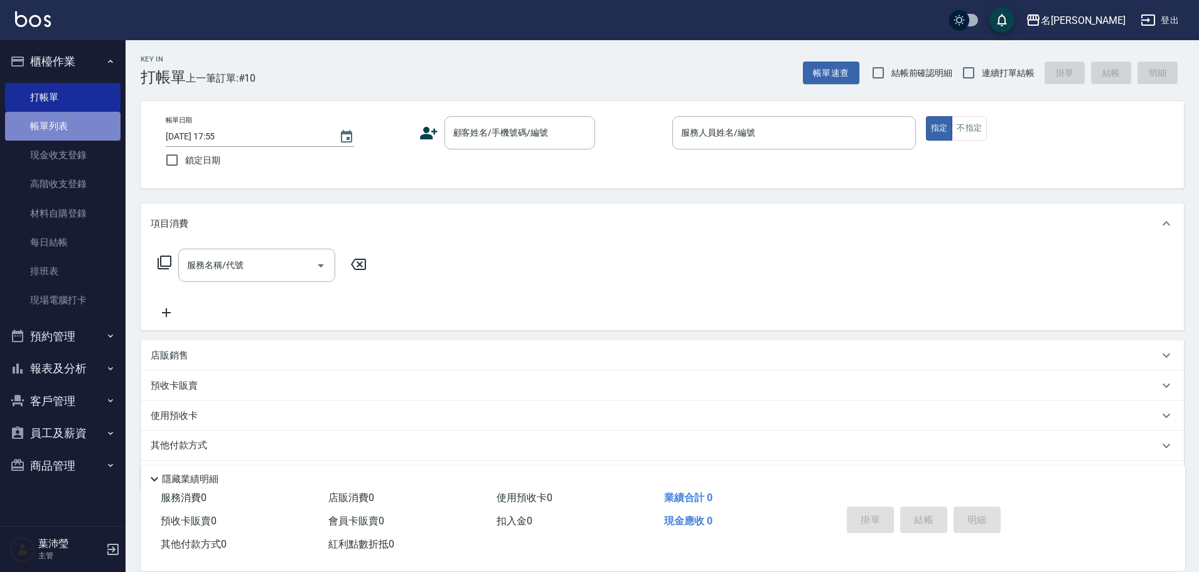
click at [57, 131] on link "帳單列表" at bounding box center [63, 126] width 116 height 29
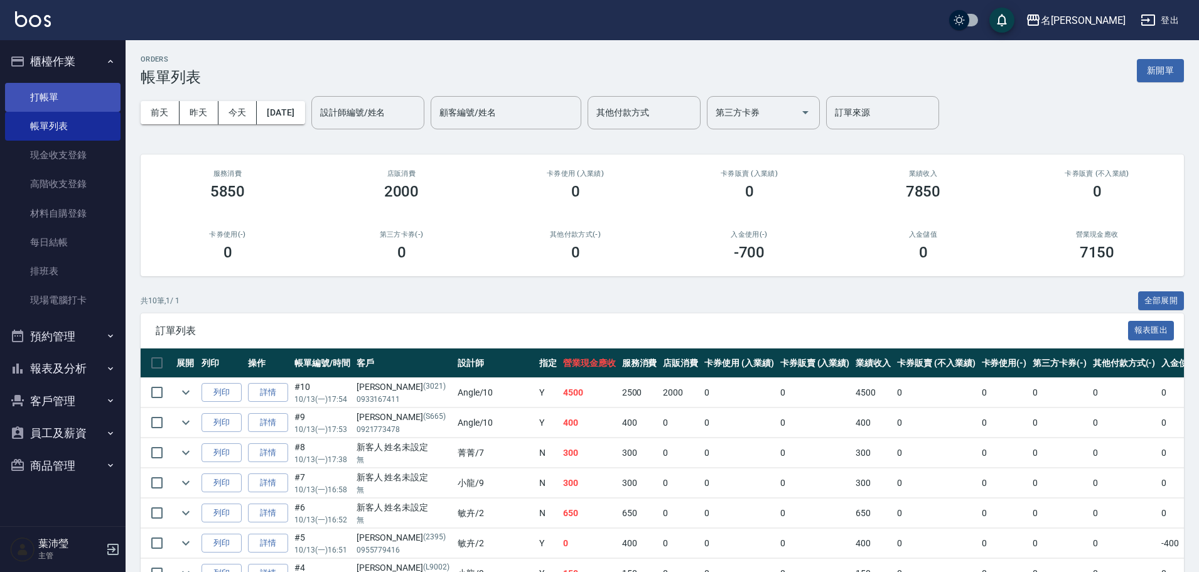
click at [40, 89] on link "打帳單" at bounding box center [63, 97] width 116 height 29
